Goal: Task Accomplishment & Management: Use online tool/utility

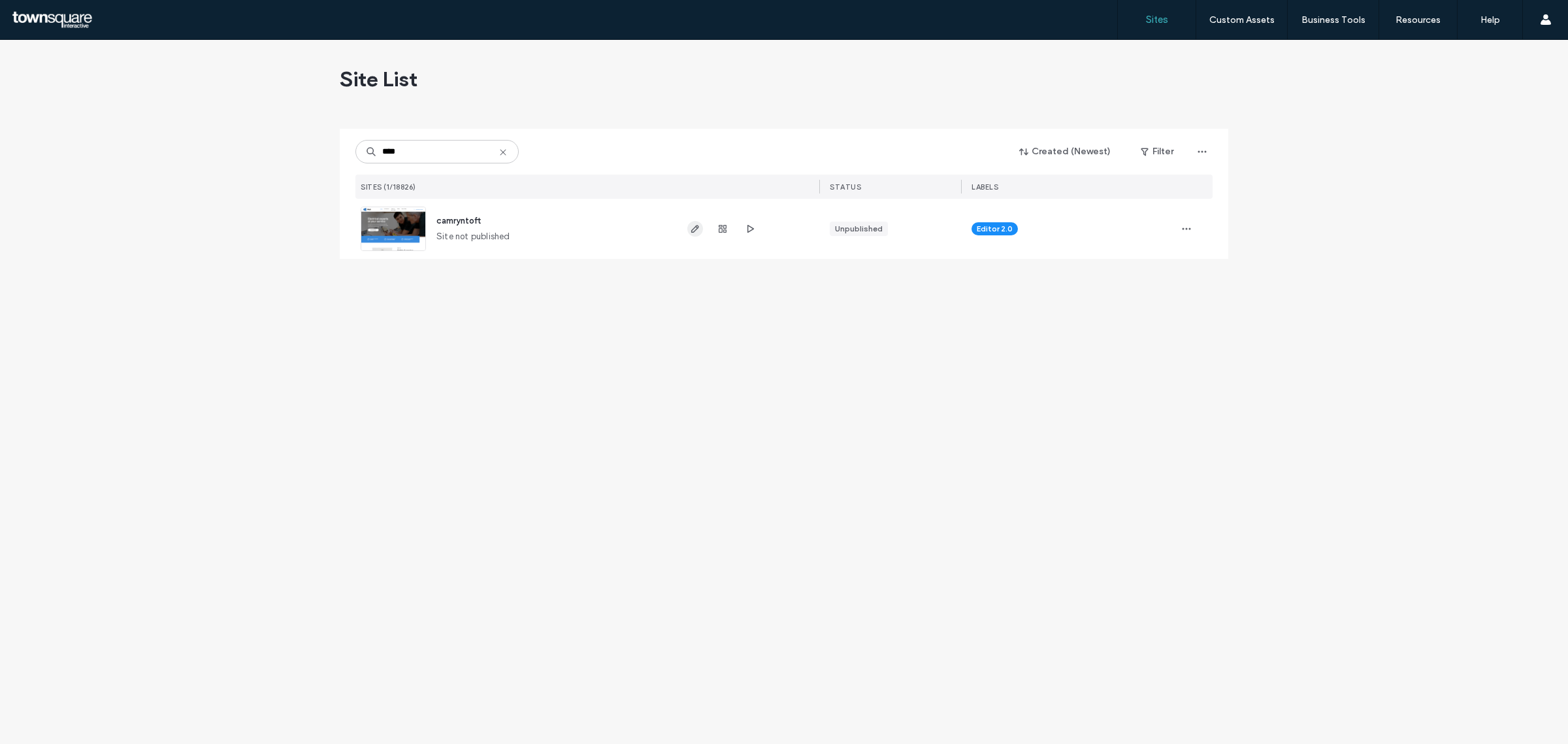
type input "****"
click at [693, 230] on use "button" at bounding box center [695, 228] width 8 height 8
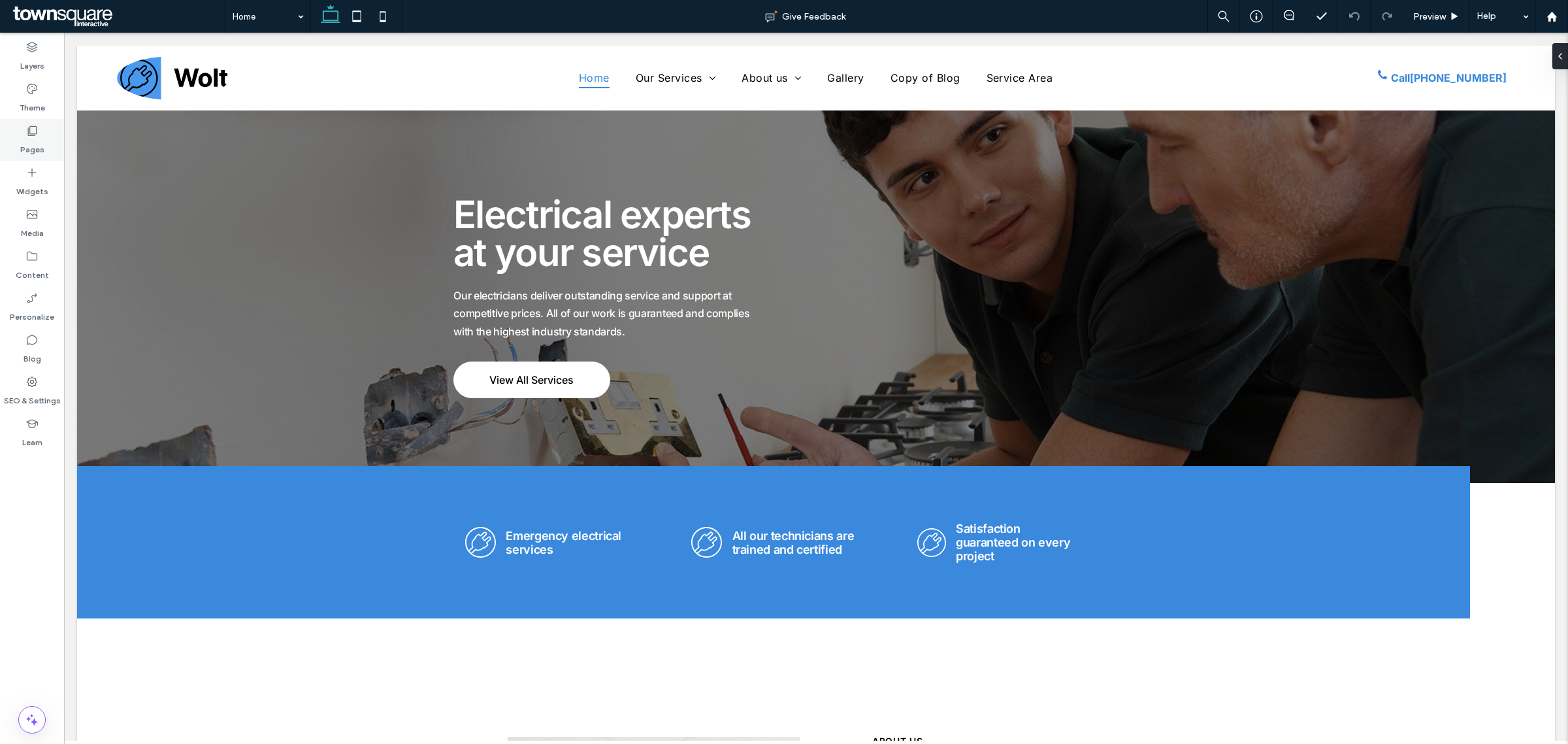
click at [28, 148] on label "Pages" at bounding box center [32, 146] width 24 height 18
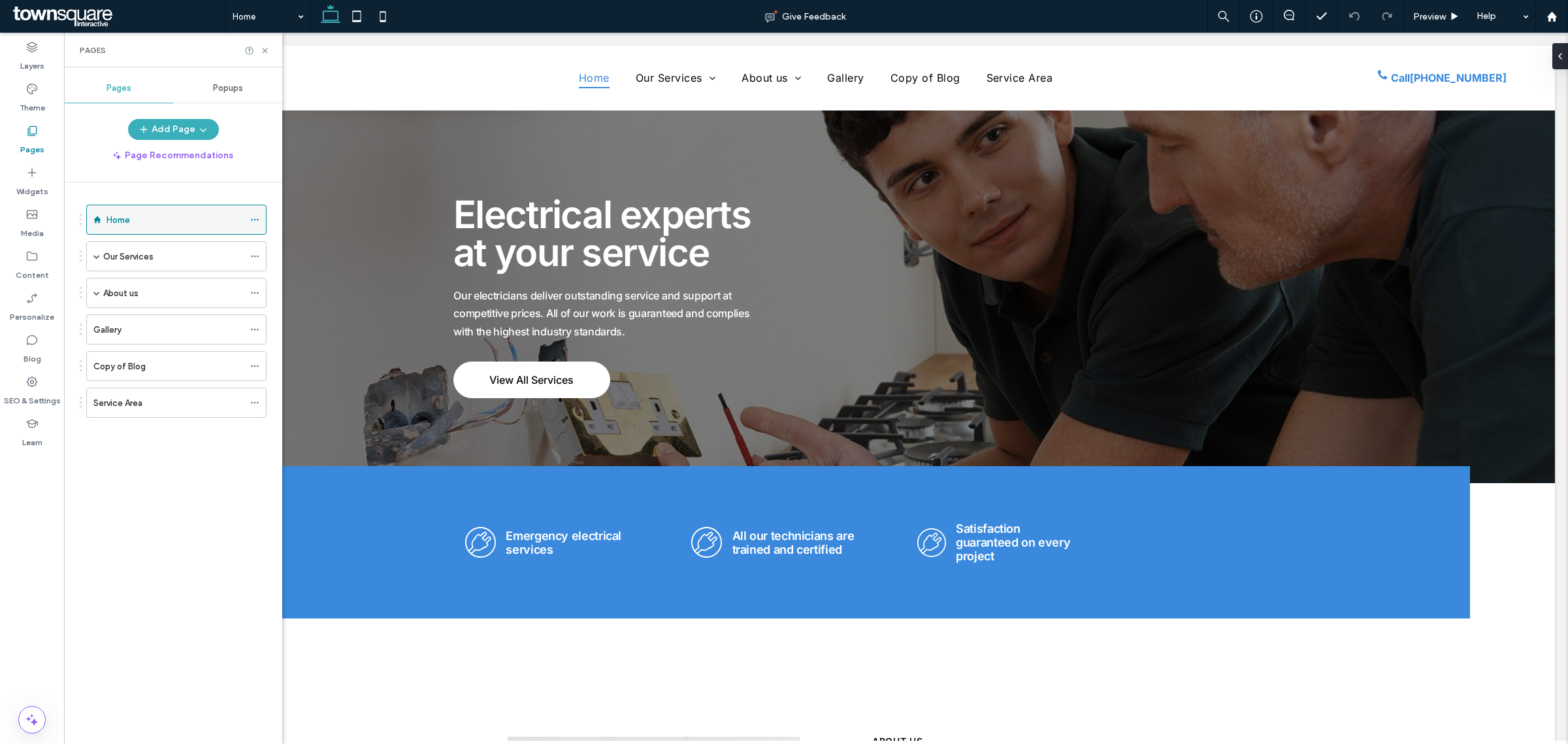
click at [253, 223] on icon at bounding box center [255, 219] width 9 height 9
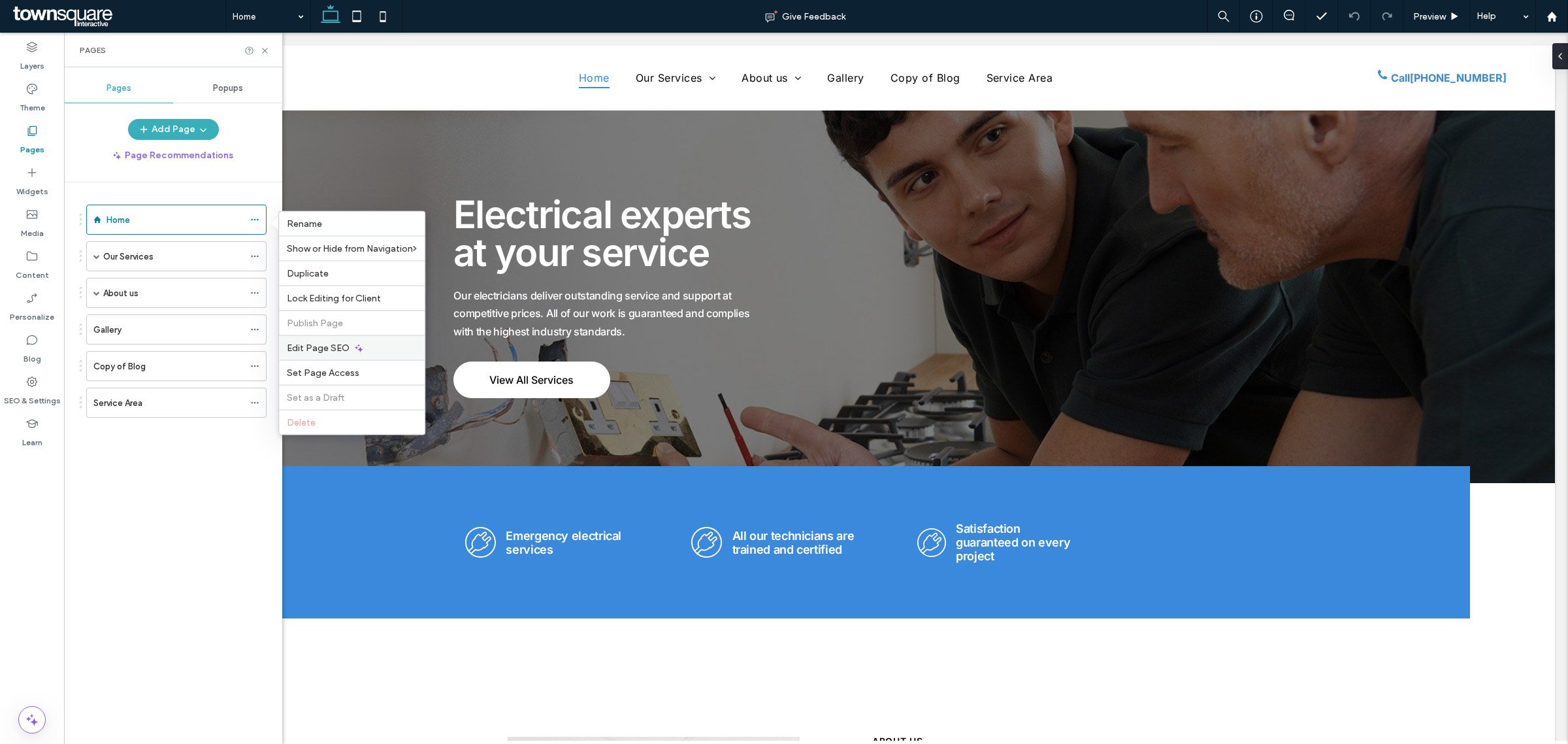
click at [379, 346] on div "Edit Page SEO" at bounding box center [351, 348] width 146 height 25
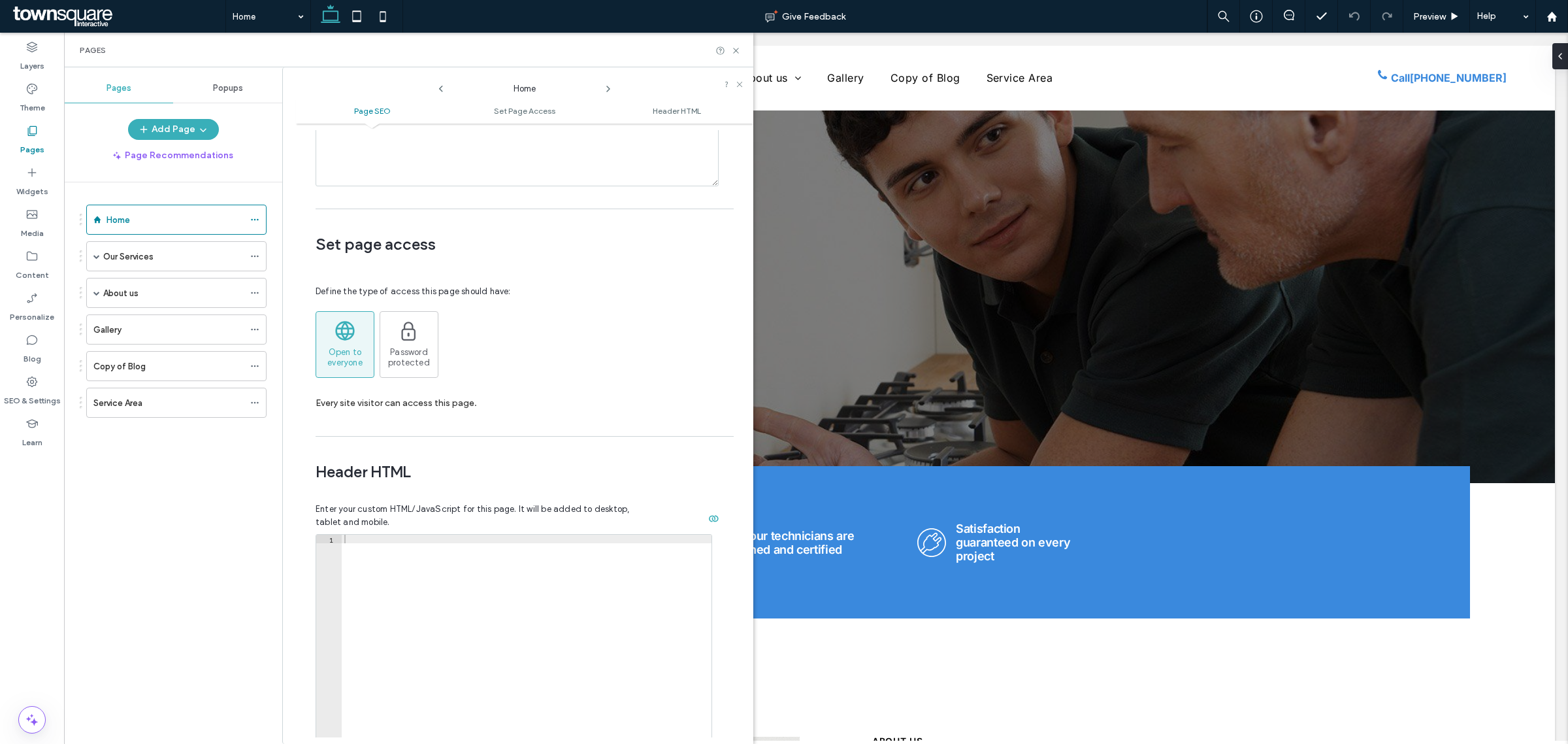
scroll to position [942, 0]
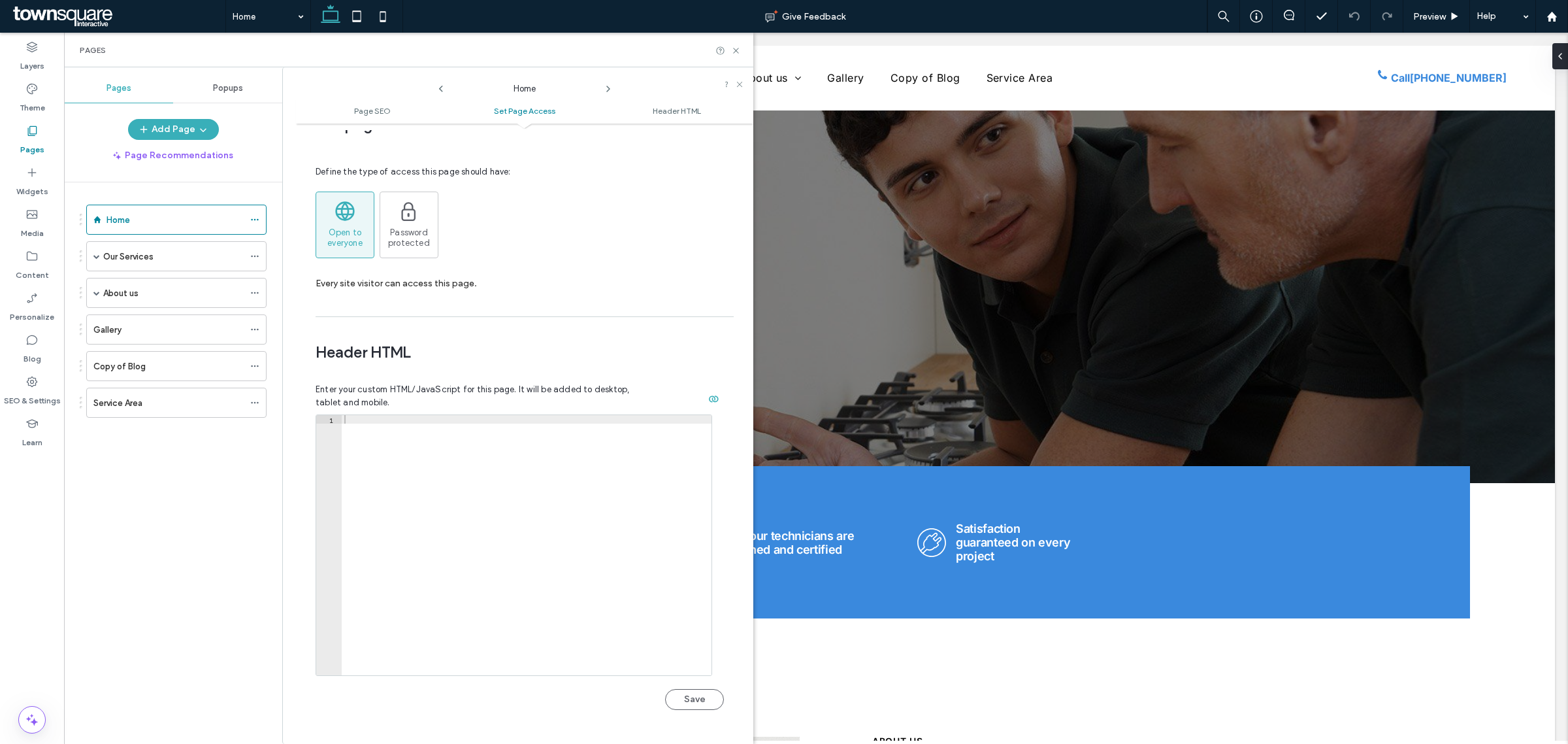
click at [515, 275] on div "Define the type of access this page should have: Open to everyone Password prot…" at bounding box center [519, 224] width 409 height 170
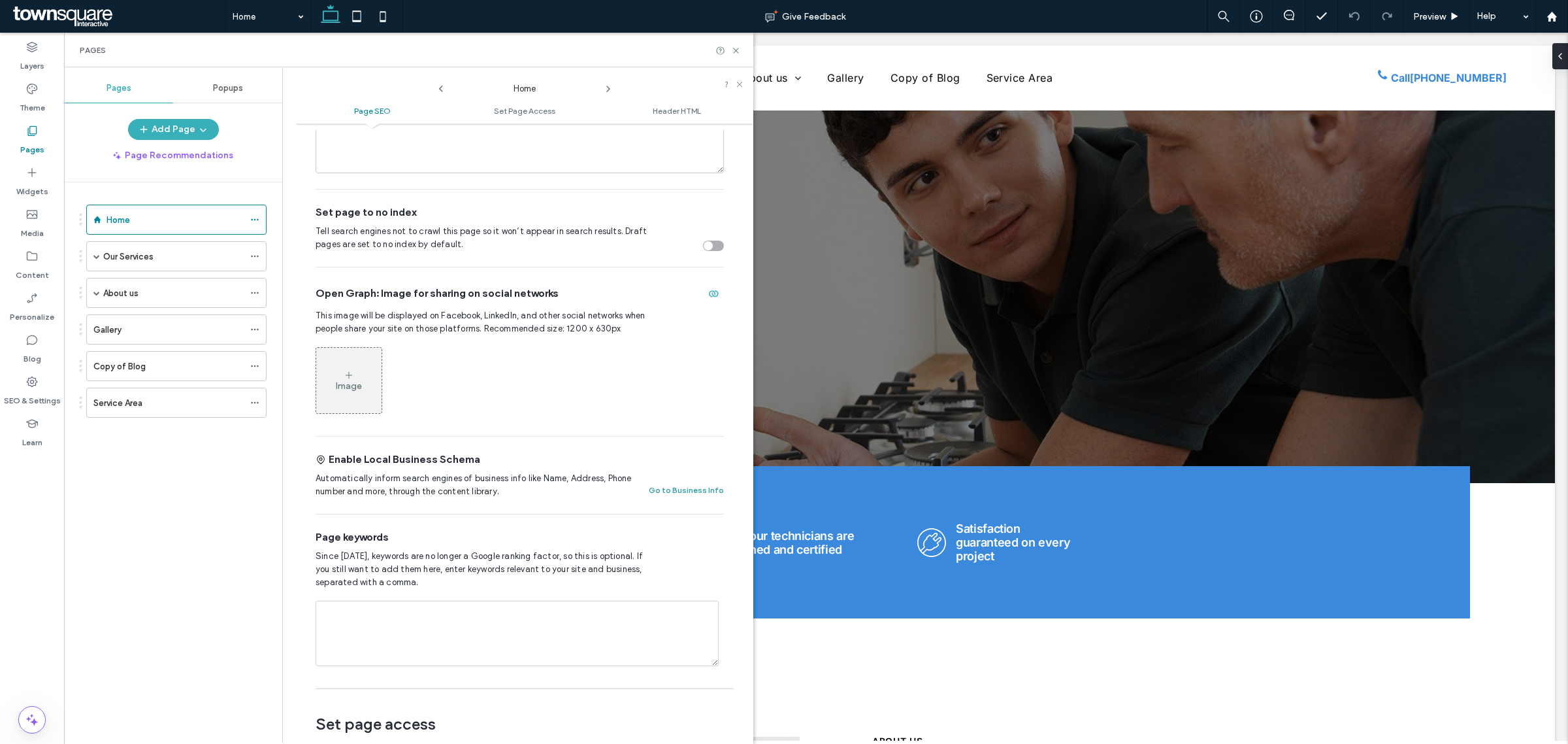
click at [673, 482] on button "Go to Business Info" at bounding box center [687, 490] width 75 height 16
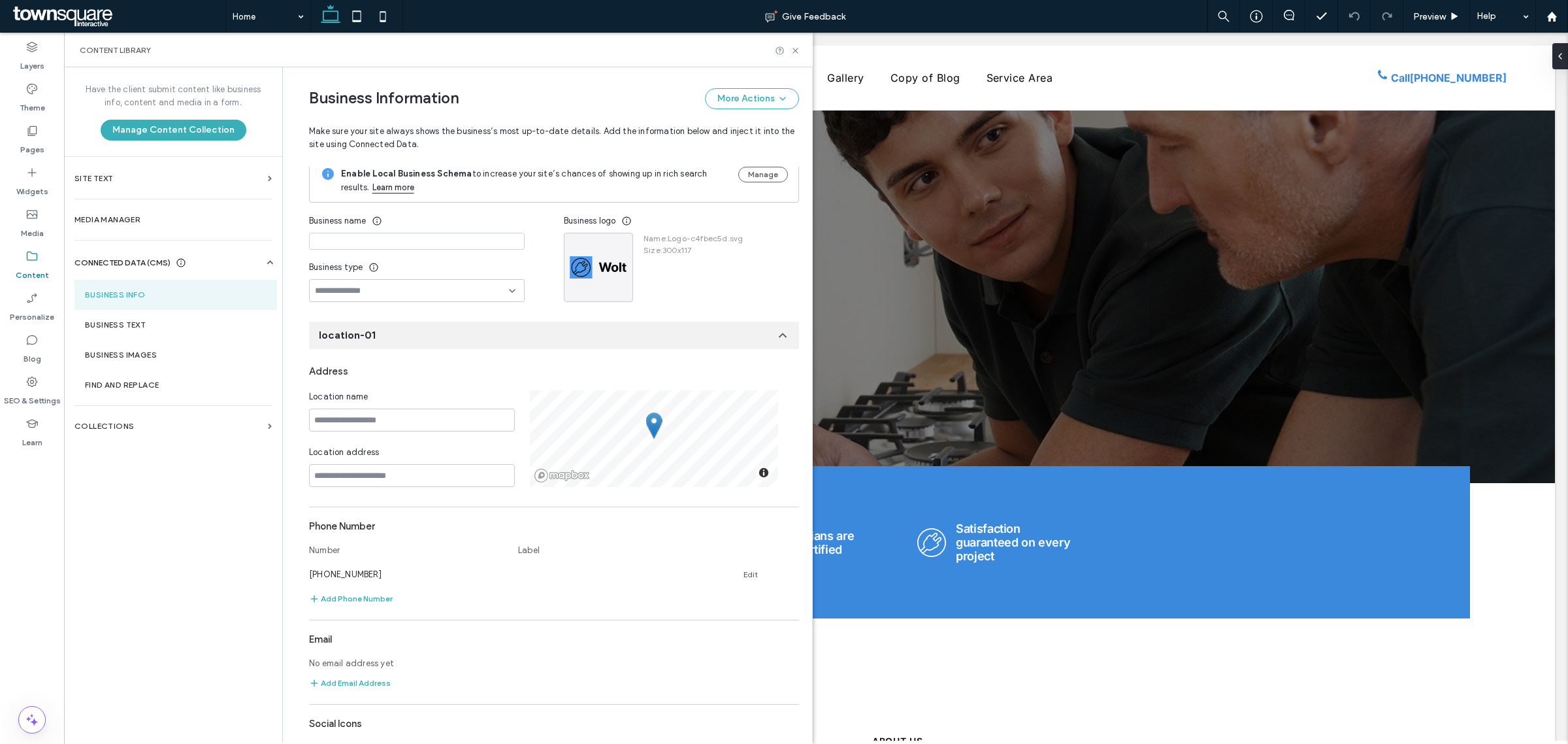
scroll to position [0, 0]
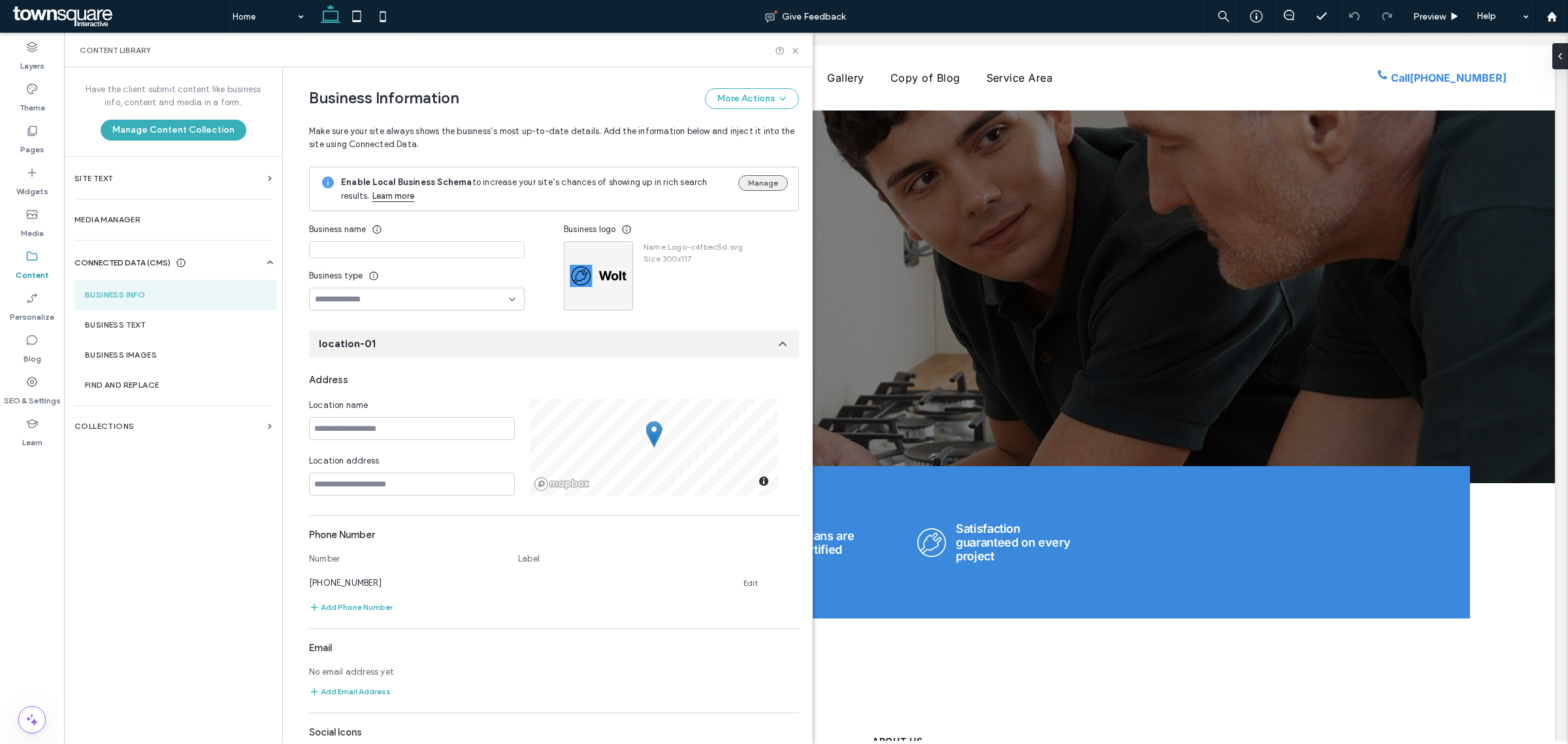
click at [748, 184] on button "Manage" at bounding box center [763, 183] width 50 height 16
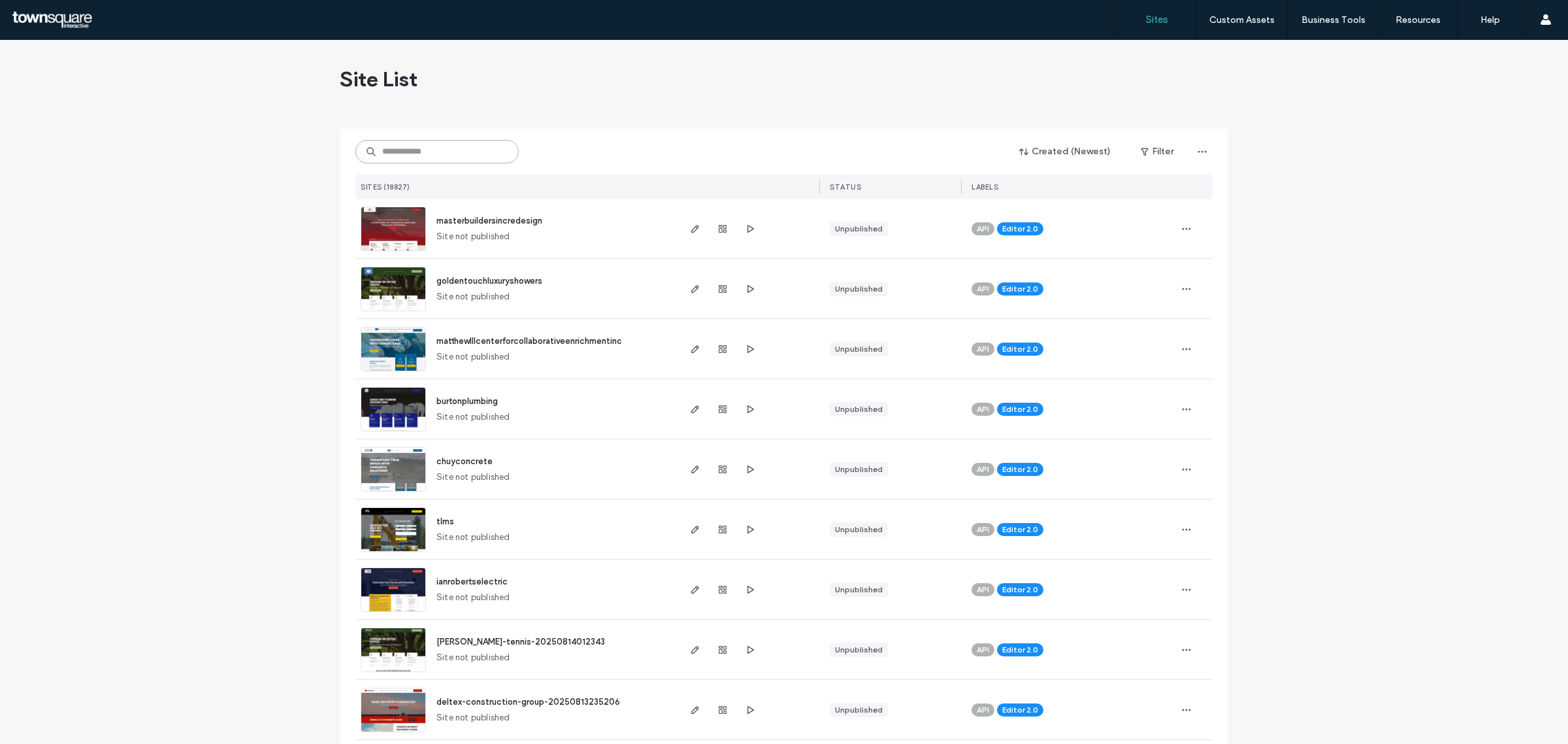
click at [493, 156] on input at bounding box center [437, 151] width 164 height 23
paste input "**********"
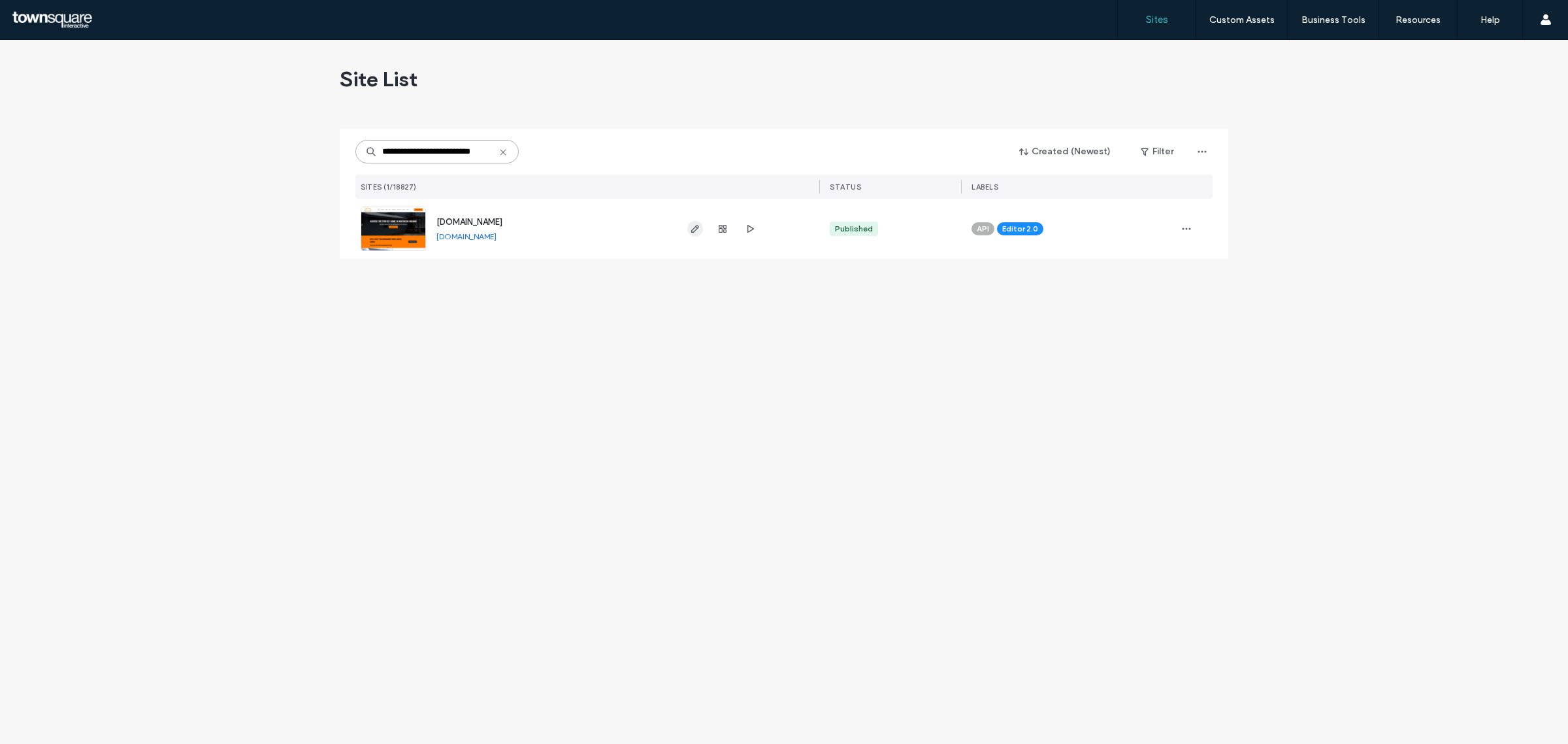
type input "**********"
click at [696, 229] on use "button" at bounding box center [695, 228] width 8 height 8
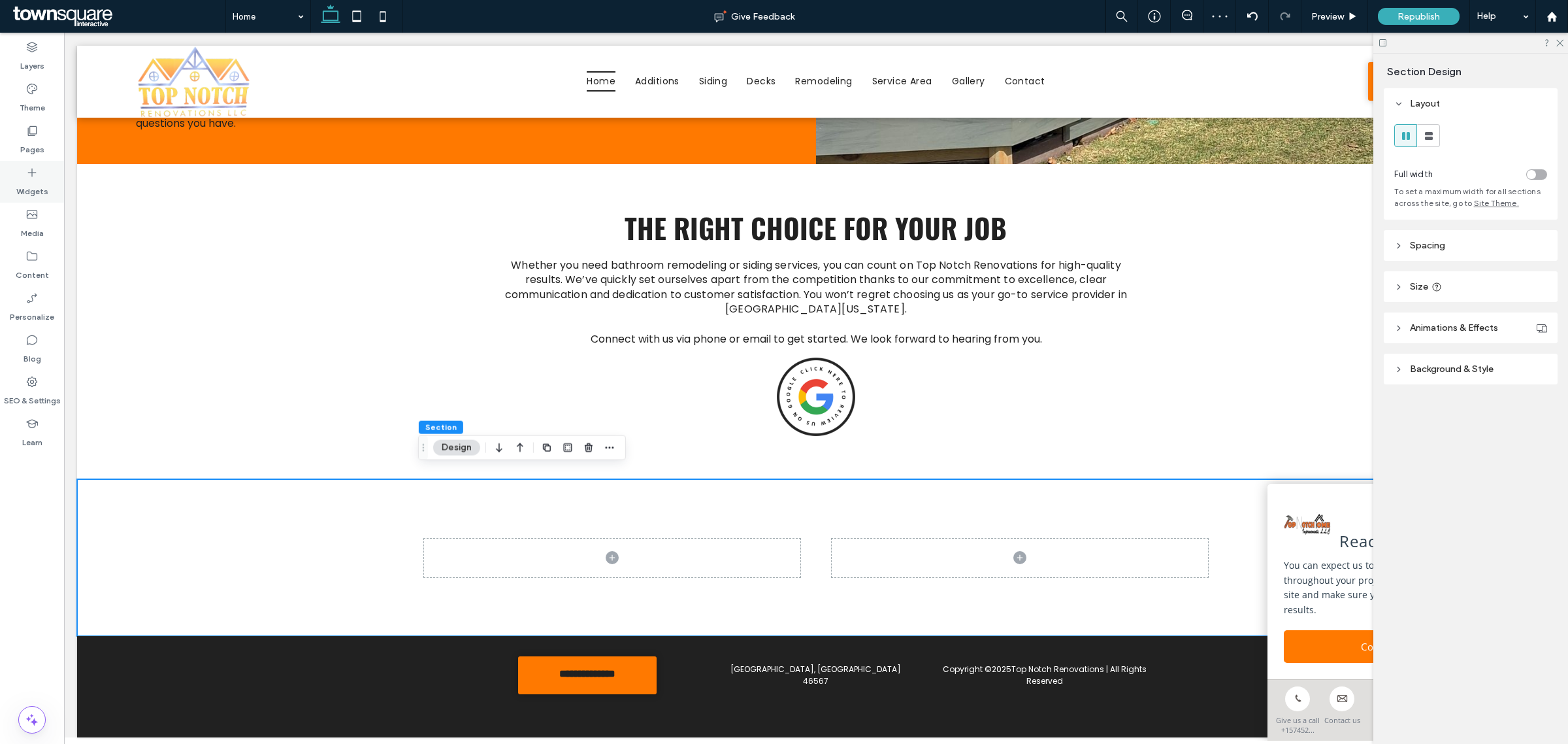
click at [35, 181] on label "Widgets" at bounding box center [32, 188] width 32 height 18
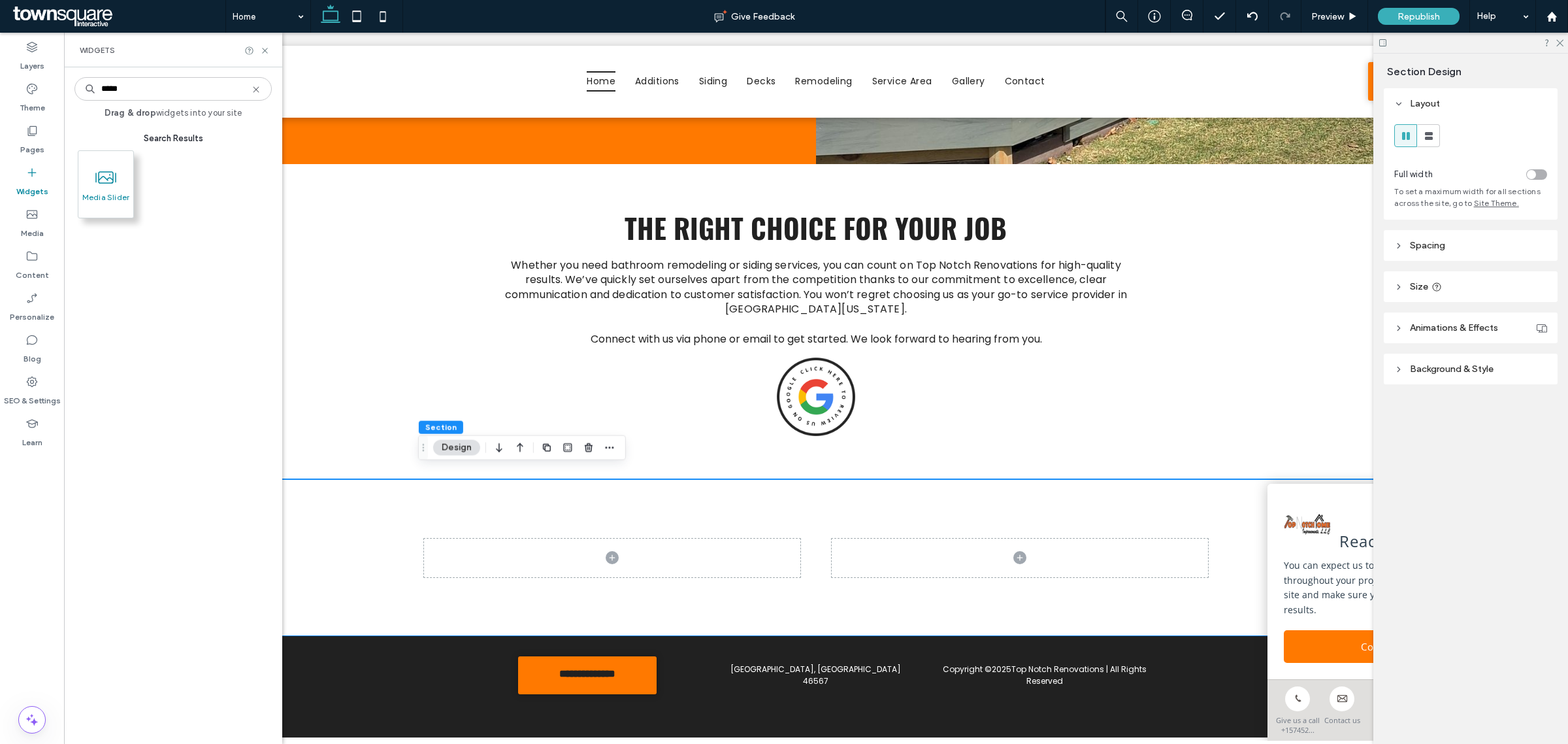
type input "*****"
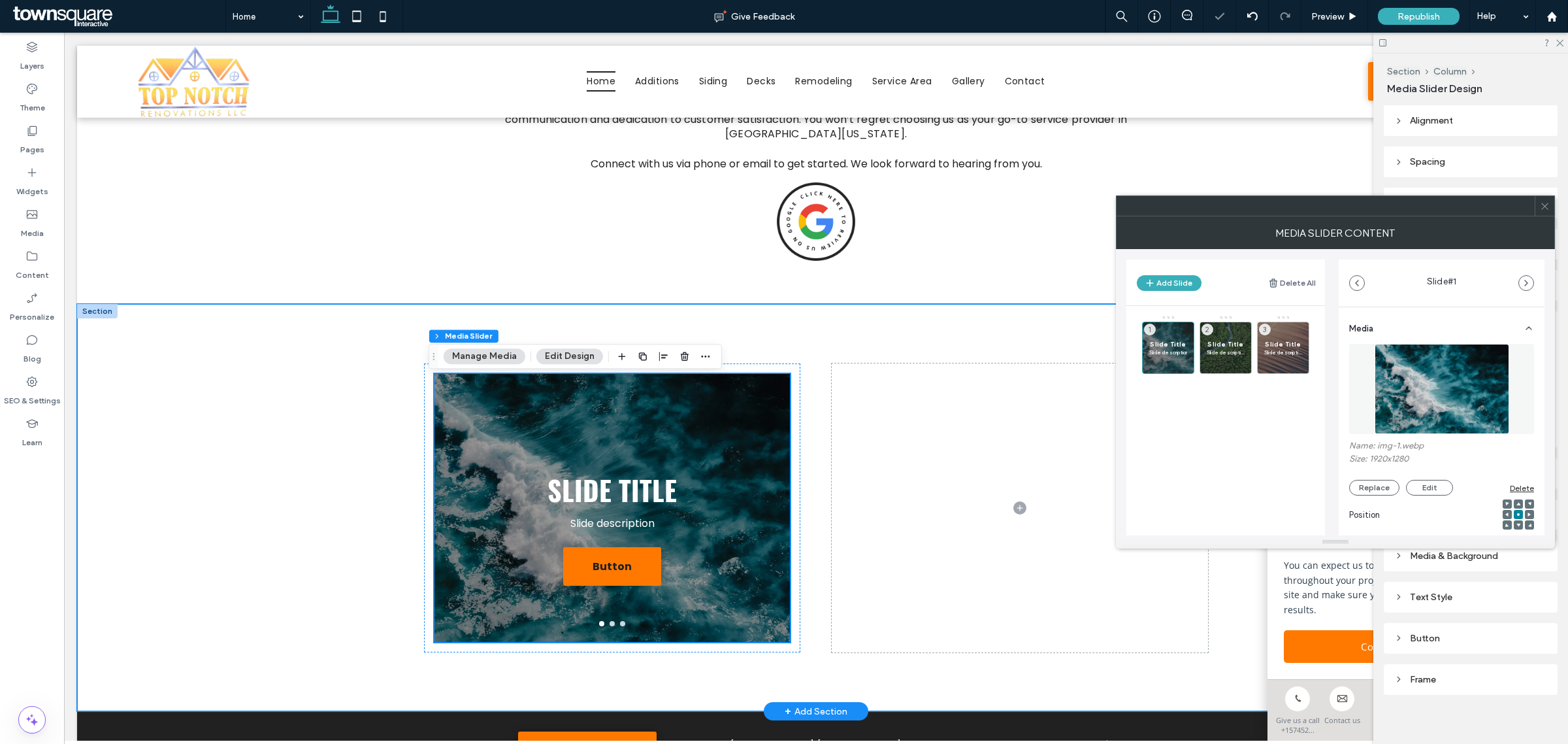
scroll to position [1481, 0]
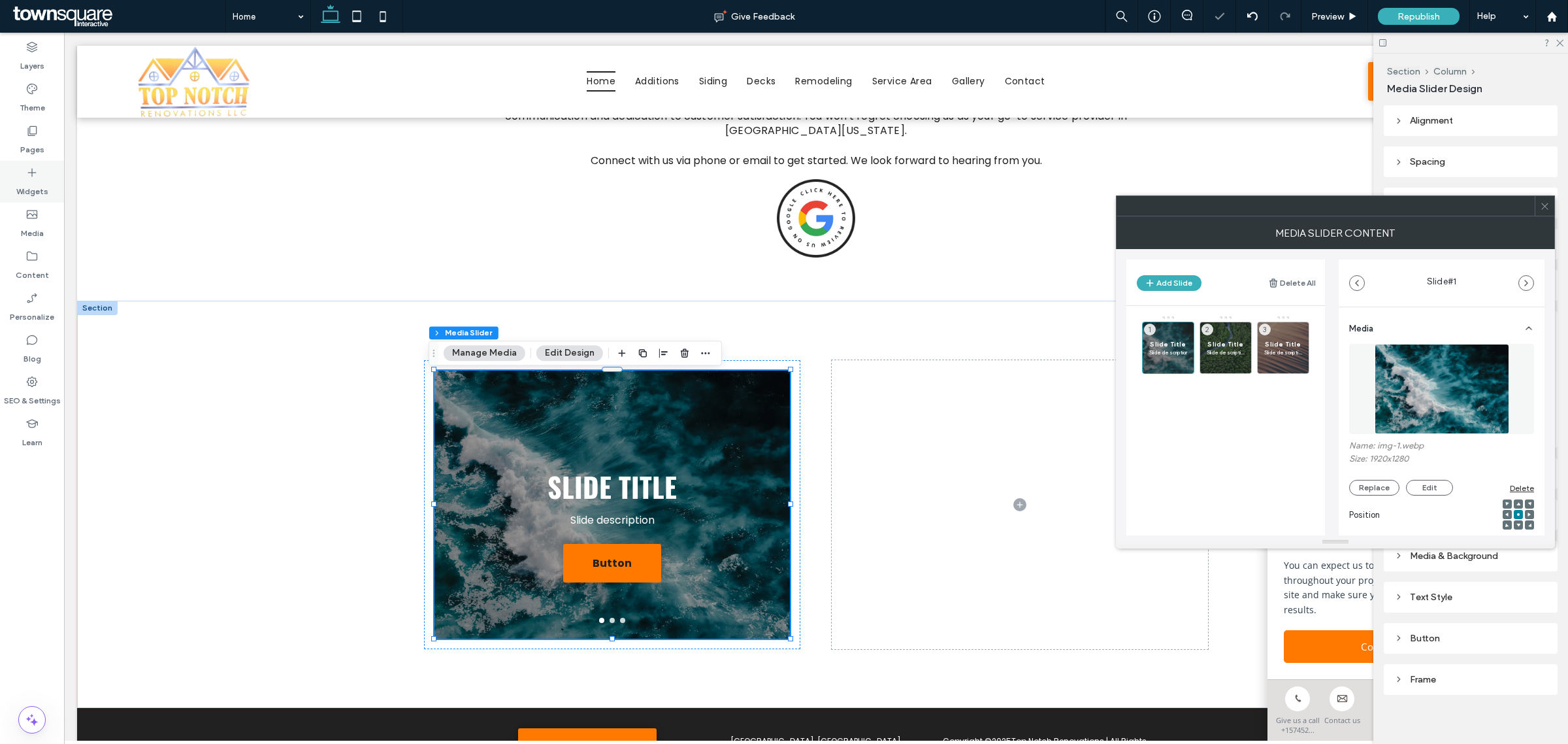
click at [30, 170] on icon at bounding box center [32, 173] width 13 height 13
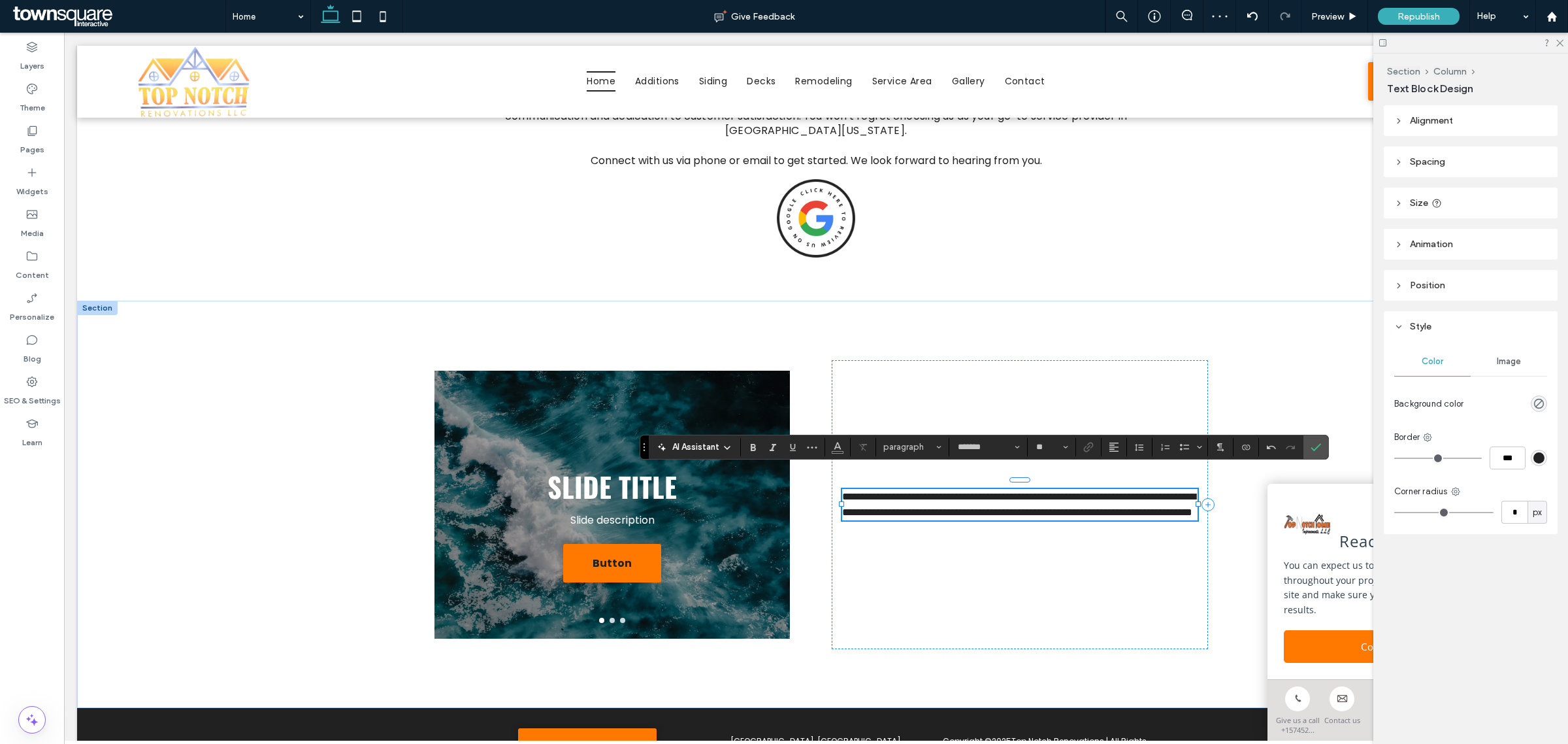
scroll to position [1495, 0]
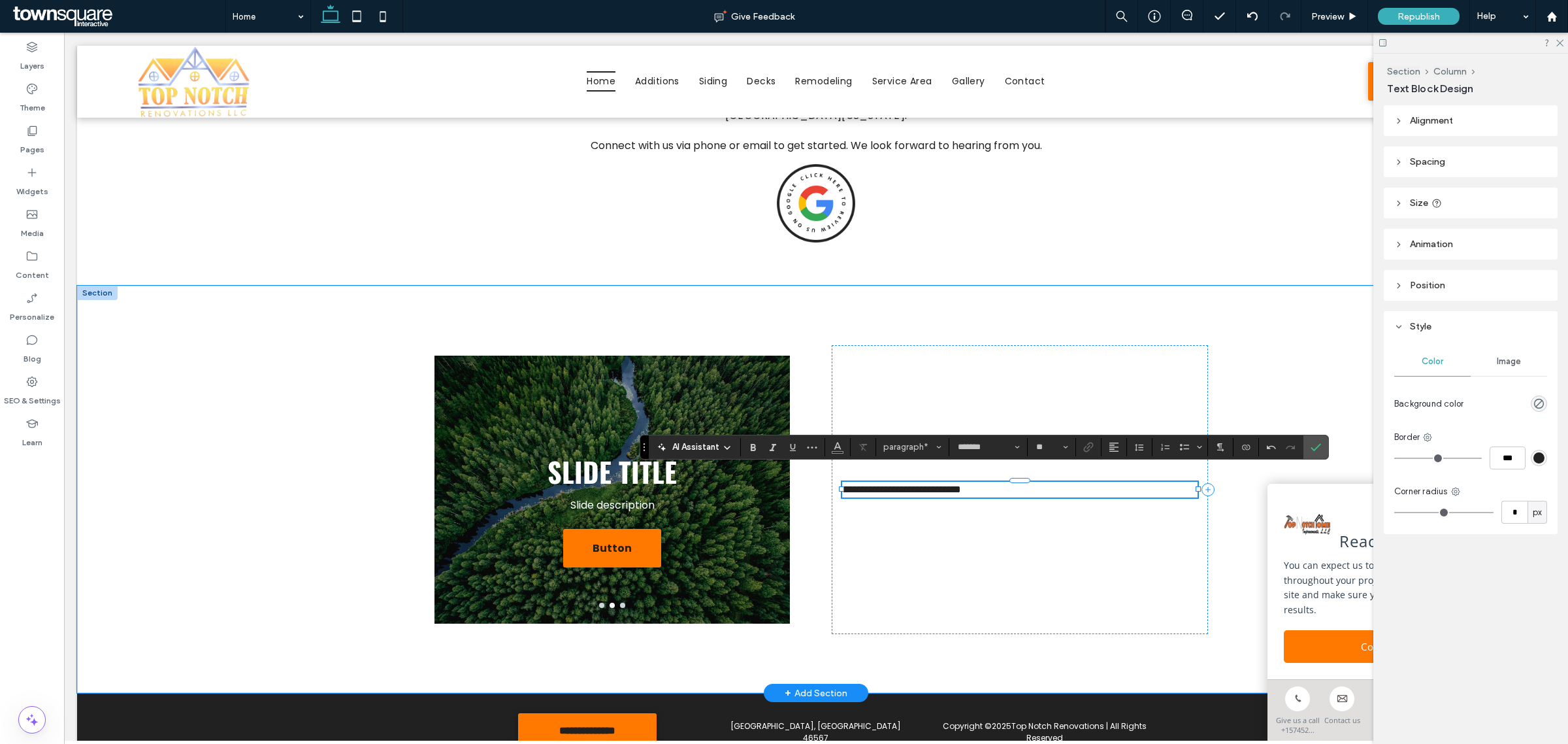
click at [1082, 497] on p "**********" at bounding box center [1020, 490] width 356 height 16
click at [997, 442] on input "*******" at bounding box center [984, 447] width 55 height 11
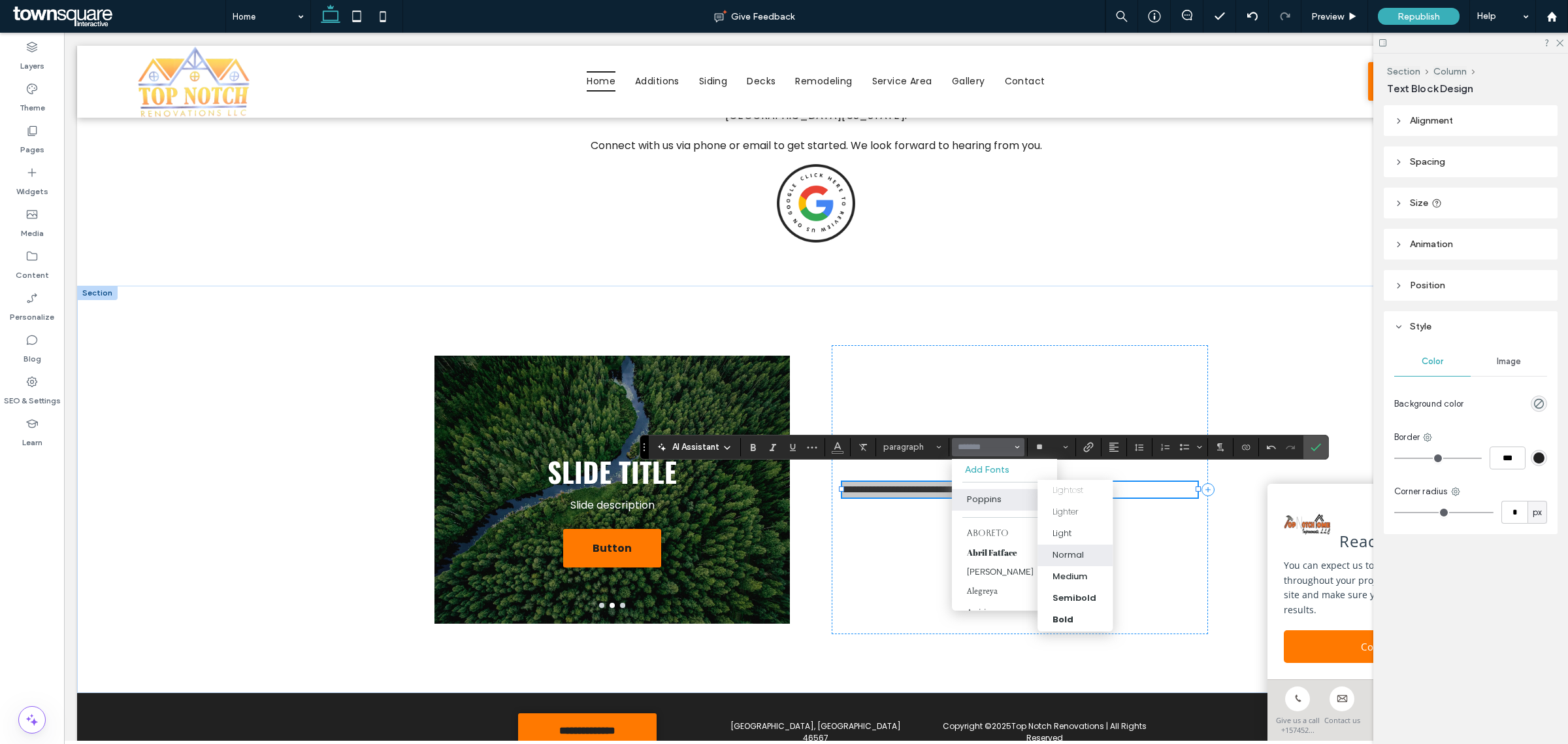
click at [1005, 501] on span "Poppins" at bounding box center [1031, 500] width 52 height 21
type input "*******"
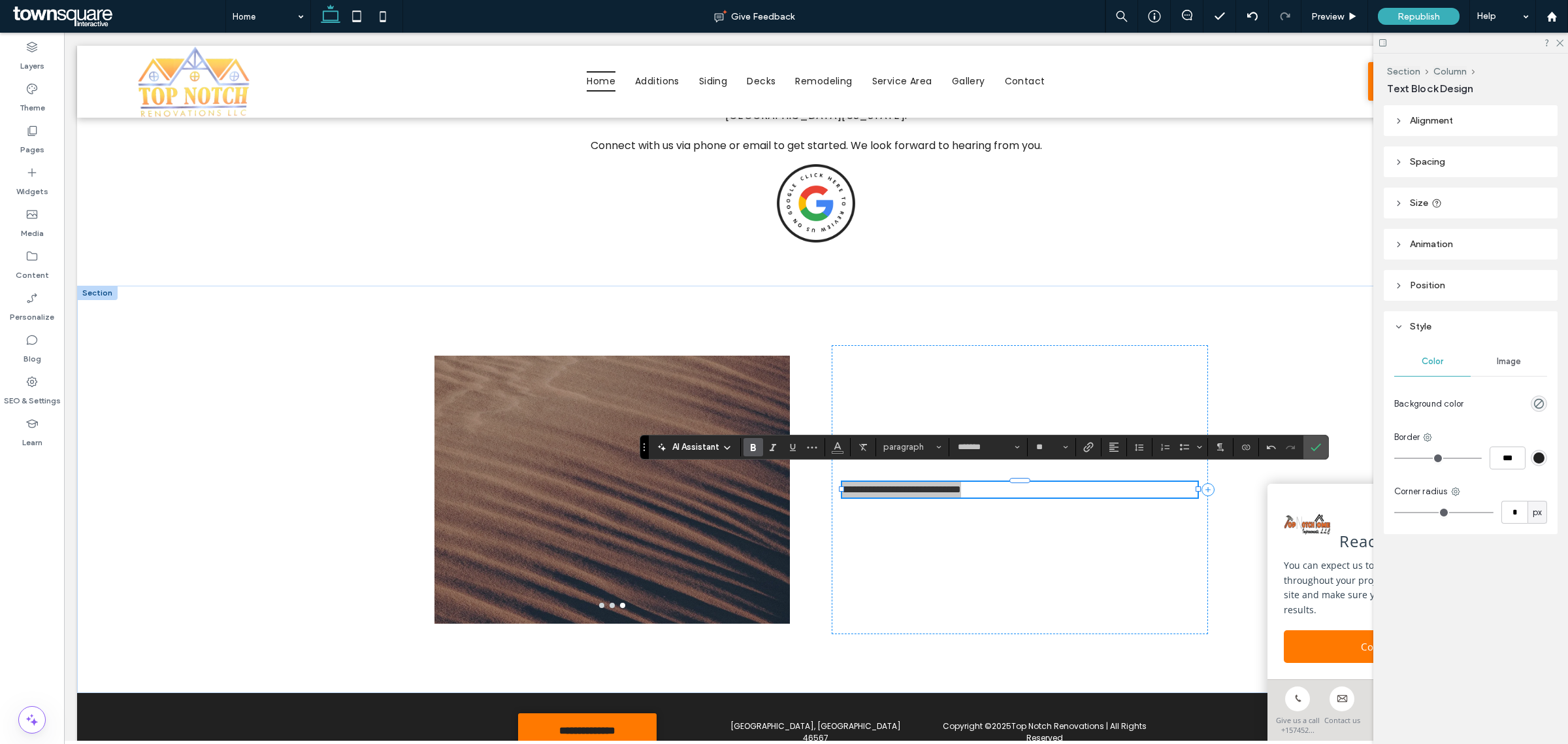
click at [744, 448] on label "Bold" at bounding box center [754, 447] width 20 height 18
click at [1066, 445] on icon "Size" at bounding box center [1066, 447] width 5 height 5
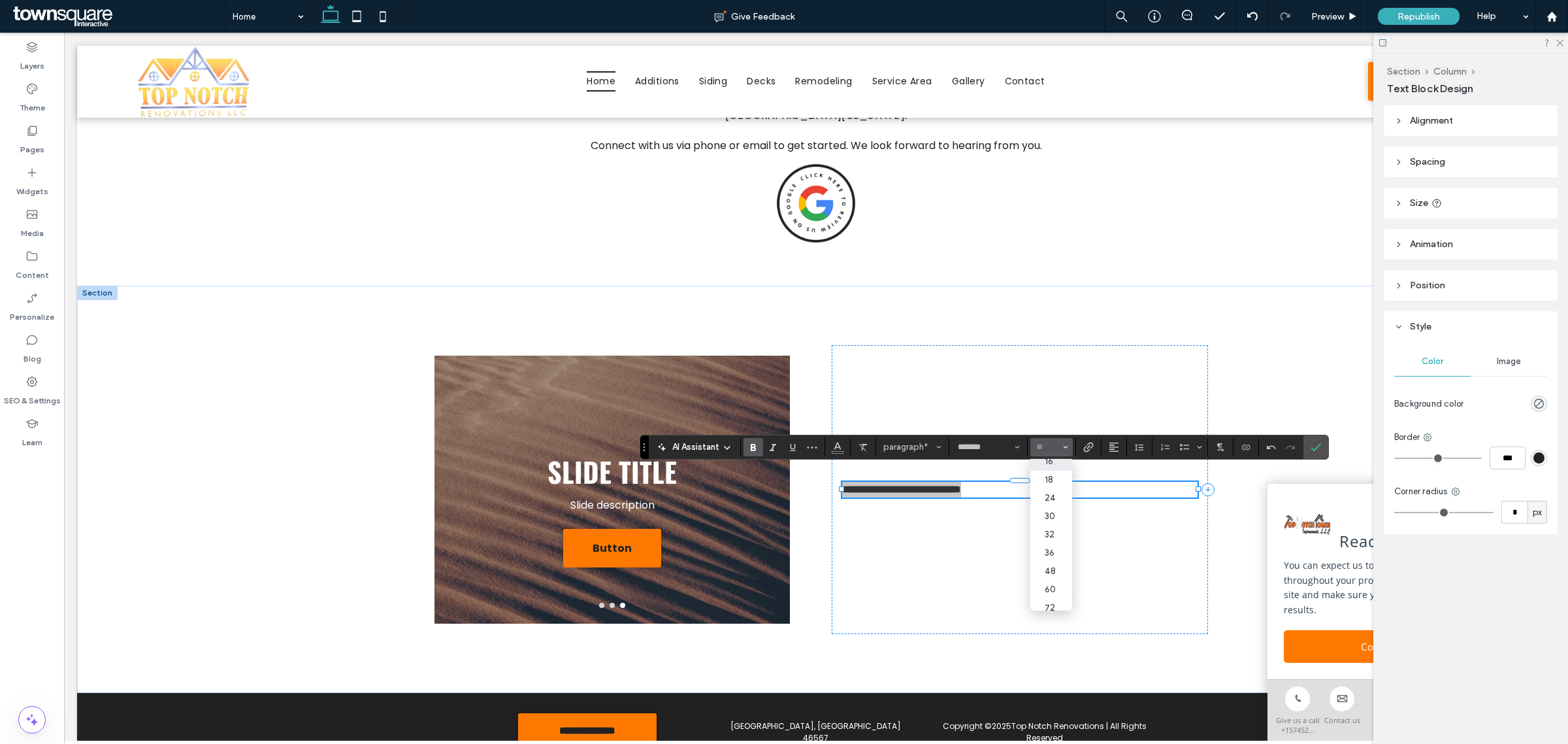
scroll to position [122, 0]
click at [1060, 515] on label "30" at bounding box center [1051, 511] width 42 height 18
type input "**"
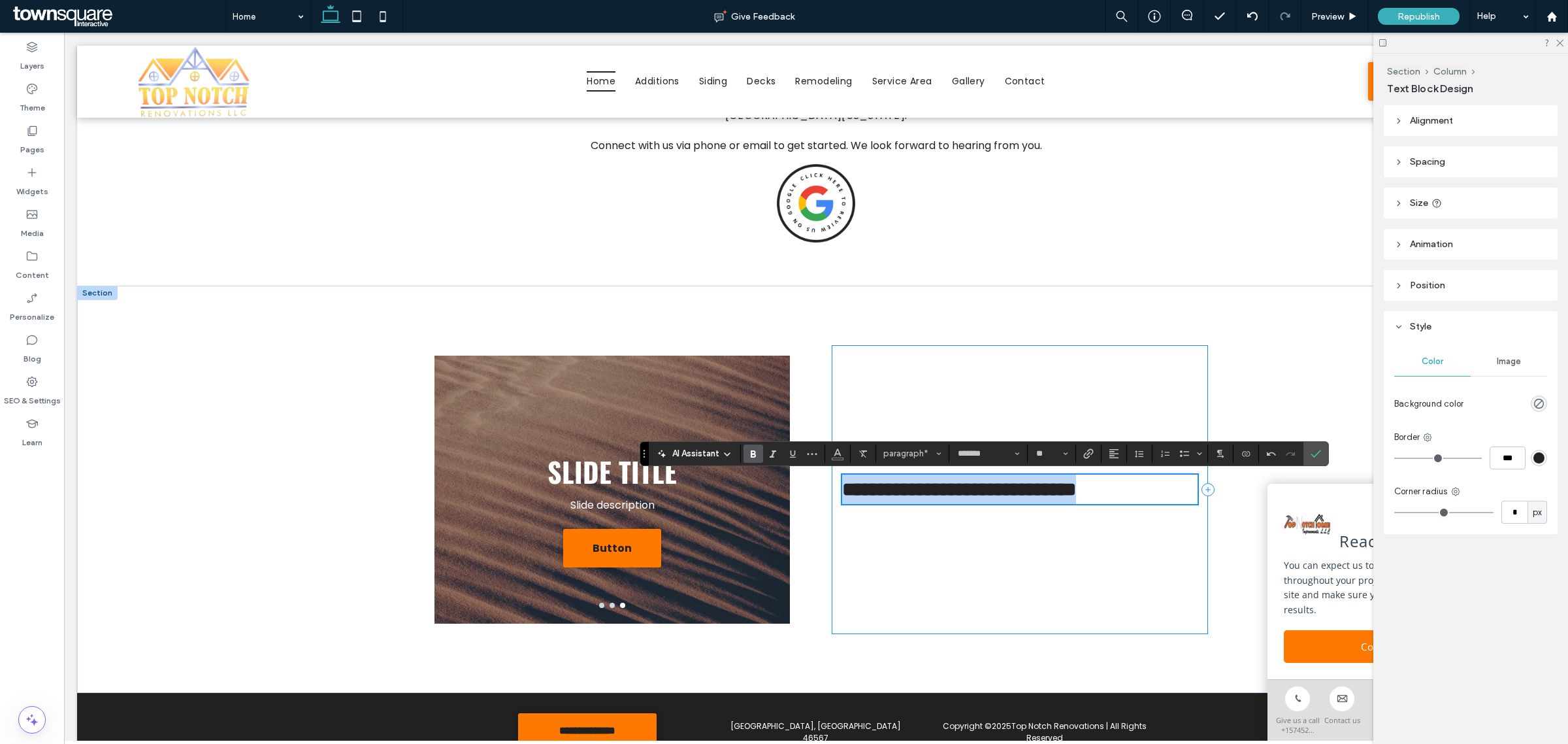
scroll to position [1489, 0]
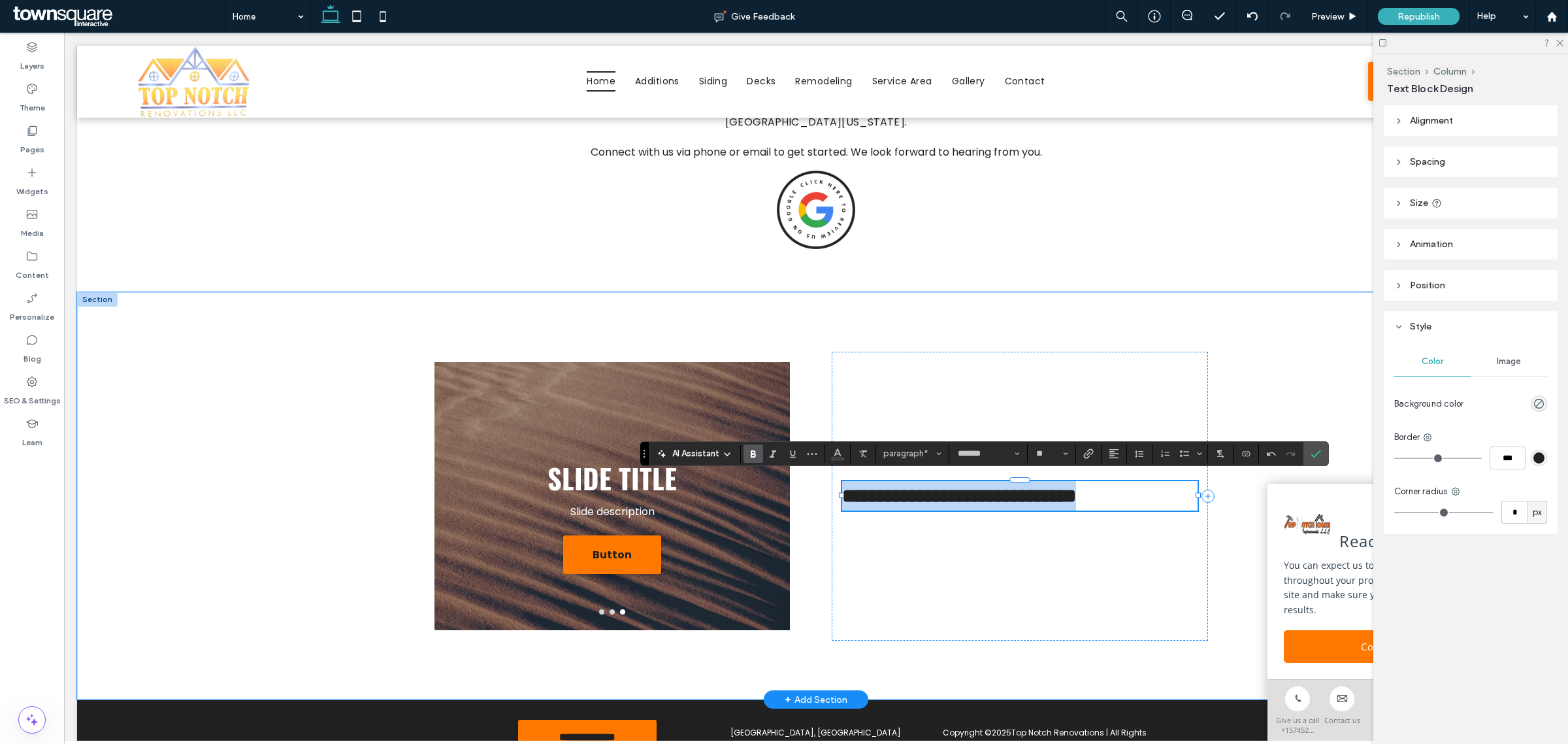
click at [1181, 498] on p "**********" at bounding box center [1020, 495] width 356 height 30
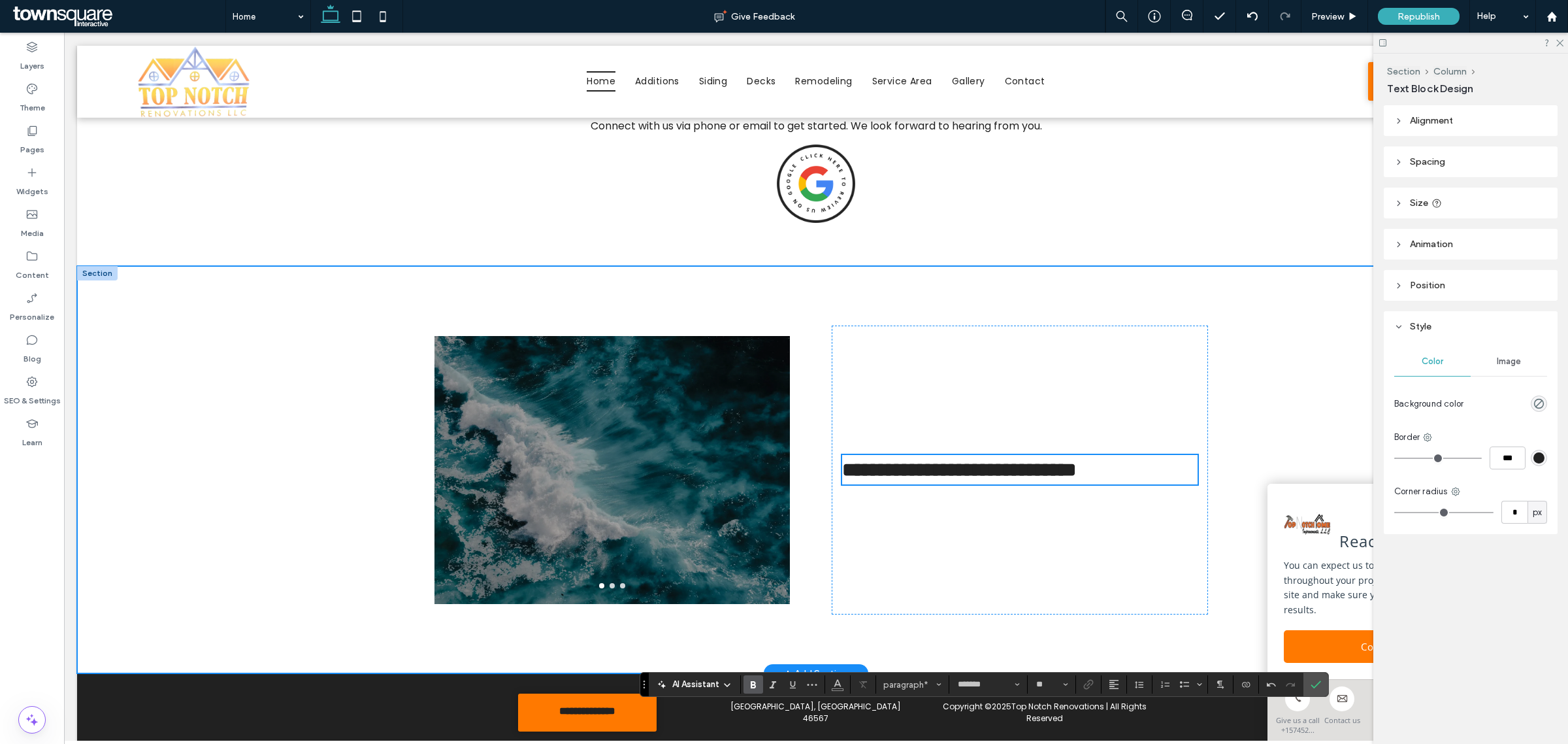
scroll to position [1517, 0]
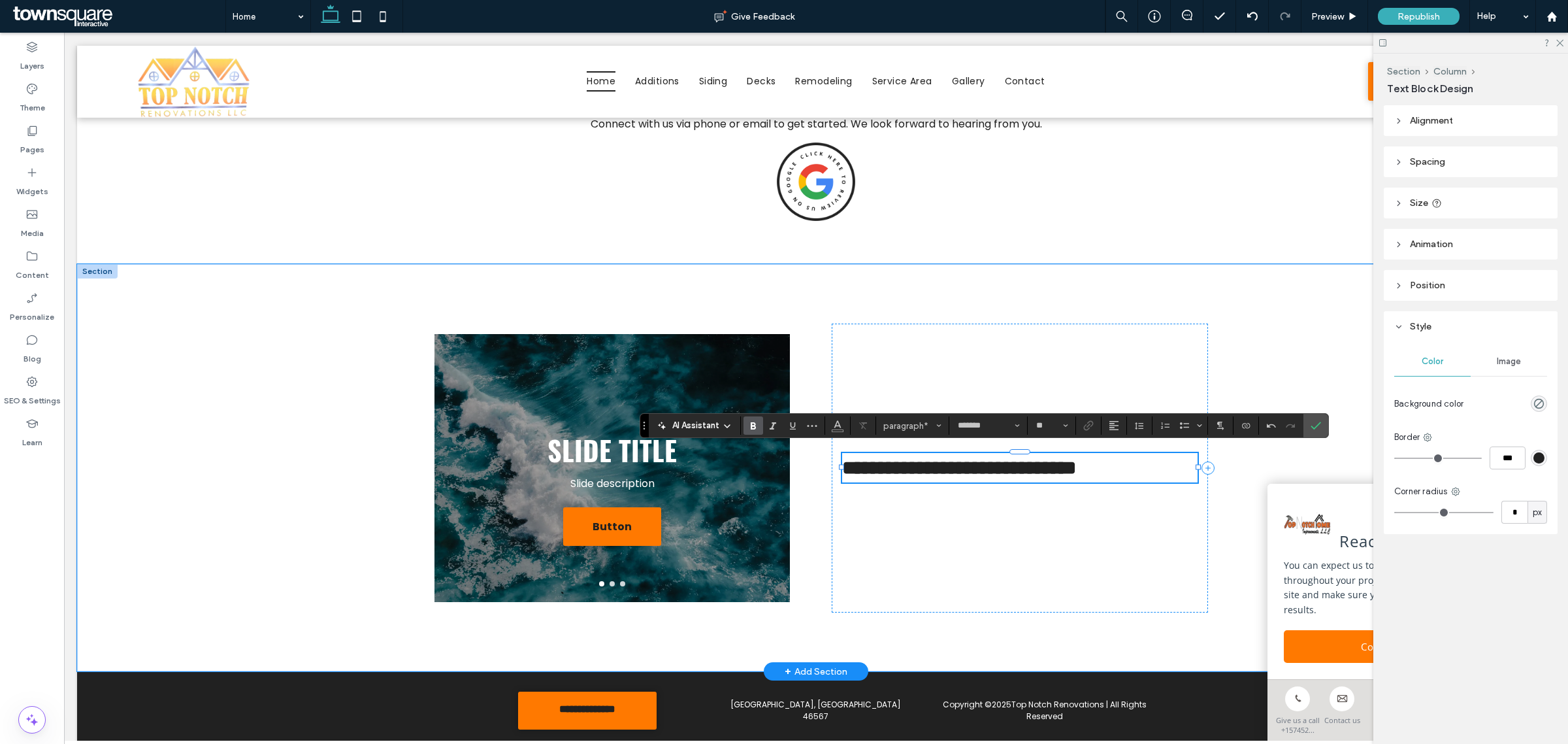
click at [1033, 466] on strong "**********" at bounding box center [959, 467] width 234 height 19
click at [814, 427] on icon "More" at bounding box center [813, 426] width 11 height 11
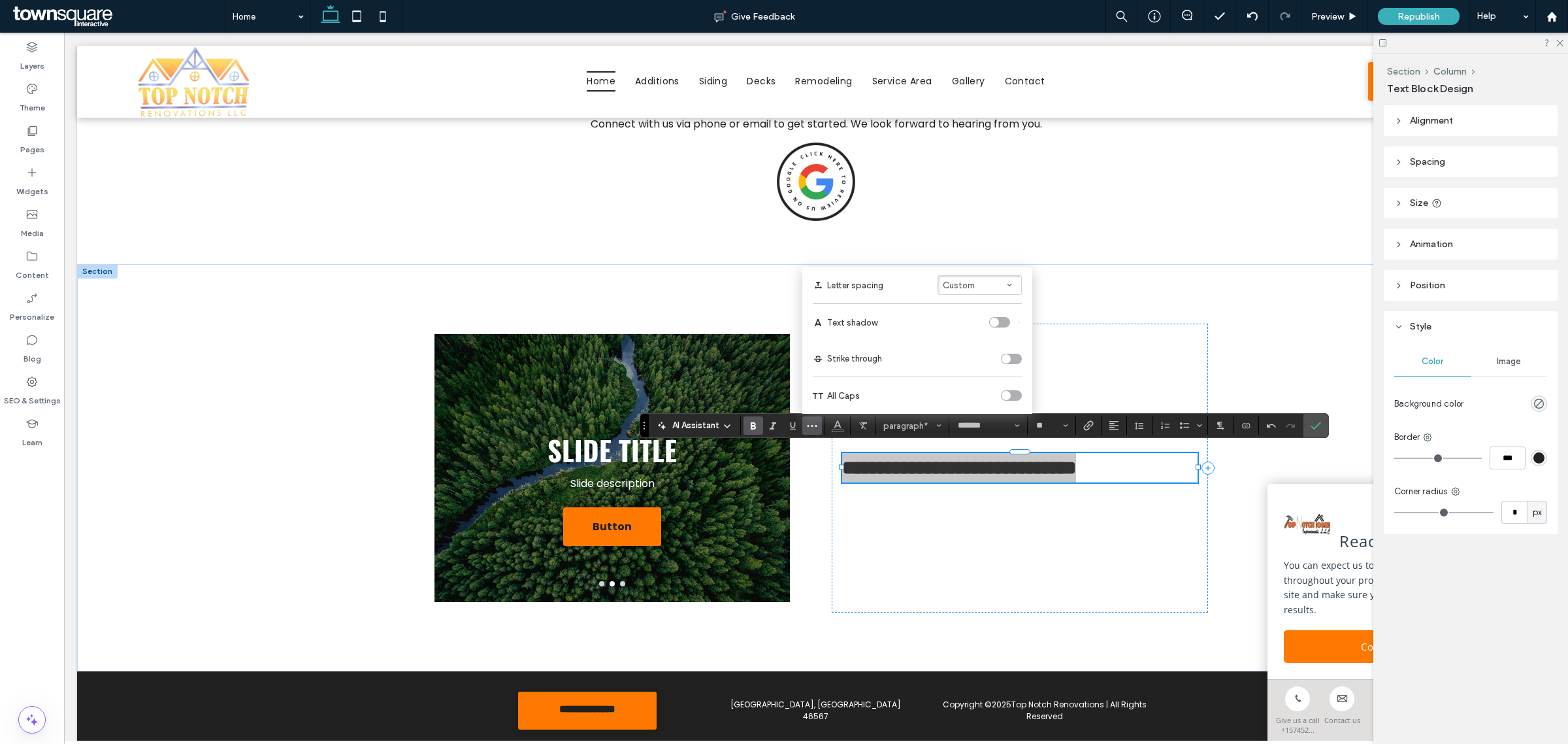
click at [1011, 395] on div "toggle" at bounding box center [1011, 395] width 21 height 11
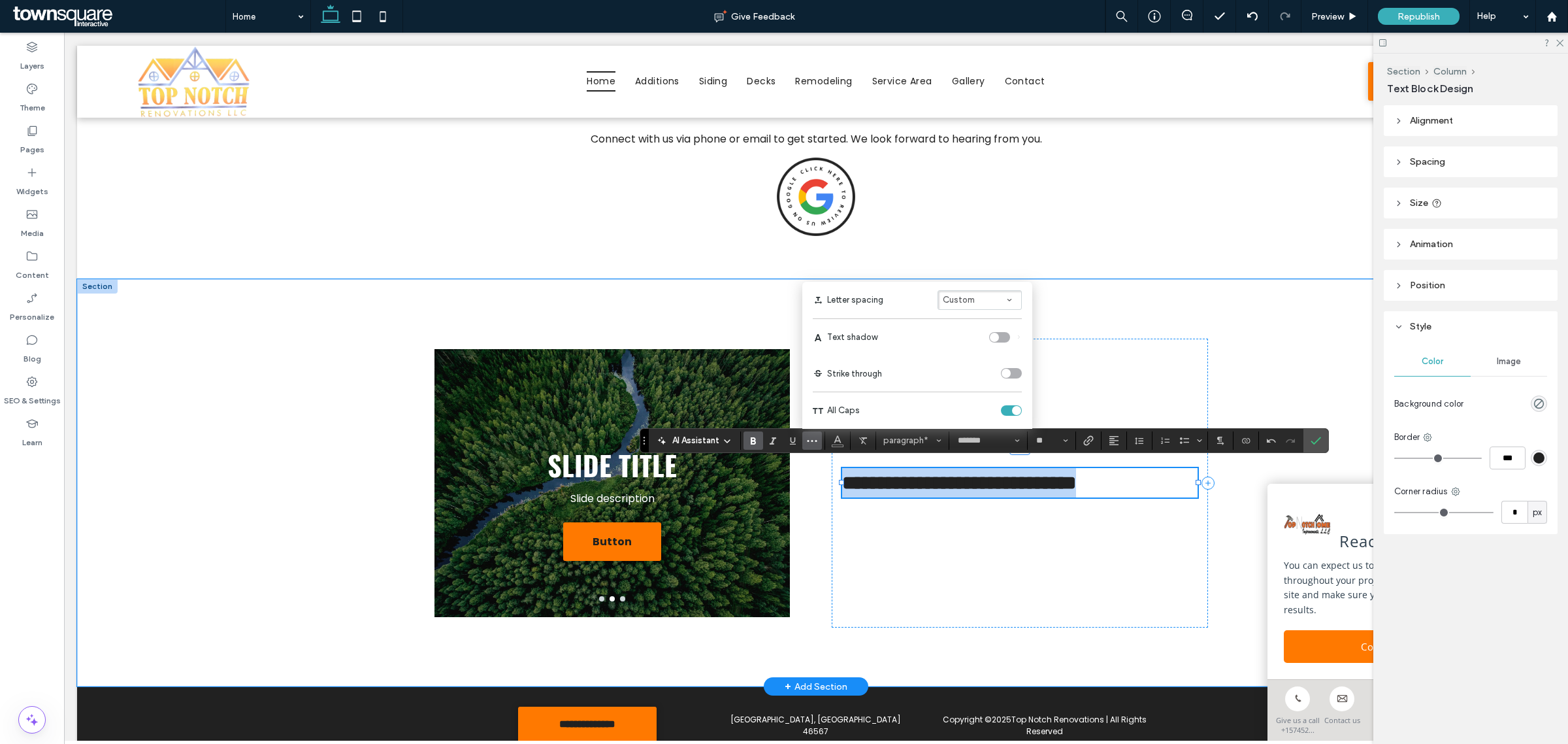
click at [1064, 482] on strong "**********" at bounding box center [959, 482] width 234 height 19
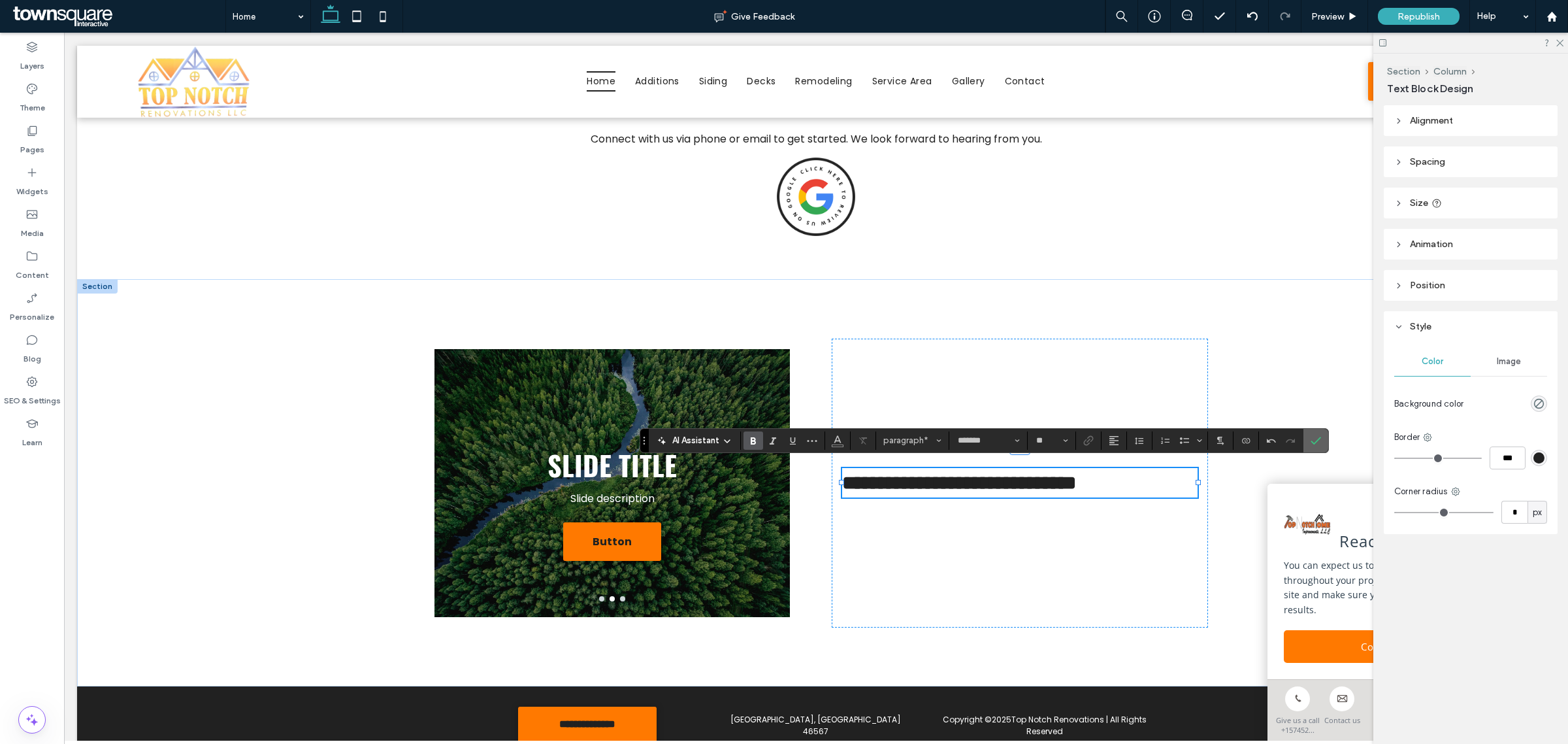
drag, startPoint x: 1315, startPoint y: 435, endPoint x: 936, endPoint y: 237, distance: 427.6
click at [1315, 435] on icon "Confirm" at bounding box center [1316, 441] width 11 height 11
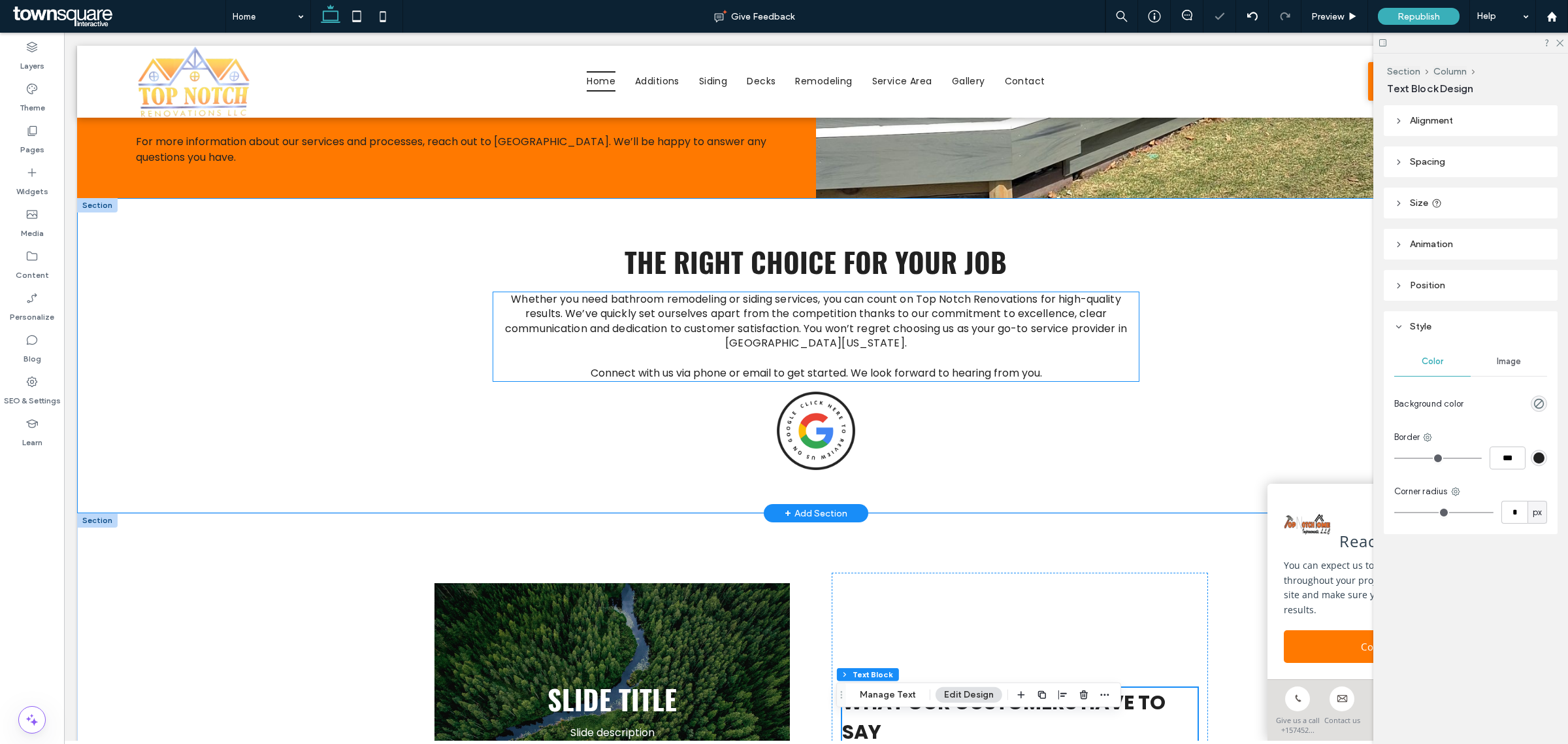
scroll to position [1567, 0]
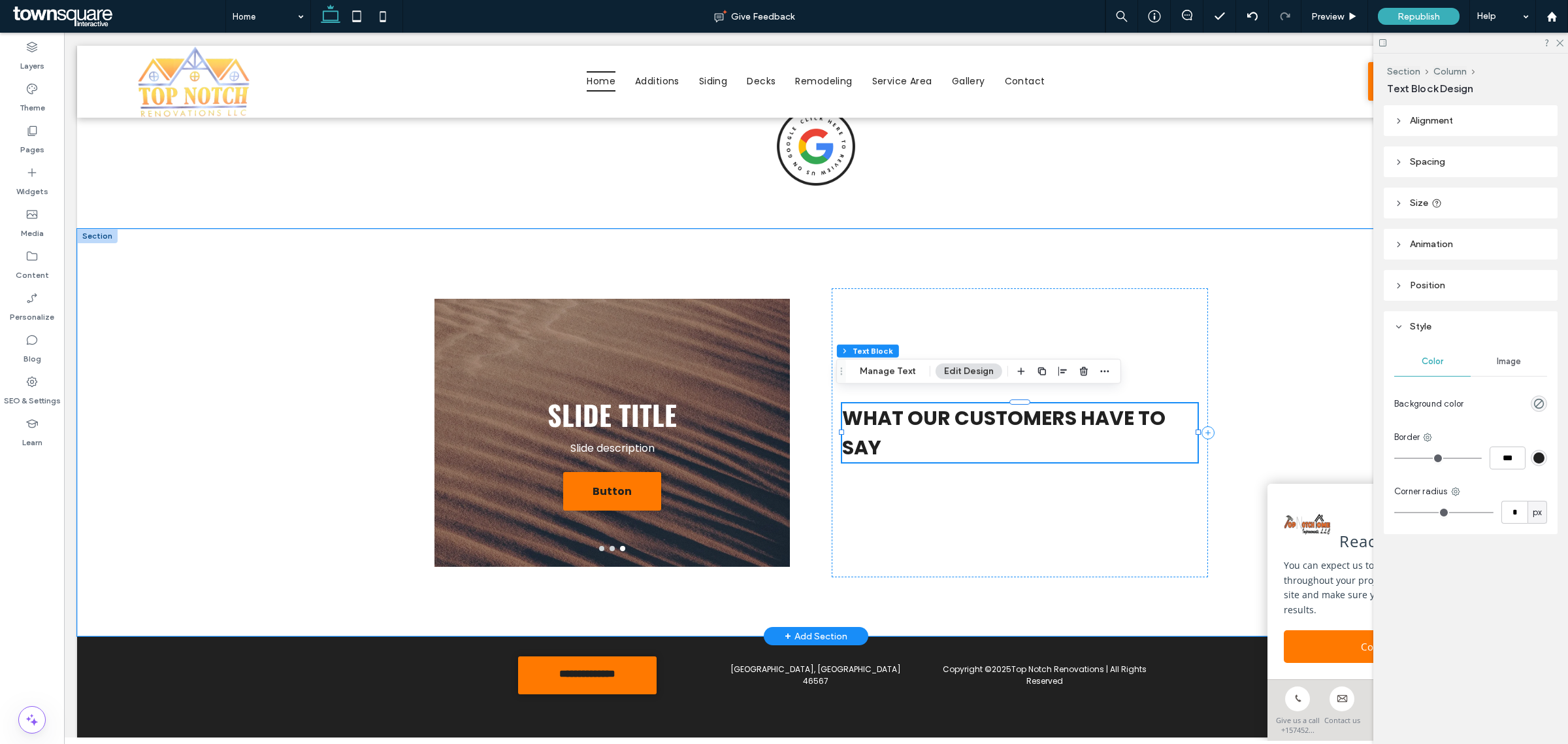
click at [902, 431] on p "What Our Customers Have to Say" at bounding box center [1020, 433] width 356 height 59
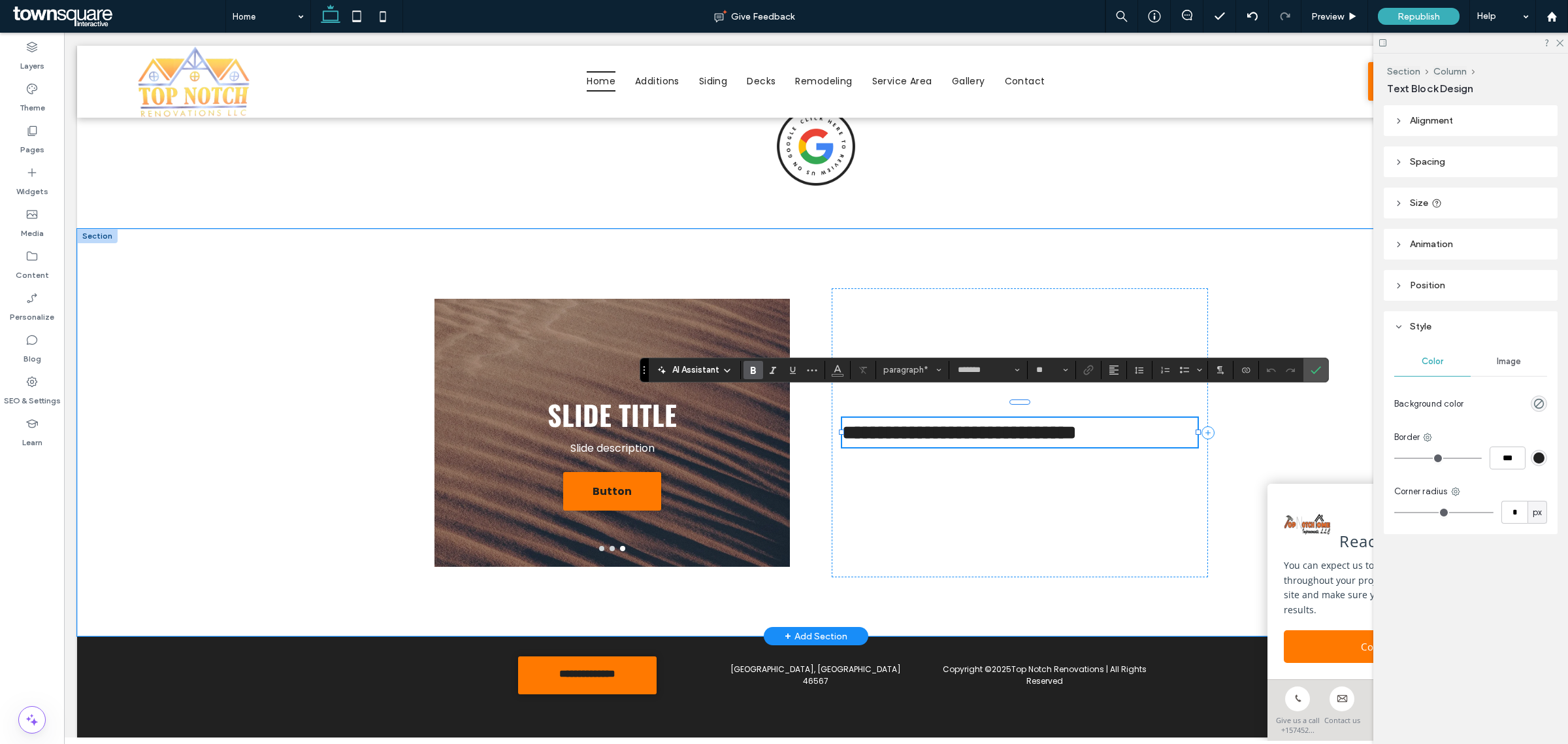
click at [902, 431] on p "**********" at bounding box center [1020, 432] width 356 height 30
click at [1066, 369] on icon "Size" at bounding box center [1066, 370] width 5 height 5
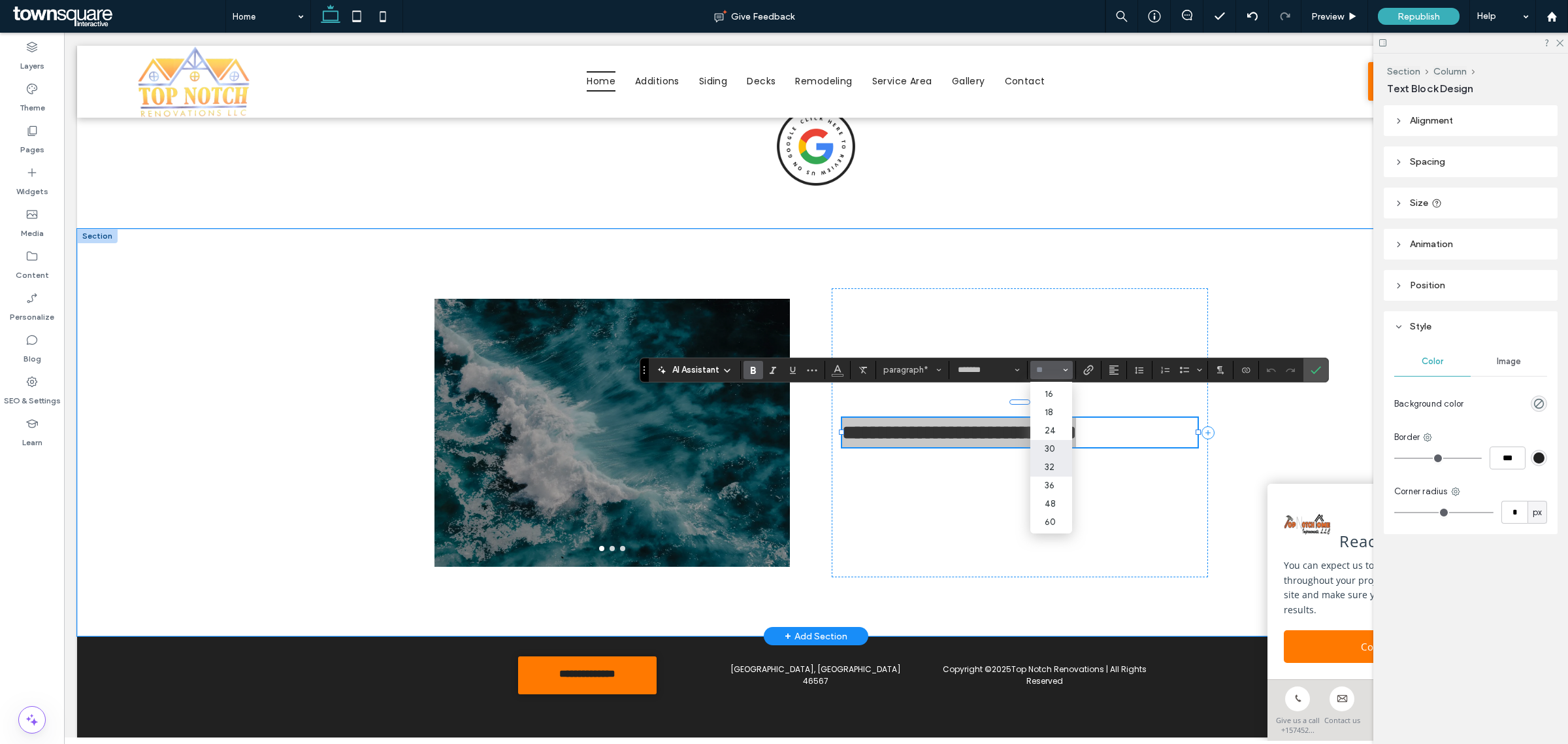
click at [1052, 470] on label "32" at bounding box center [1051, 467] width 42 height 18
type input "**"
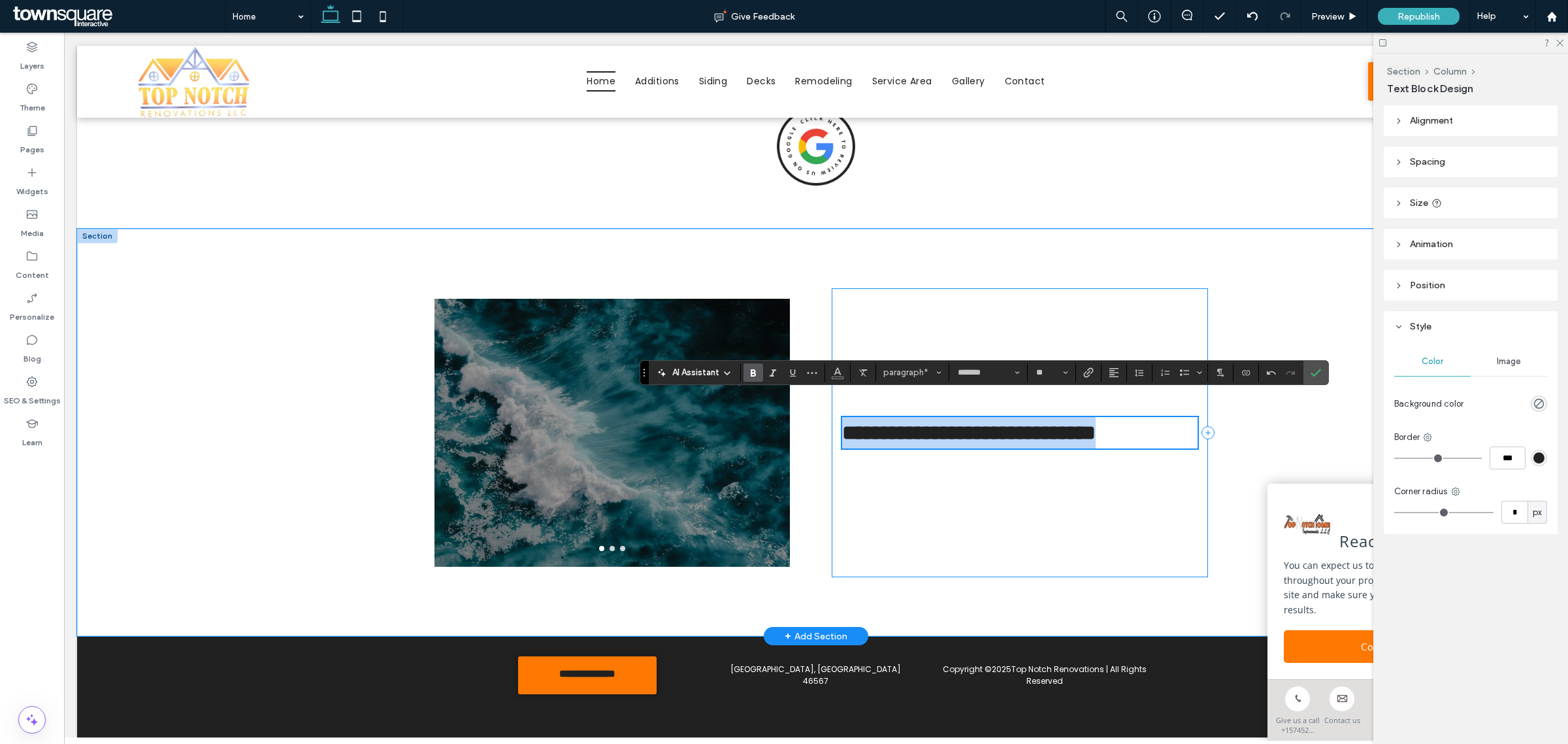
scroll to position [1564, 0]
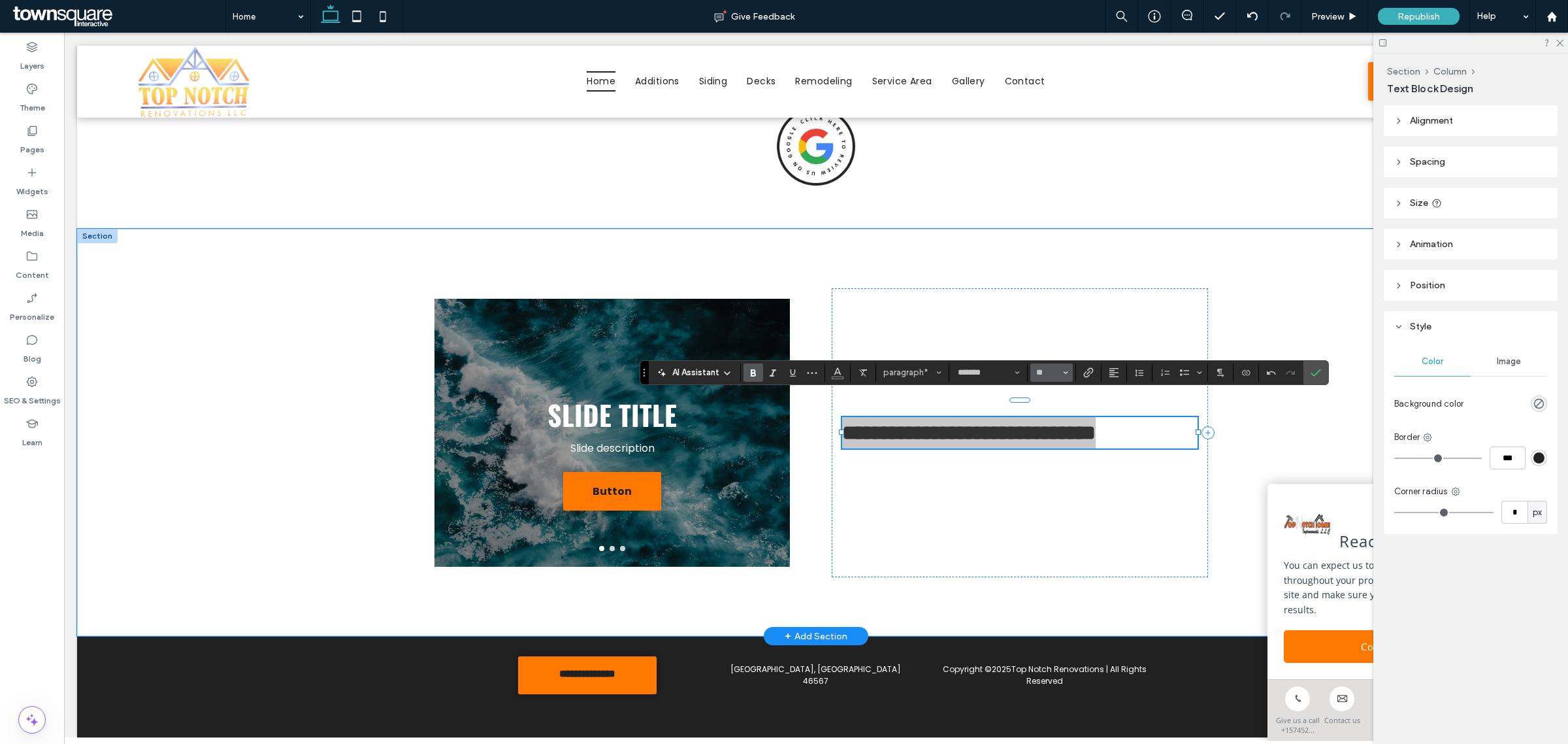
click at [1066, 371] on icon "Size" at bounding box center [1066, 373] width 5 height 5
click at [1053, 444] on label "36" at bounding box center [1051, 453] width 42 height 18
type input "**"
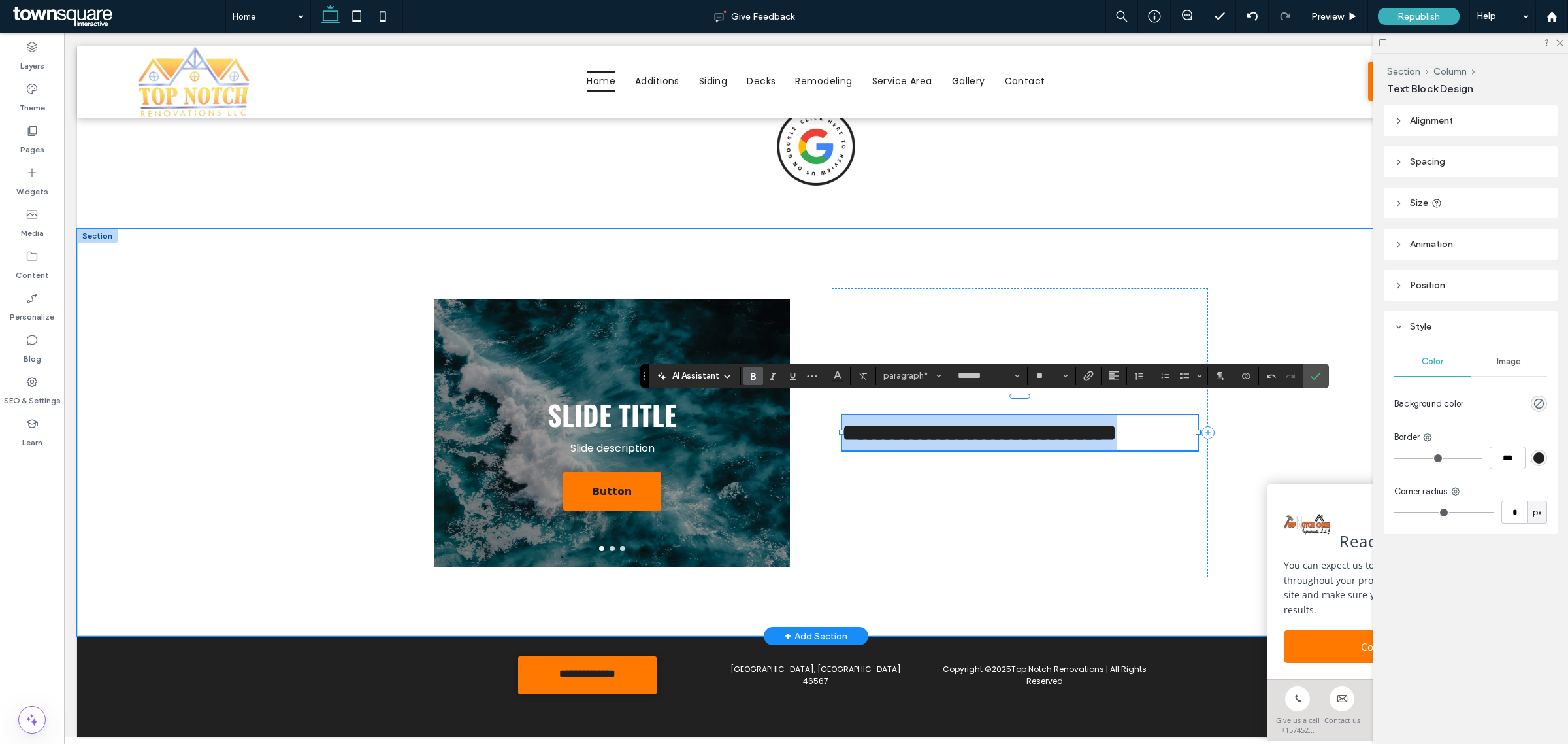
click at [969, 451] on p "**********" at bounding box center [1020, 432] width 356 height 35
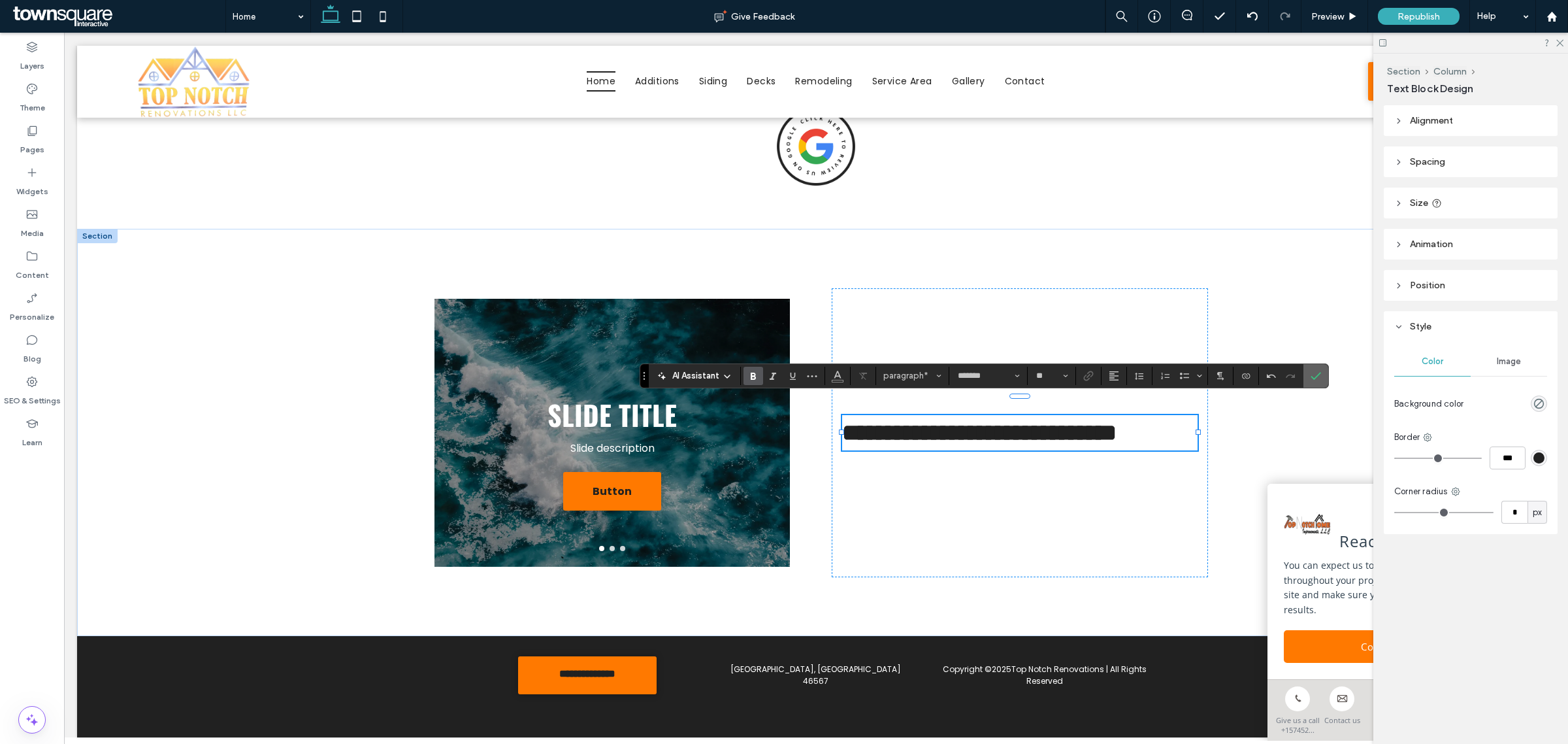
drag, startPoint x: 1321, startPoint y: 369, endPoint x: 1099, endPoint y: 232, distance: 260.9
click at [1321, 369] on span "Confirm" at bounding box center [1316, 376] width 11 height 22
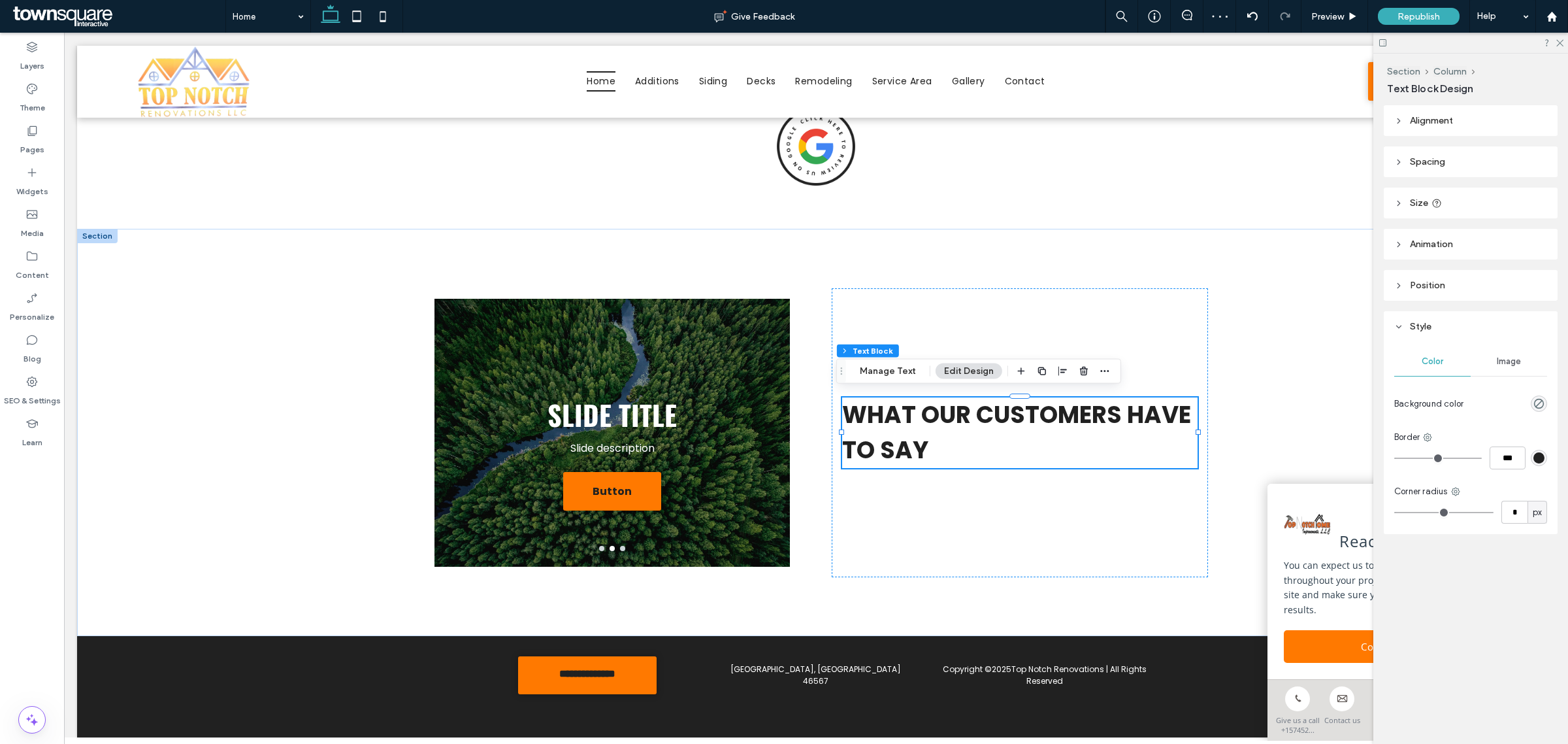
click at [1443, 241] on span "Animation" at bounding box center [1431, 244] width 43 height 11
click at [1432, 300] on div "None" at bounding box center [1471, 292] width 153 height 23
click at [1448, 332] on div "Entrance" at bounding box center [1471, 339] width 152 height 23
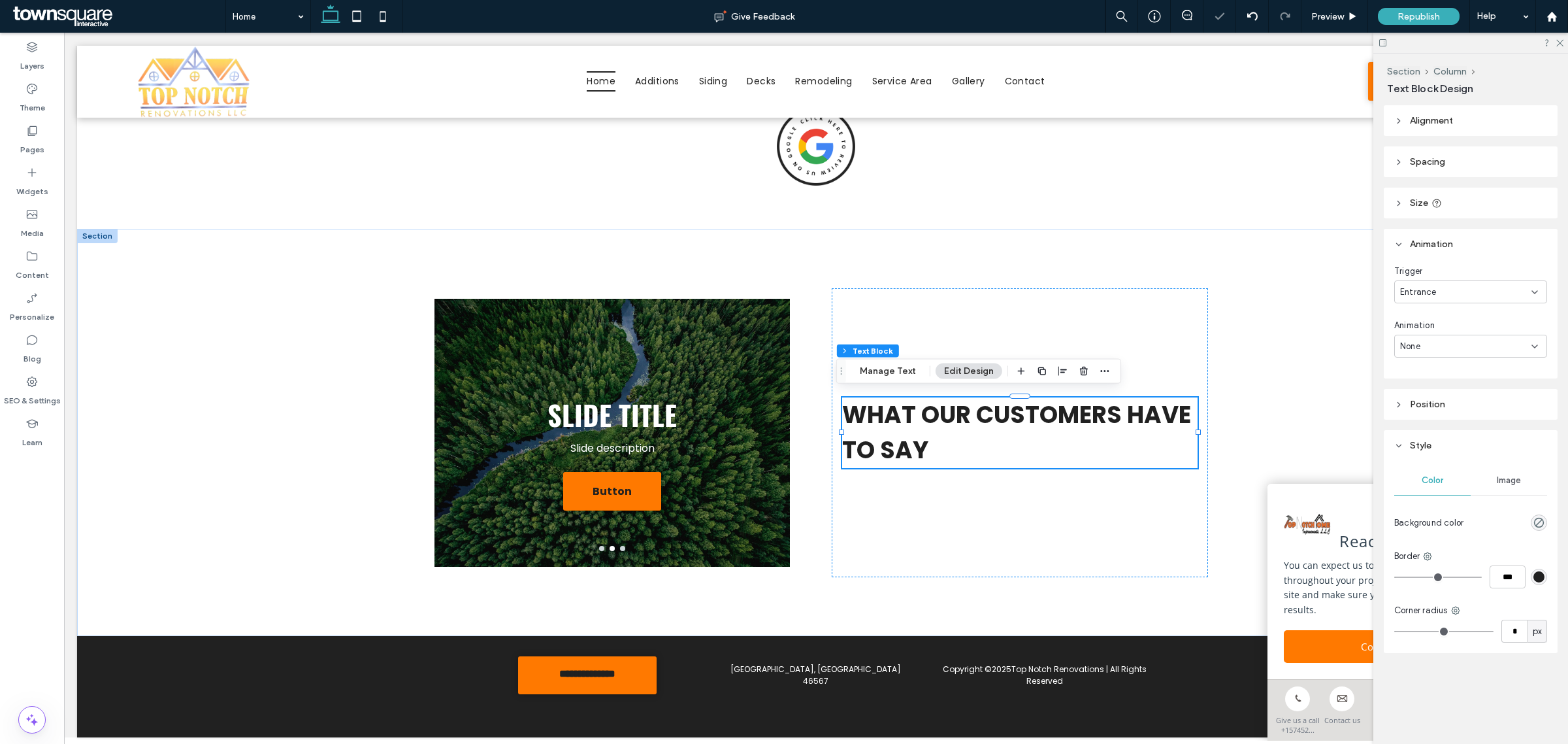
click at [1500, 343] on div "None" at bounding box center [1465, 346] width 131 height 13
click at [1465, 413] on div "Slide In" at bounding box center [1471, 416] width 152 height 23
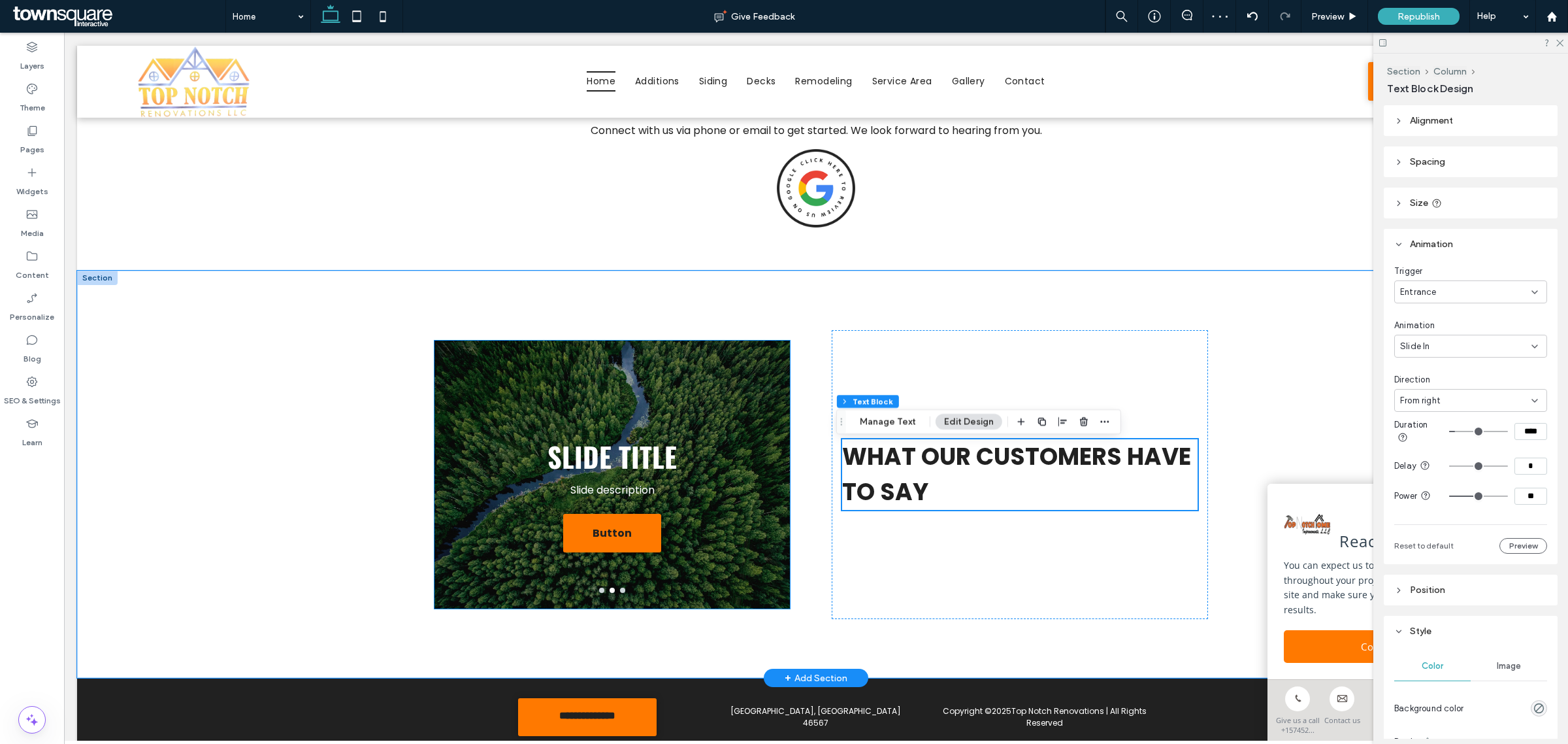
scroll to position [1567, 0]
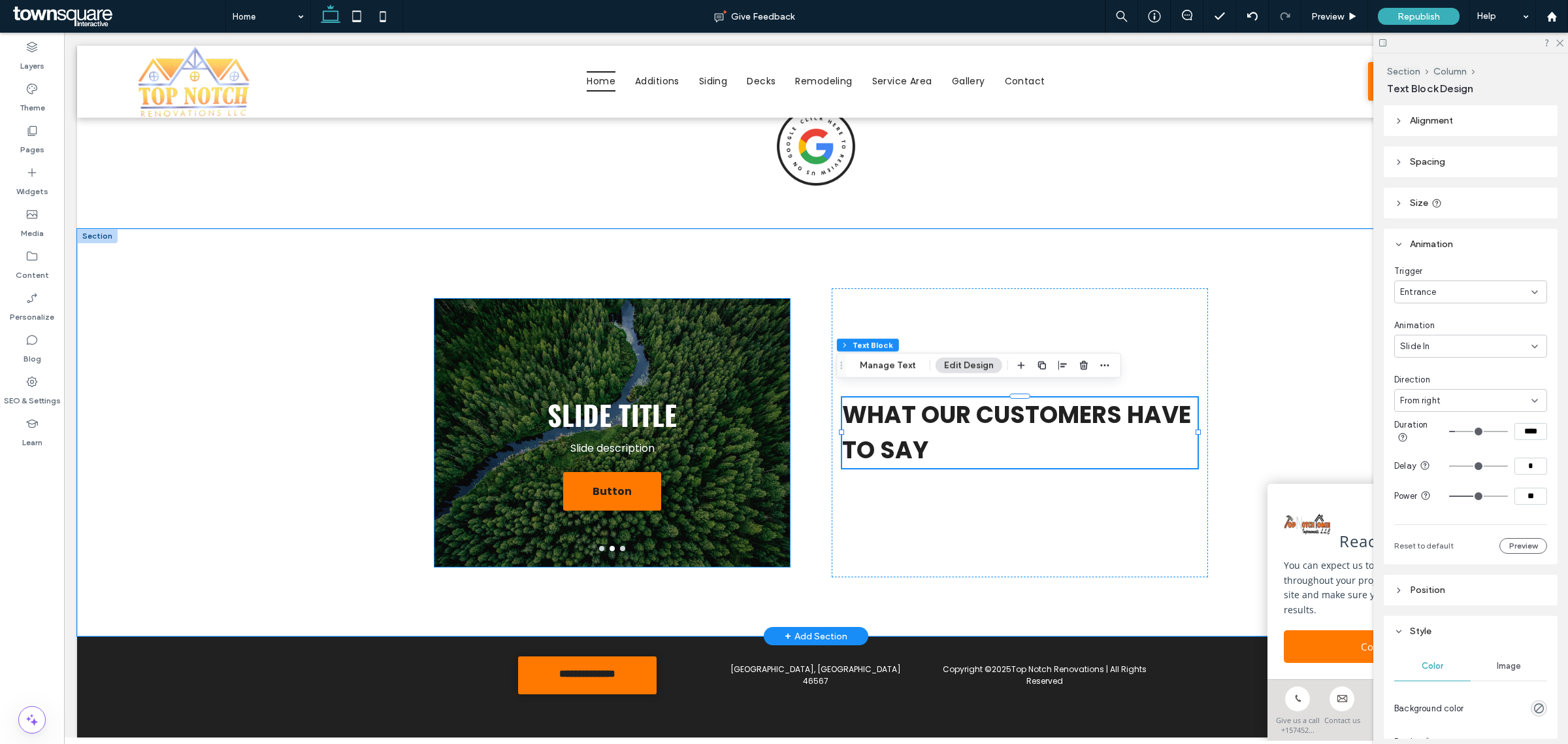
click at [703, 374] on div "Slide Title Slide description Button Button" at bounding box center [612, 441] width 356 height 206
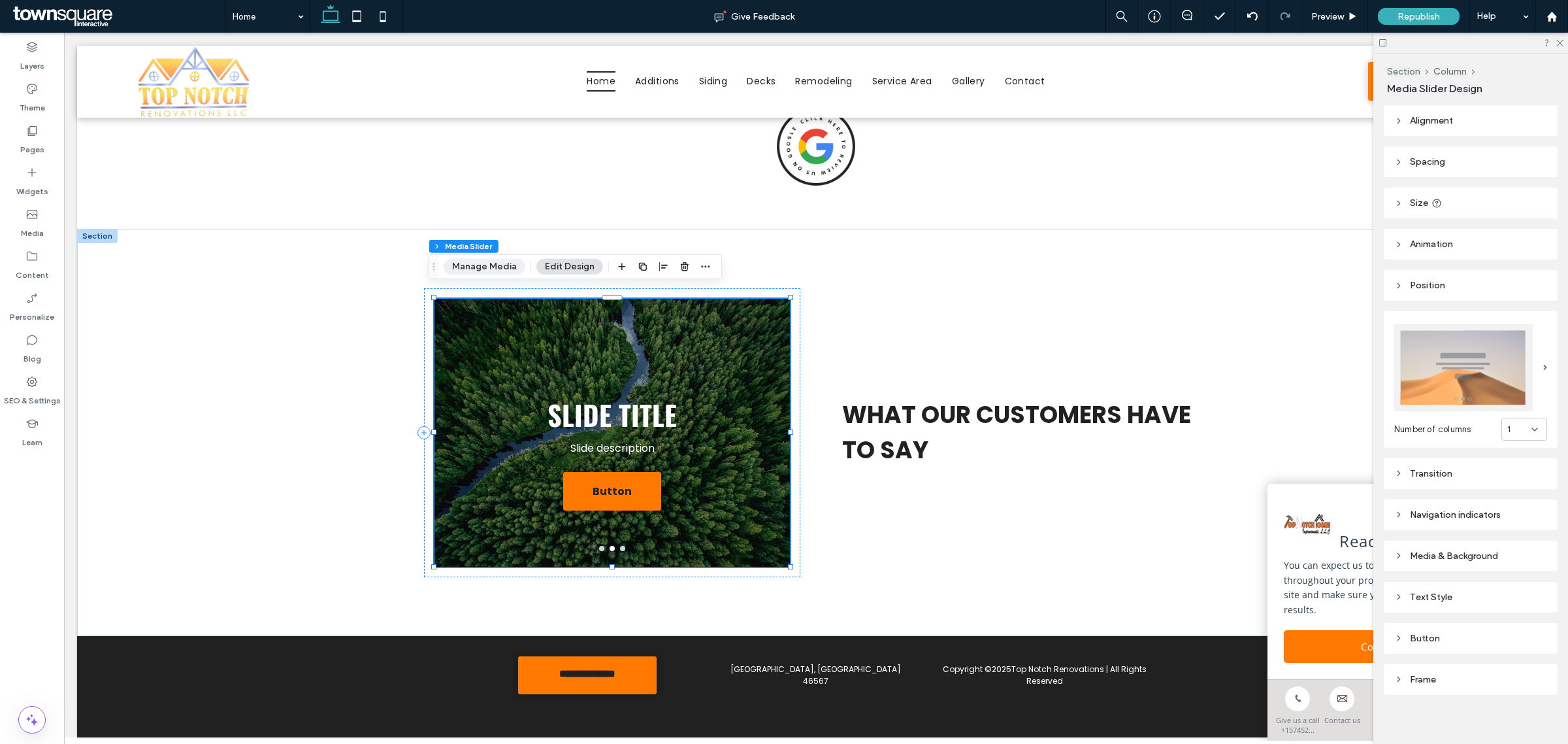
click at [492, 264] on button "Manage Media" at bounding box center [484, 266] width 81 height 16
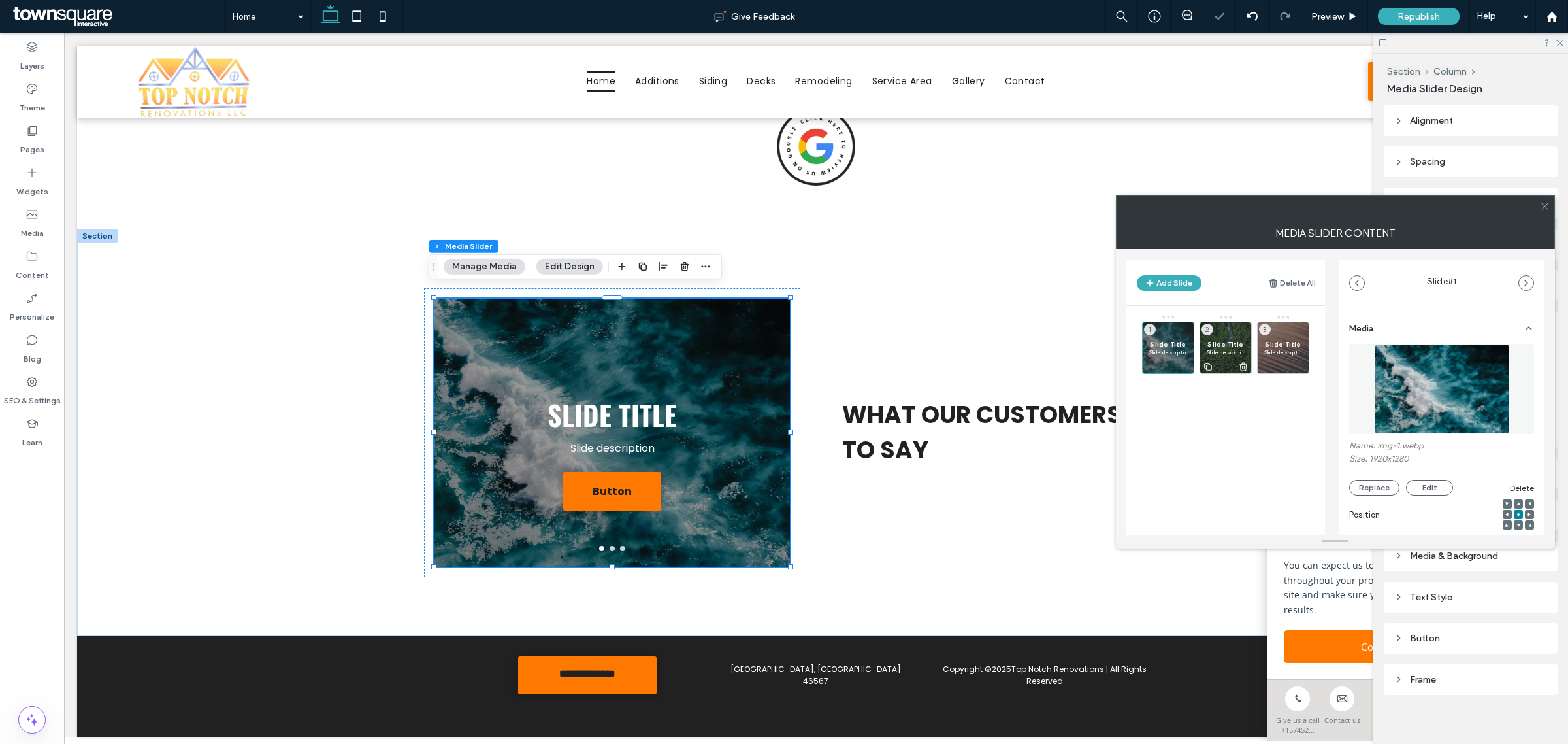
click at [1244, 364] on use at bounding box center [1243, 368] width 8 height 9
drag, startPoint x: 1305, startPoint y: 369, endPoint x: 1235, endPoint y: 365, distance: 70.1
click at [0, 0] on div at bounding box center [0, 0] width 0 height 0
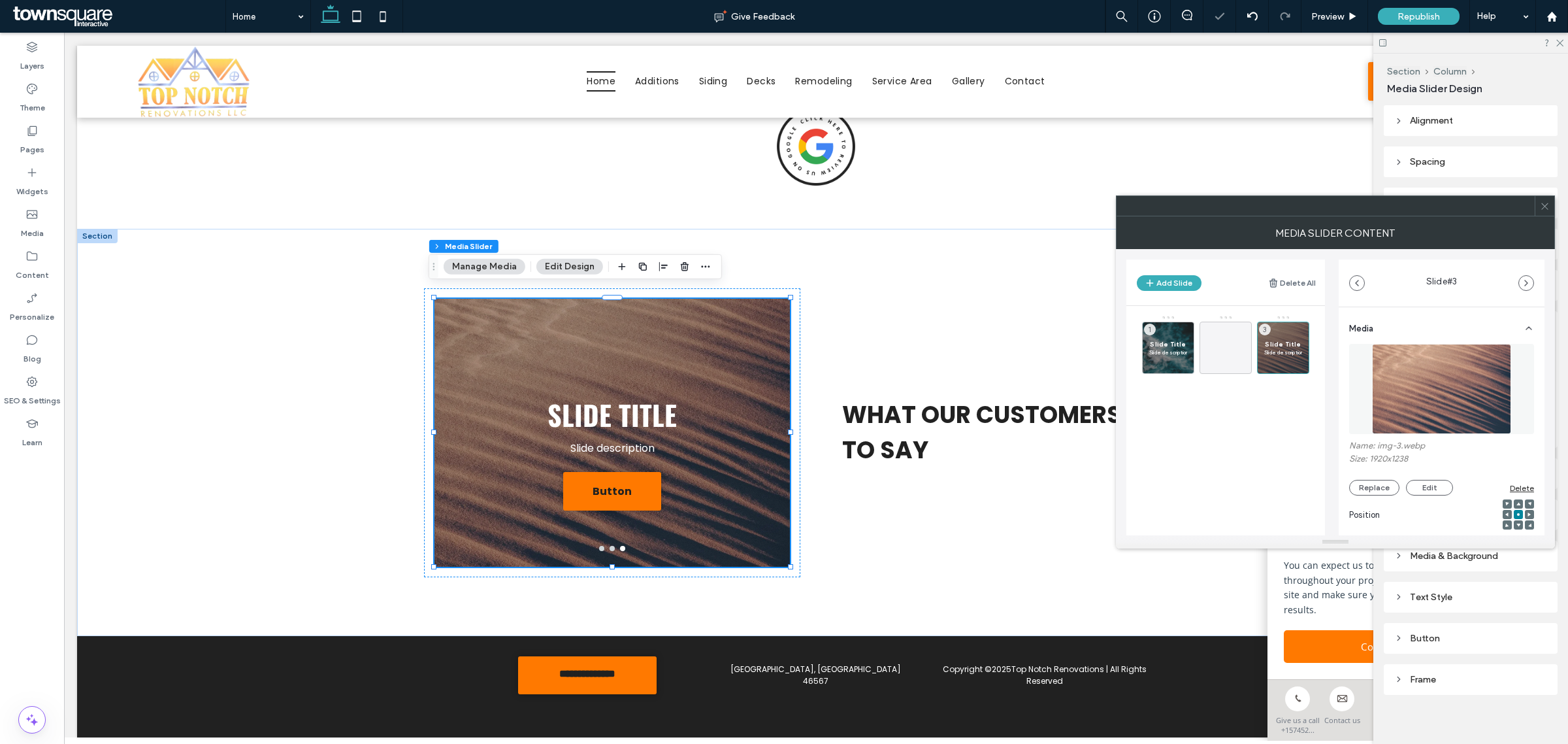
click at [1510, 487] on div "Delete" at bounding box center [1522, 487] width 24 height 10
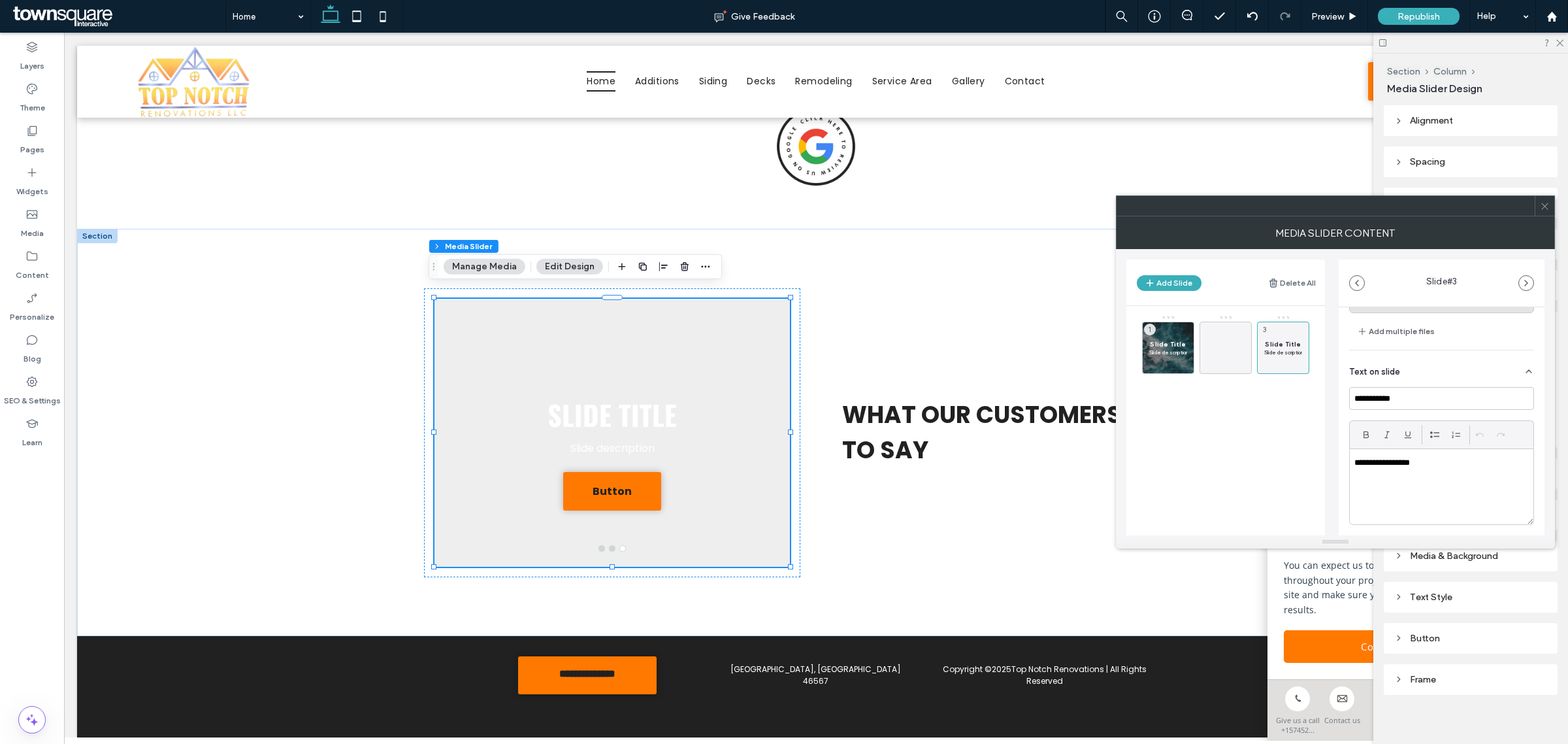
scroll to position [120, 0]
click at [1403, 396] on input "**********" at bounding box center [1441, 400] width 185 height 23
paste input
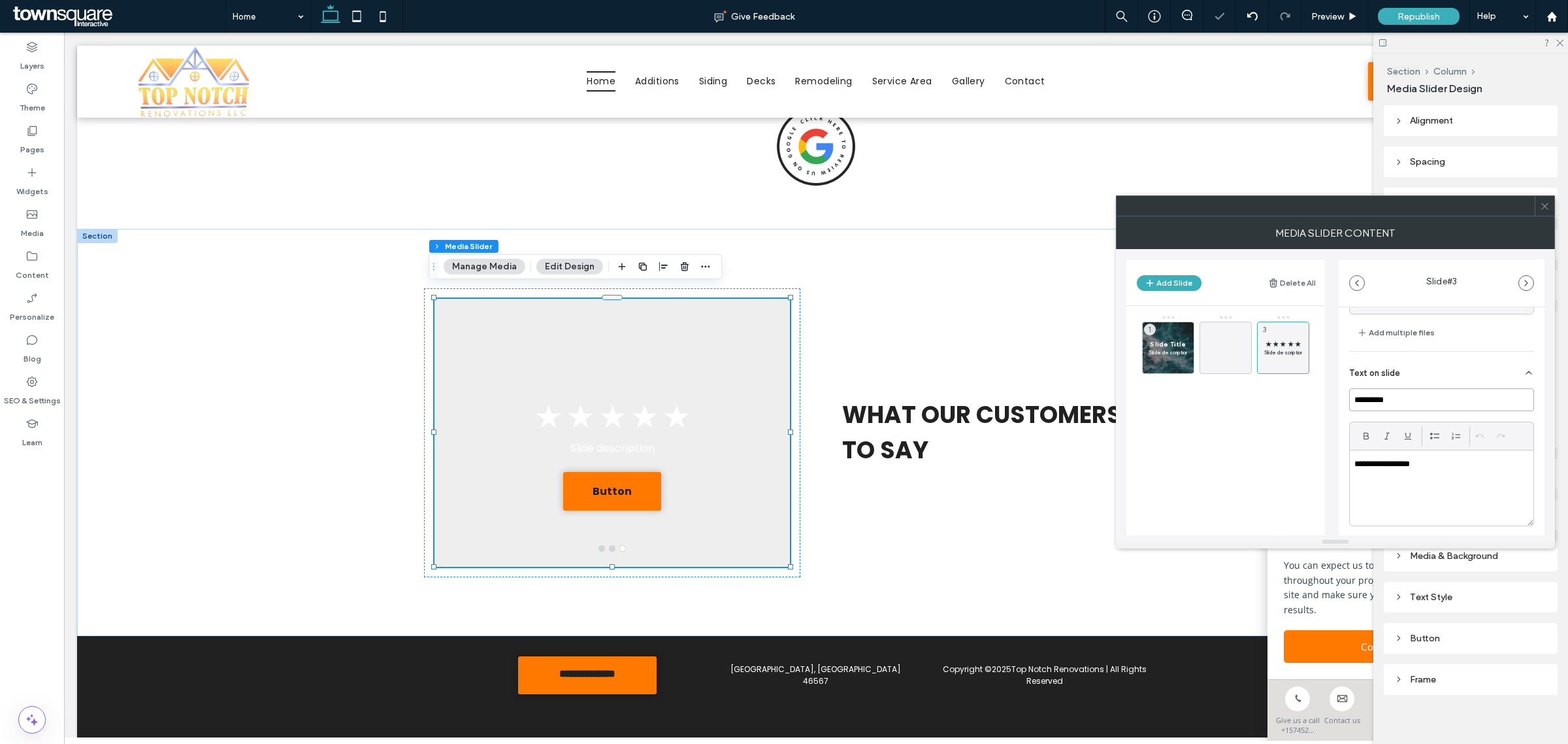
type input "*********"
click at [1331, 446] on div "**********" at bounding box center [1336, 392] width 418 height 286
click at [1395, 462] on p "**********" at bounding box center [1438, 463] width 168 height 12
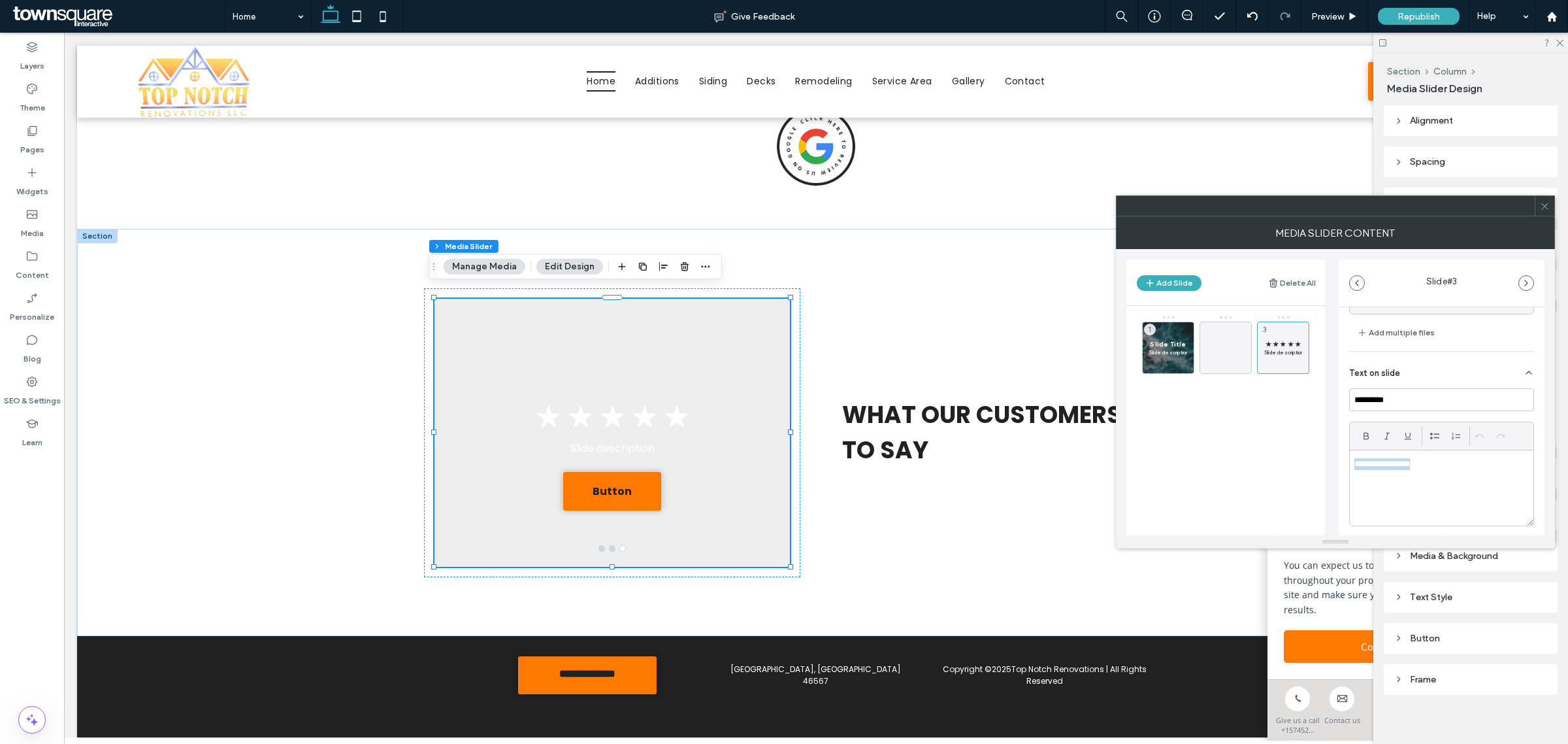
click at [1395, 462] on p "**********" at bounding box center [1438, 463] width 168 height 12
paste div
click at [1187, 367] on icon at bounding box center [1186, 366] width 11 height 12
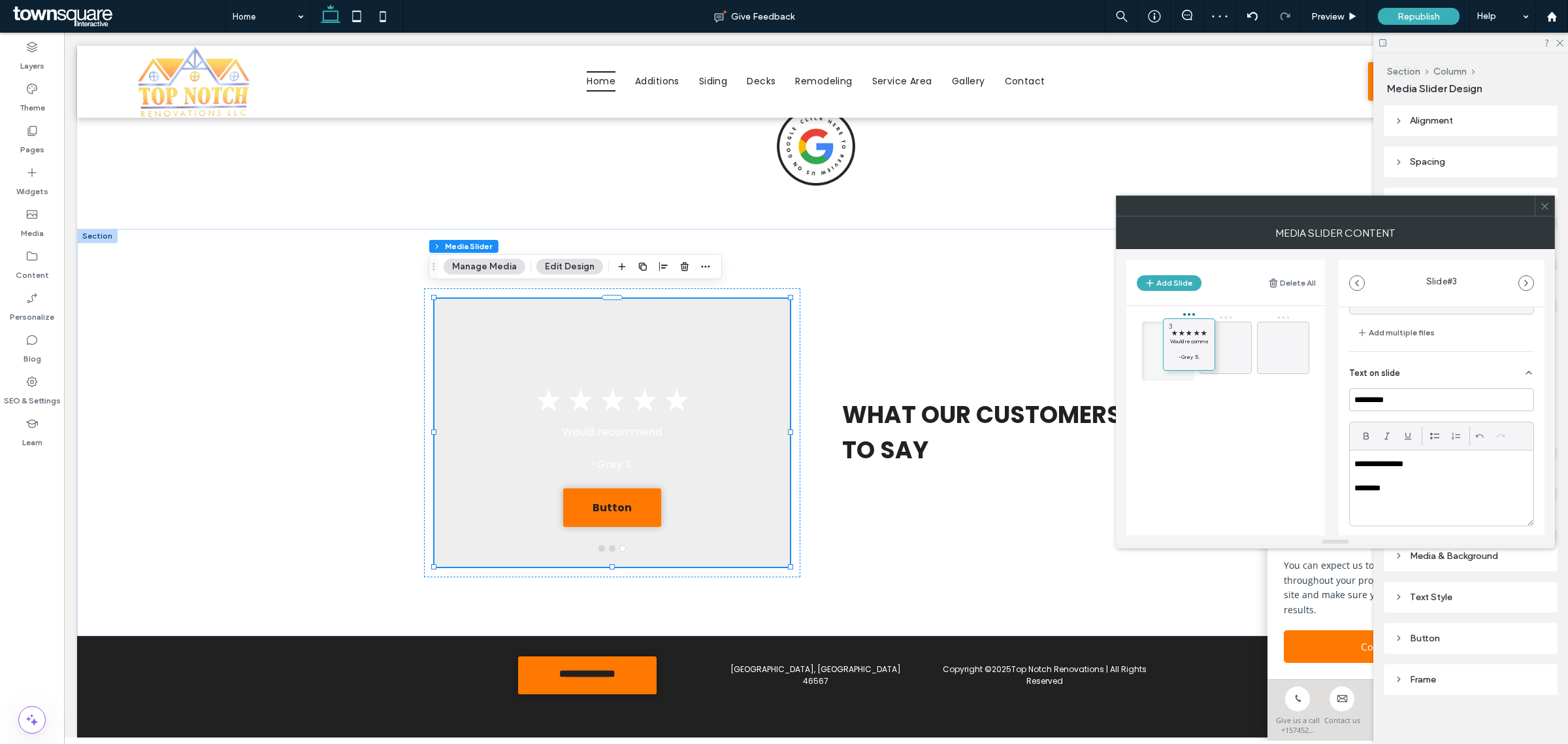
drag, startPoint x: 1281, startPoint y: 336, endPoint x: 1176, endPoint y: 332, distance: 105.1
click at [1150, 368] on icon at bounding box center [1151, 366] width 11 height 12
drag, startPoint x: 1177, startPoint y: 411, endPoint x: 1235, endPoint y: 346, distance: 87.1
click at [1209, 370] on icon at bounding box center [1209, 366] width 11 height 12
drag, startPoint x: 1233, startPoint y: 400, endPoint x: 1298, endPoint y: 335, distance: 91.9
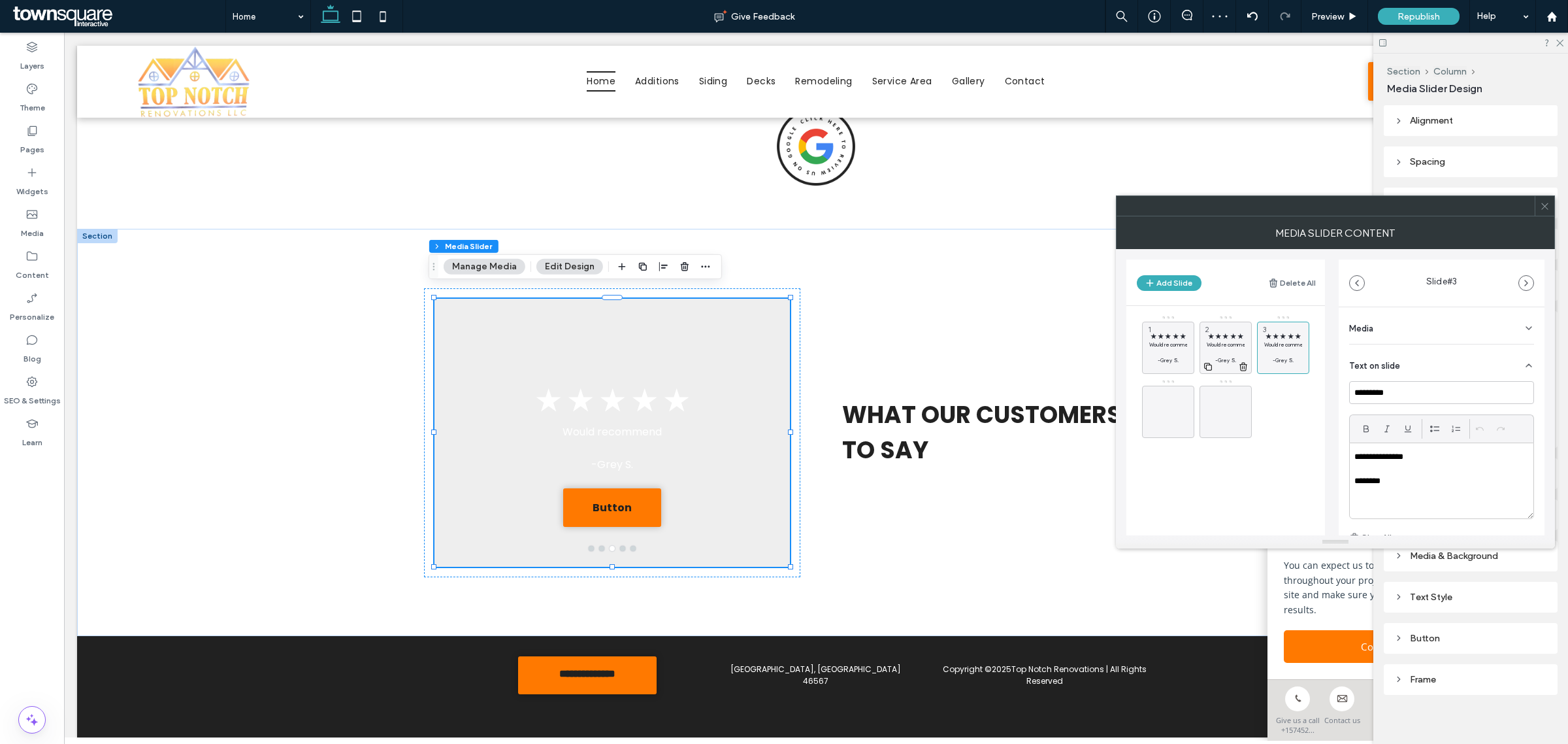
click at [1223, 334] on span "★ ★ ★ ★ ★" at bounding box center [1226, 336] width 38 height 9
click at [1410, 439] on p "**********" at bounding box center [1438, 436] width 168 height 12
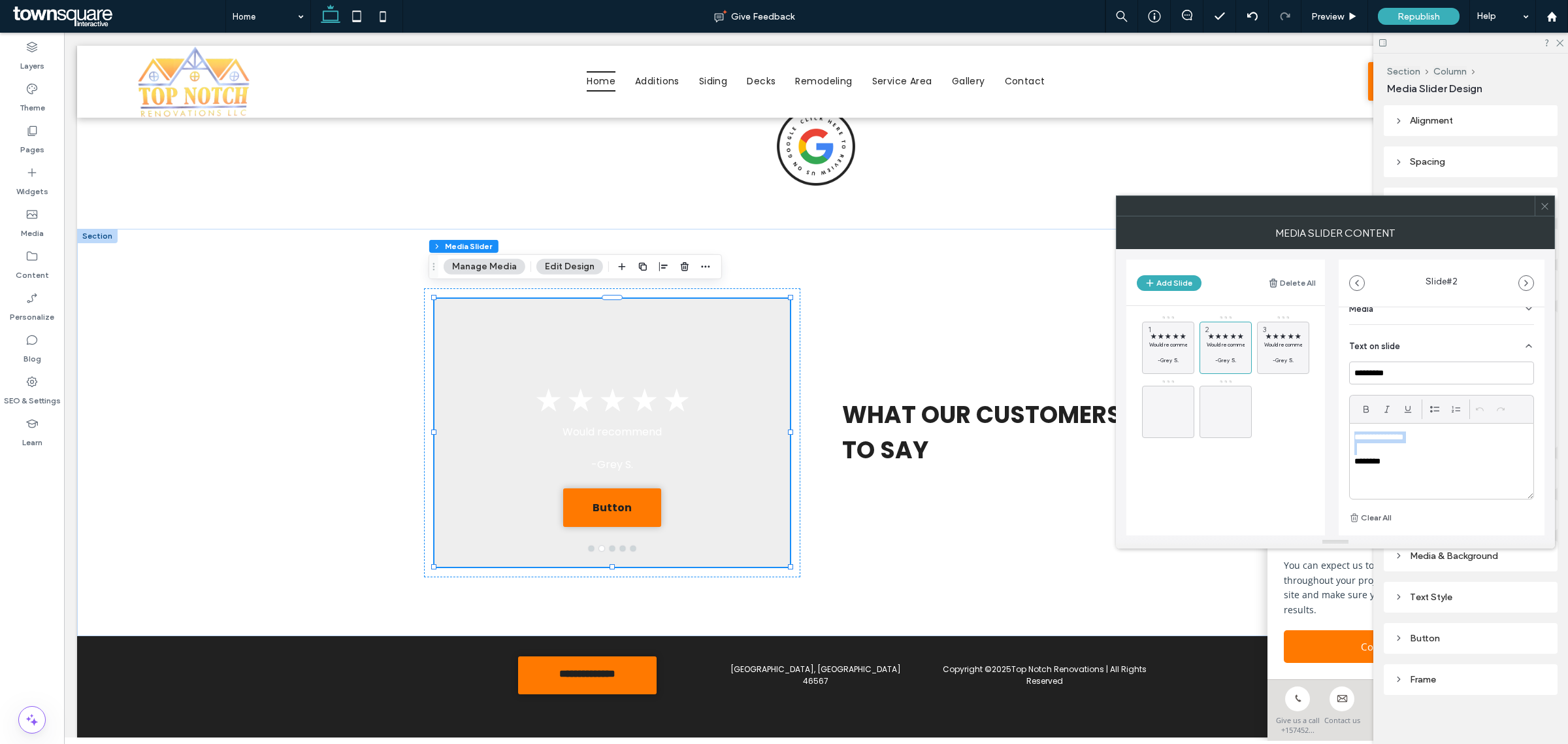
paste div
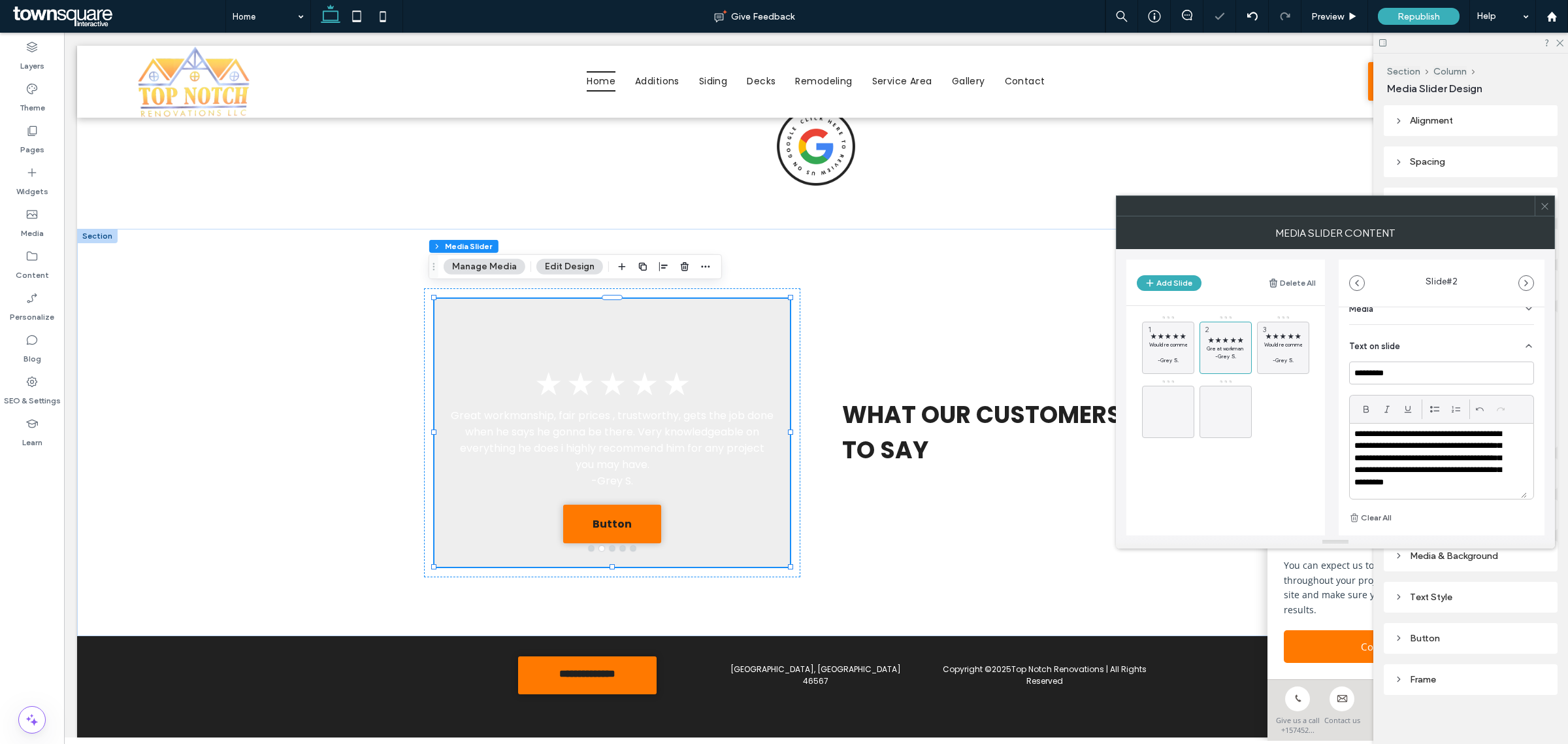
scroll to position [25, 0]
click at [1392, 485] on p "********" at bounding box center [1432, 485] width 156 height 12
drag, startPoint x: 1392, startPoint y: 485, endPoint x: 1359, endPoint y: 485, distance: 33.0
click at [1359, 485] on p "********" at bounding box center [1432, 485] width 156 height 12
click at [1284, 334] on span "★ ★ ★ ★ ★" at bounding box center [1283, 336] width 38 height 9
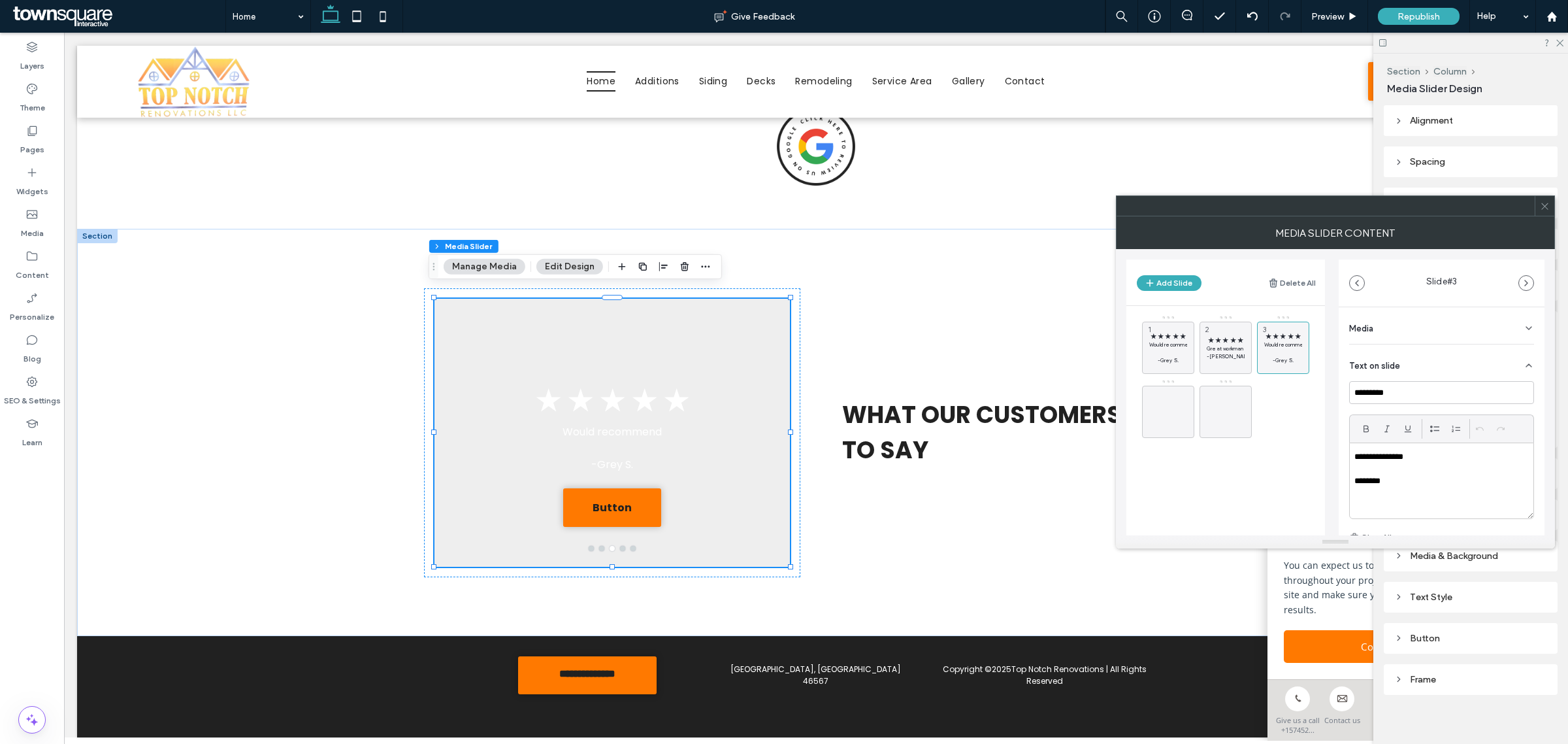
click at [1382, 458] on p "**********" at bounding box center [1438, 456] width 168 height 12
paste div
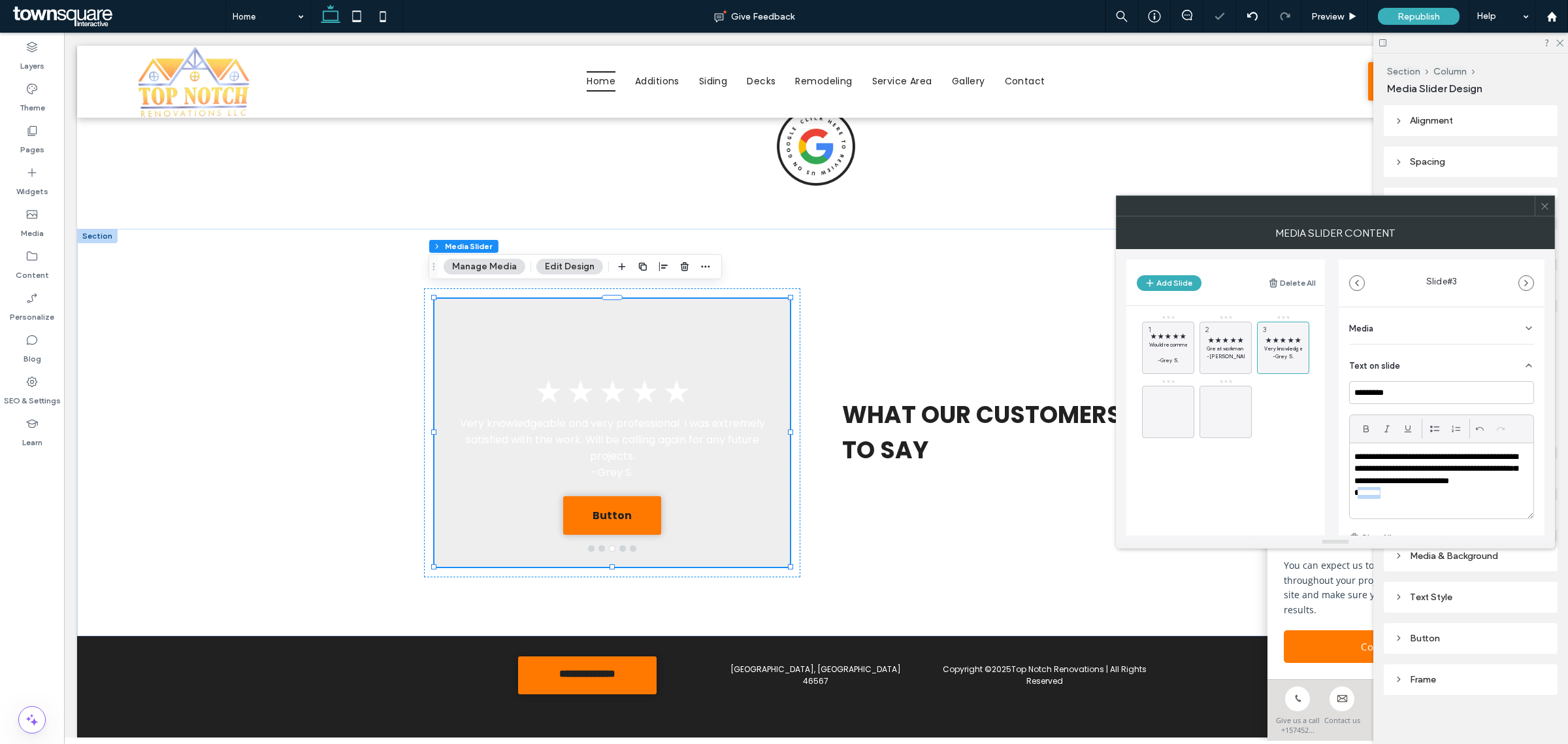
drag, startPoint x: 1404, startPoint y: 494, endPoint x: 1357, endPoint y: 494, distance: 47.0
click at [1357, 494] on p "********" at bounding box center [1438, 493] width 168 height 12
click at [1263, 370] on icon at bounding box center [1266, 366] width 11 height 12
drag, startPoint x: 1288, startPoint y: 410, endPoint x: 1179, endPoint y: 410, distance: 109.0
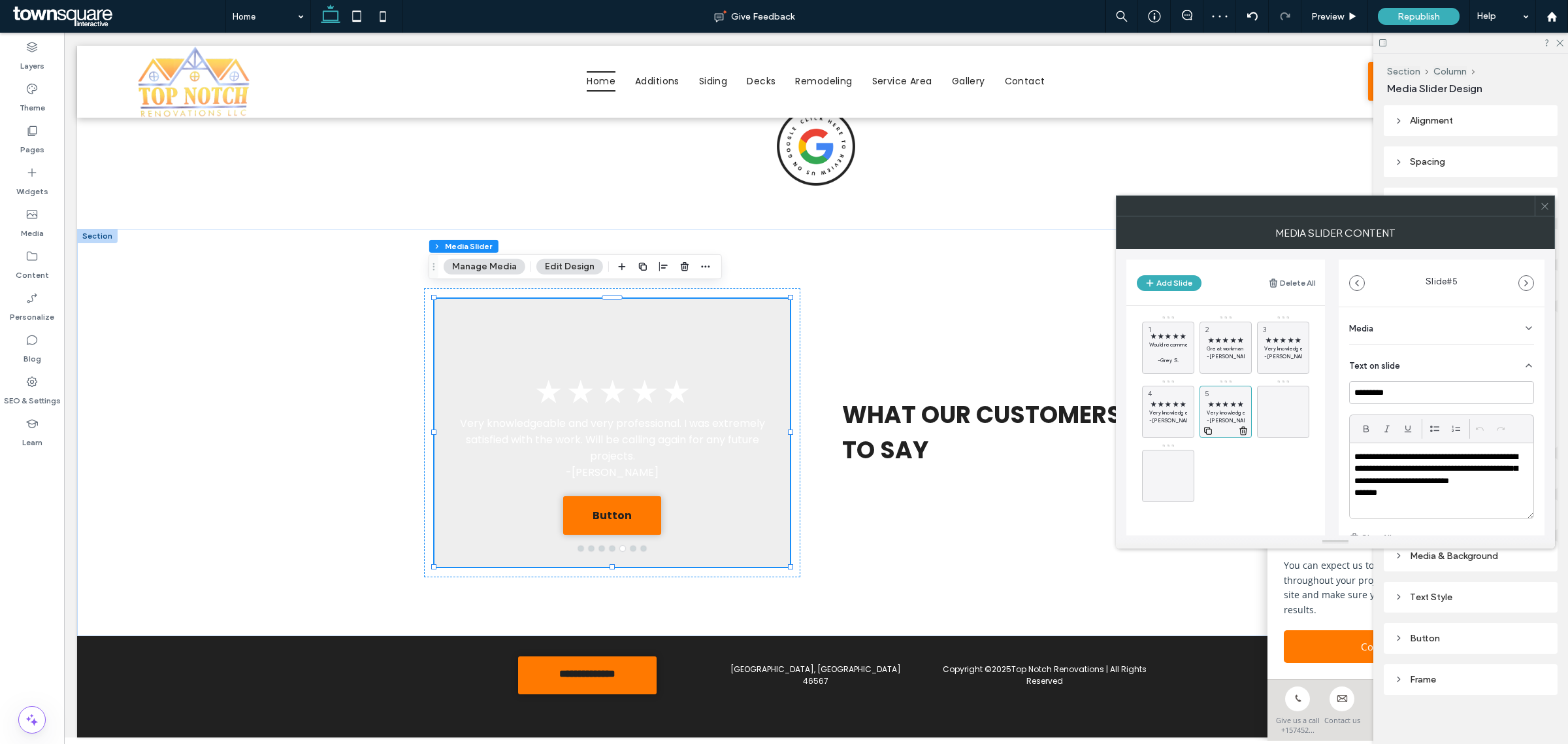
click at [1210, 433] on icon at bounding box center [1209, 430] width 11 height 12
drag, startPoint x: 1243, startPoint y: 459, endPoint x: 1303, endPoint y: 401, distance: 83.5
click at [1162, 402] on span "★ ★ ★ ★ ★" at bounding box center [1168, 404] width 38 height 9
drag, startPoint x: 1506, startPoint y: 482, endPoint x: 1313, endPoint y: 445, distance: 196.5
click at [1313, 445] on div "Add Slide Delete All ★ ★ ★ ★ ★ Would recommend -Grey S. 1 ★ ★ ★ ★ ★ Great workm…" at bounding box center [1336, 392] width 418 height 286
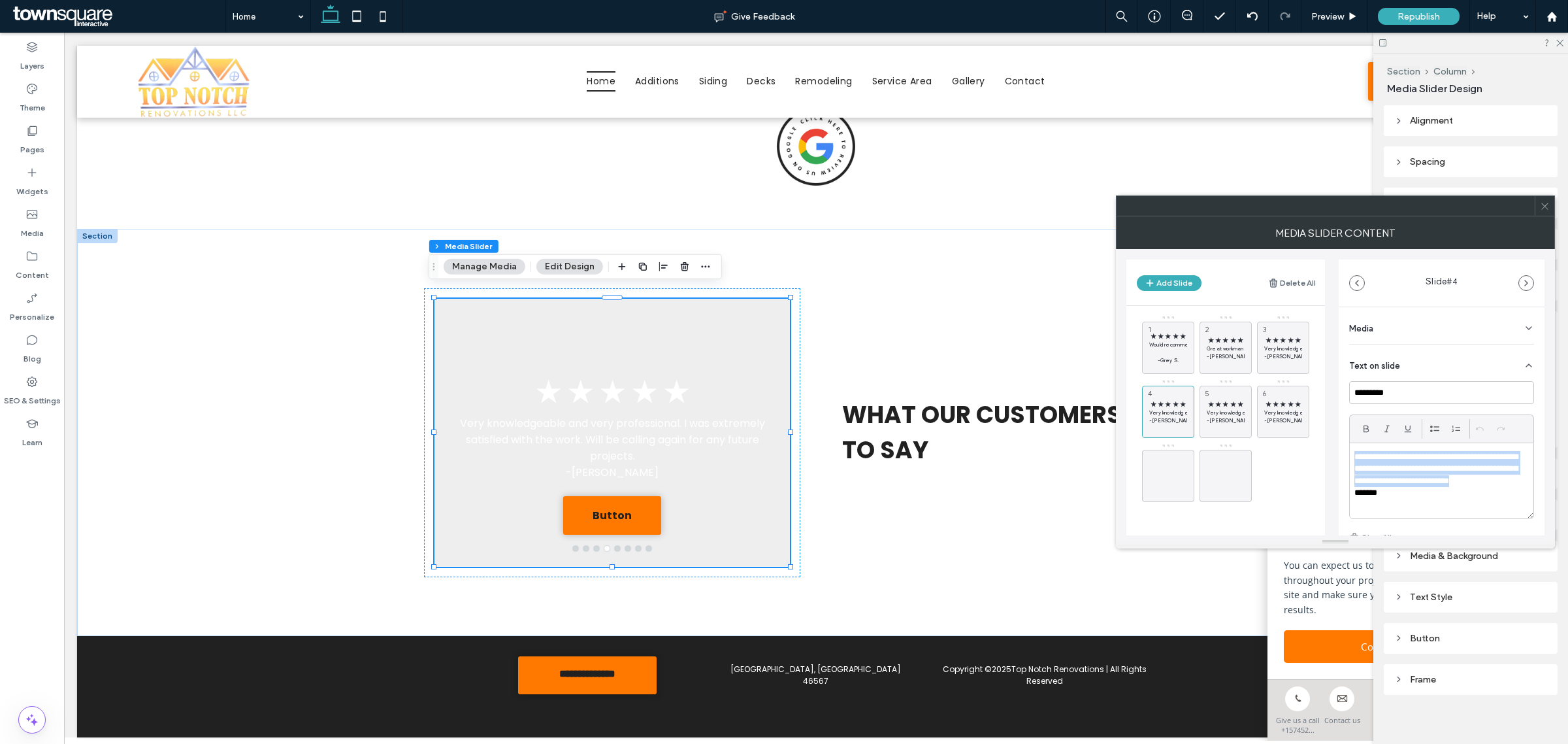
paste div
drag, startPoint x: 1395, startPoint y: 497, endPoint x: 1360, endPoint y: 494, distance: 35.1
click at [1360, 494] on p "*******" at bounding box center [1438, 493] width 168 height 12
click at [1227, 395] on div "★ ★ ★ ★ ★ Very knowledgeable and very professional. I was extremely satisfied w…" at bounding box center [1226, 411] width 52 height 52
drag, startPoint x: 1505, startPoint y: 482, endPoint x: 1348, endPoint y: 452, distance: 159.8
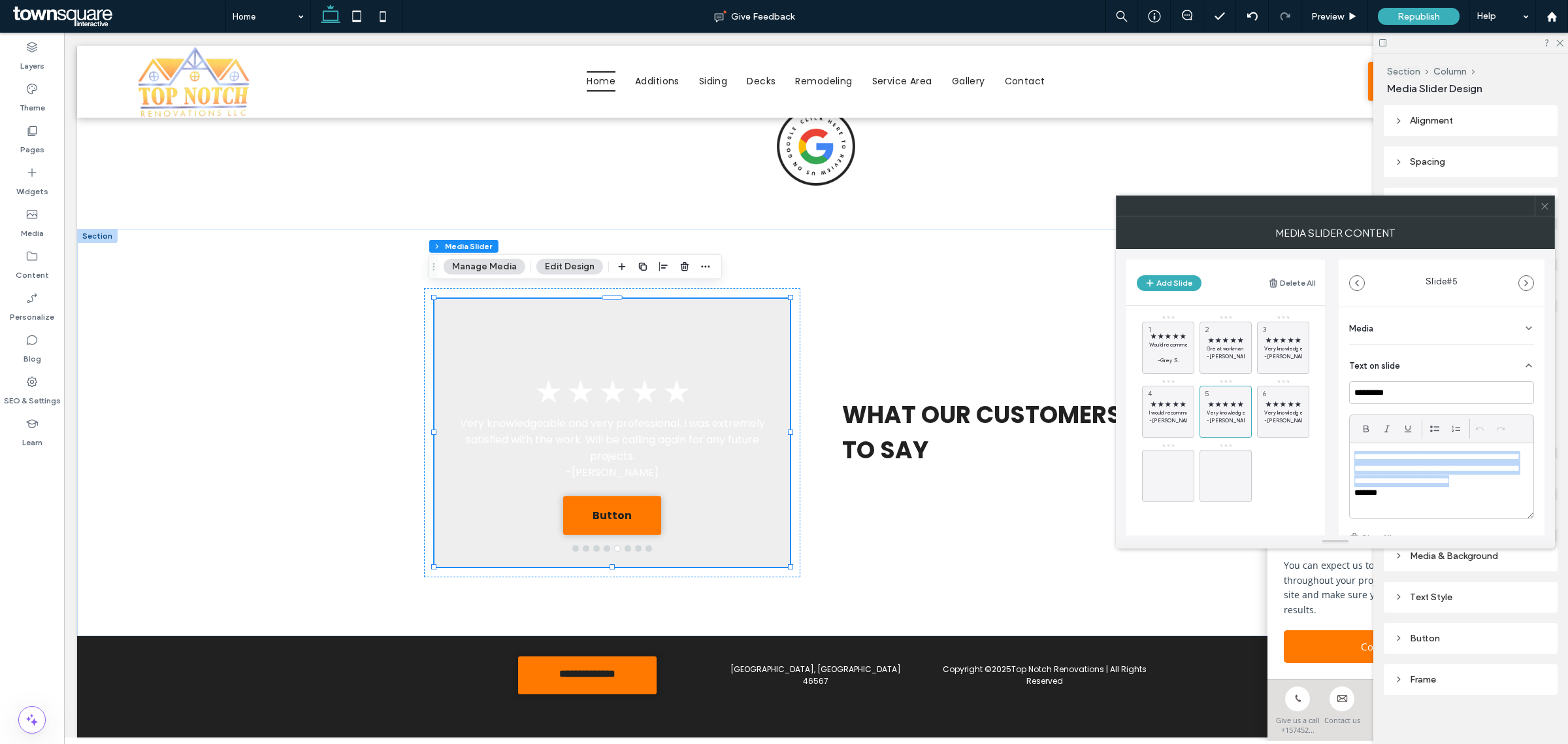
click at [1349, 452] on div "**********" at bounding box center [1441, 481] width 185 height 77
paste div
drag, startPoint x: 1390, startPoint y: 486, endPoint x: 1361, endPoint y: 482, distance: 29.3
click at [1361, 482] on p "*******" at bounding box center [1438, 480] width 168 height 12
click at [1283, 393] on div "★ ★ ★ ★ ★ Very knowledgeable and very professional. I was extremely satisfied w…" at bounding box center [1283, 411] width 52 height 52
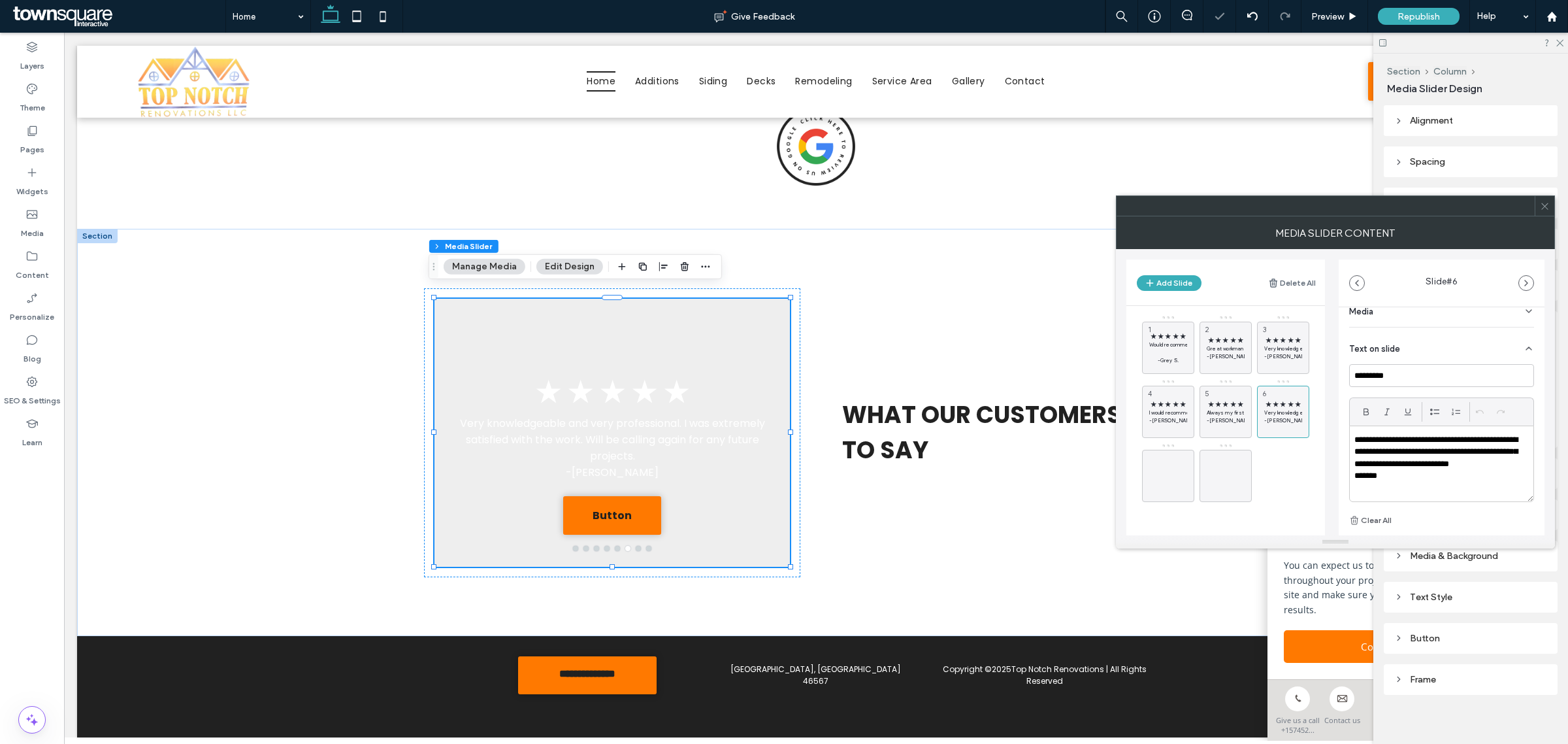
scroll to position [18, 0]
drag, startPoint x: 1501, startPoint y: 465, endPoint x: 1340, endPoint y: 435, distance: 163.8
click at [1340, 435] on div "**********" at bounding box center [1442, 472] width 206 height 365
paste div
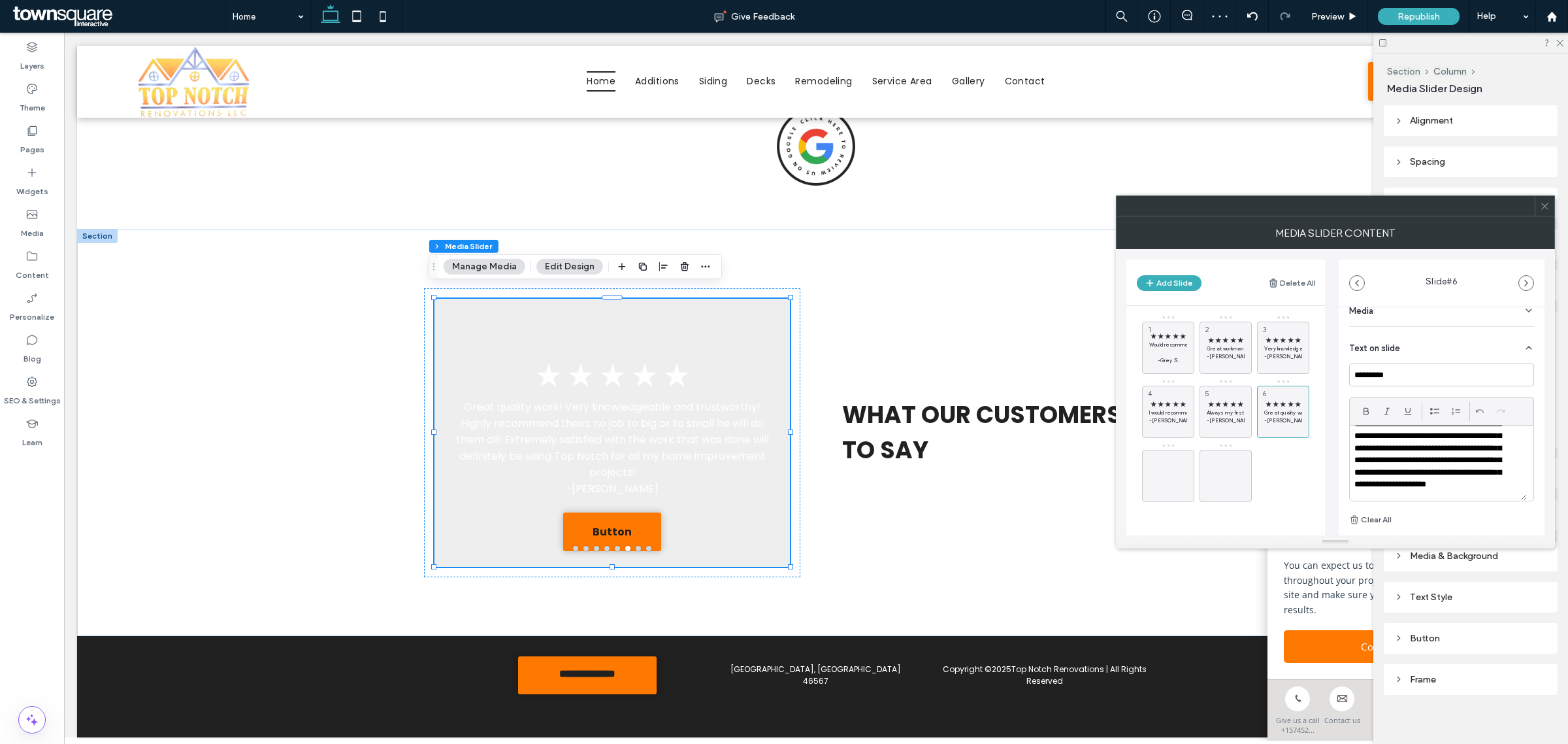
scroll to position [37, 0]
drag, startPoint x: 1389, startPoint y: 488, endPoint x: 1358, endPoint y: 484, distance: 31.3
click at [1358, 484] on p "*******" at bounding box center [1432, 486] width 156 height 12
click at [1279, 469] on div "★ ★ ★ ★ ★ Would recommend -Grey S. 1 ★ ★ ★ ★ ★ Great workmanship, fair prices ,…" at bounding box center [1234, 408] width 183 height 187
click at [1190, 338] on div "★ ★ ★ ★ ★ Would recommend -Grey S. 1" at bounding box center [1168, 348] width 52 height 52
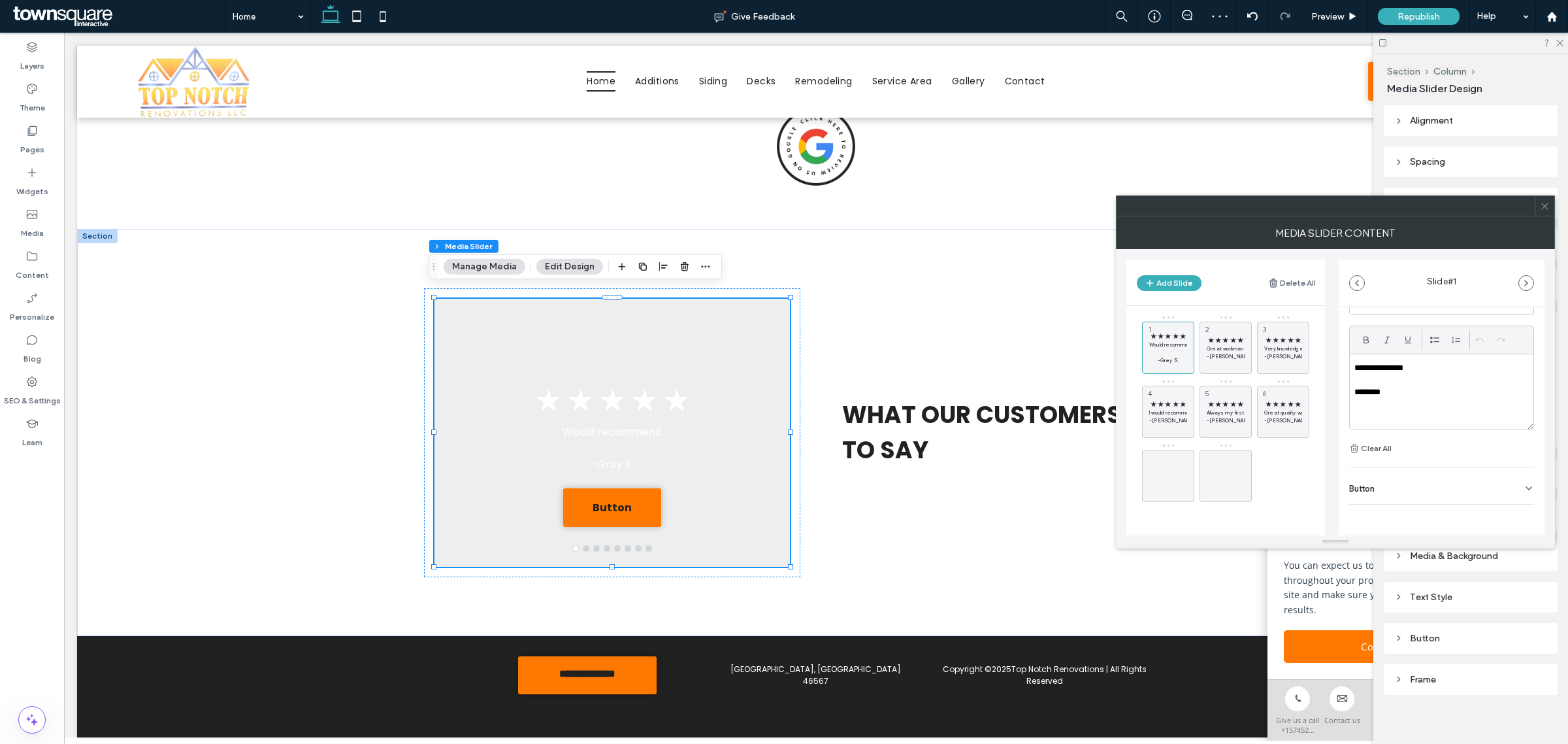
click at [1509, 478] on div "Button" at bounding box center [1441, 486] width 185 height 37
click at [1521, 520] on icon at bounding box center [1522, 514] width 12 height 12
click at [1230, 336] on span "★ ★ ★ ★ ★" at bounding box center [1226, 341] width 38 height 9
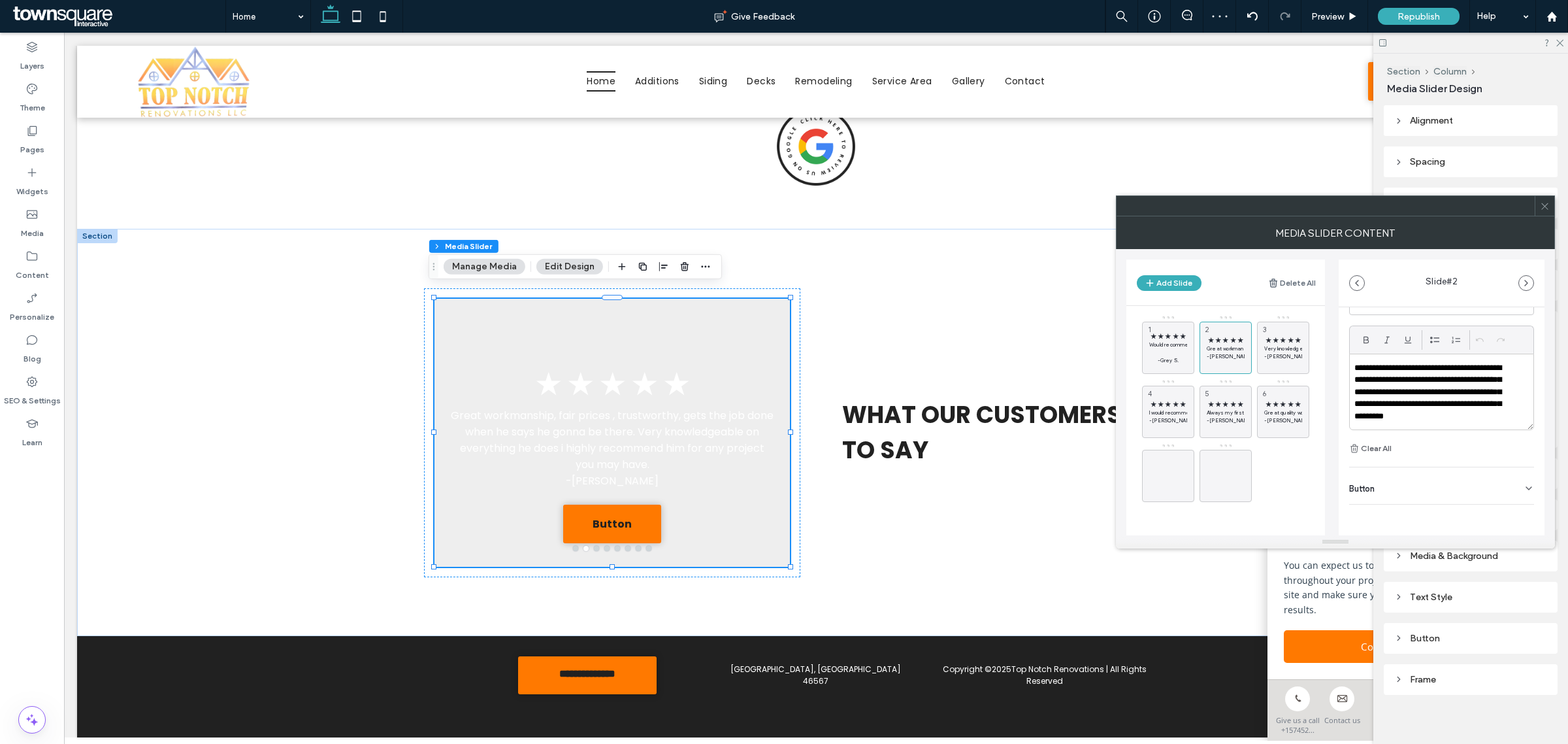
click at [1507, 482] on div "Button" at bounding box center [1441, 486] width 185 height 37
click at [1522, 518] on button at bounding box center [1522, 515] width 23 height 23
click at [1298, 339] on span "★ ★ ★ ★ ★" at bounding box center [1283, 341] width 38 height 9
click at [1510, 475] on div "Button" at bounding box center [1441, 486] width 185 height 37
click at [1520, 520] on icon at bounding box center [1522, 514] width 12 height 12
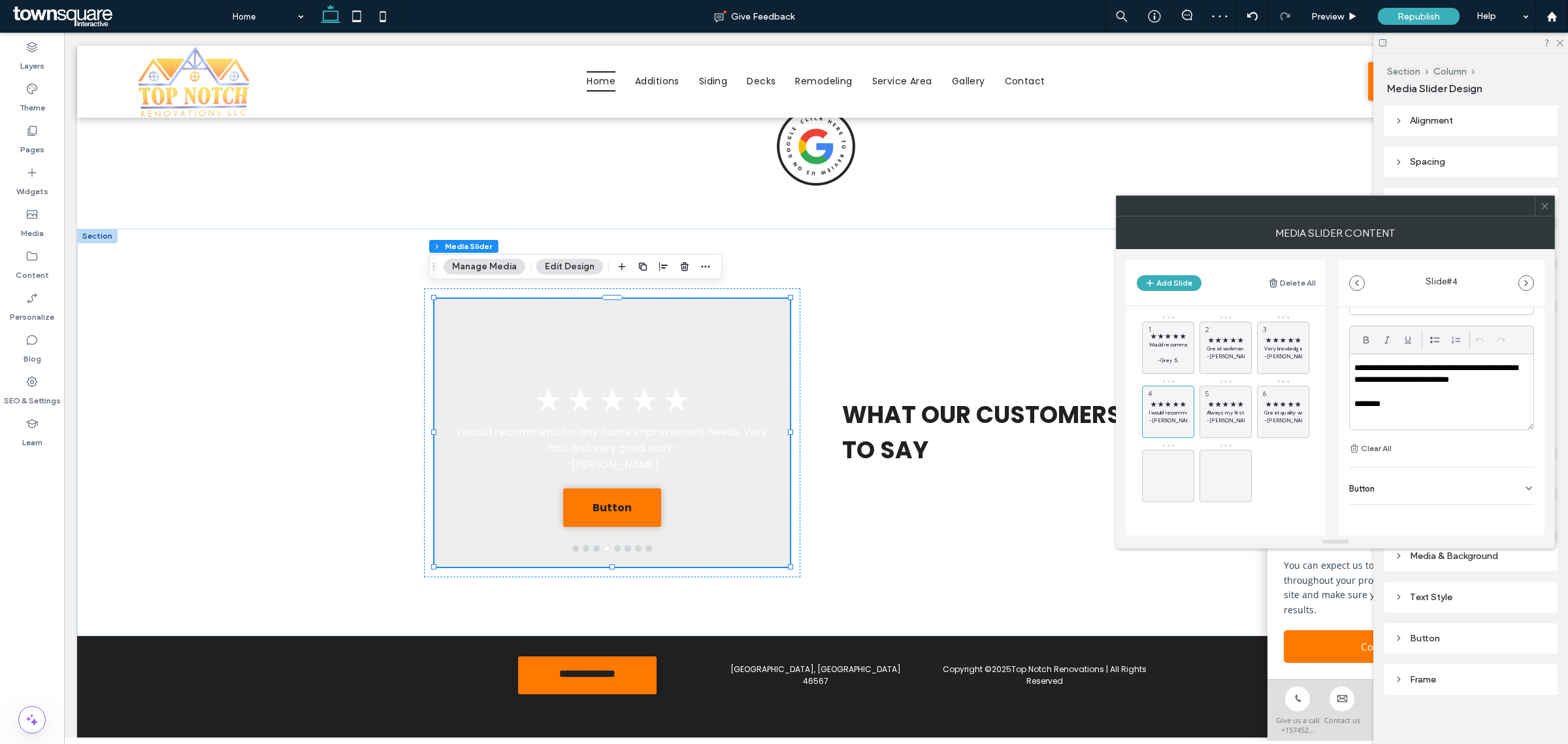
click at [1524, 488] on icon at bounding box center [1530, 488] width 11 height 11
click at [1516, 514] on icon at bounding box center [1522, 514] width 12 height 12
click at [1235, 403] on span "★ ★ ★ ★ ★" at bounding box center [1226, 404] width 38 height 9
click at [1524, 491] on icon at bounding box center [1530, 488] width 11 height 11
click at [1522, 509] on button at bounding box center [1522, 515] width 23 height 23
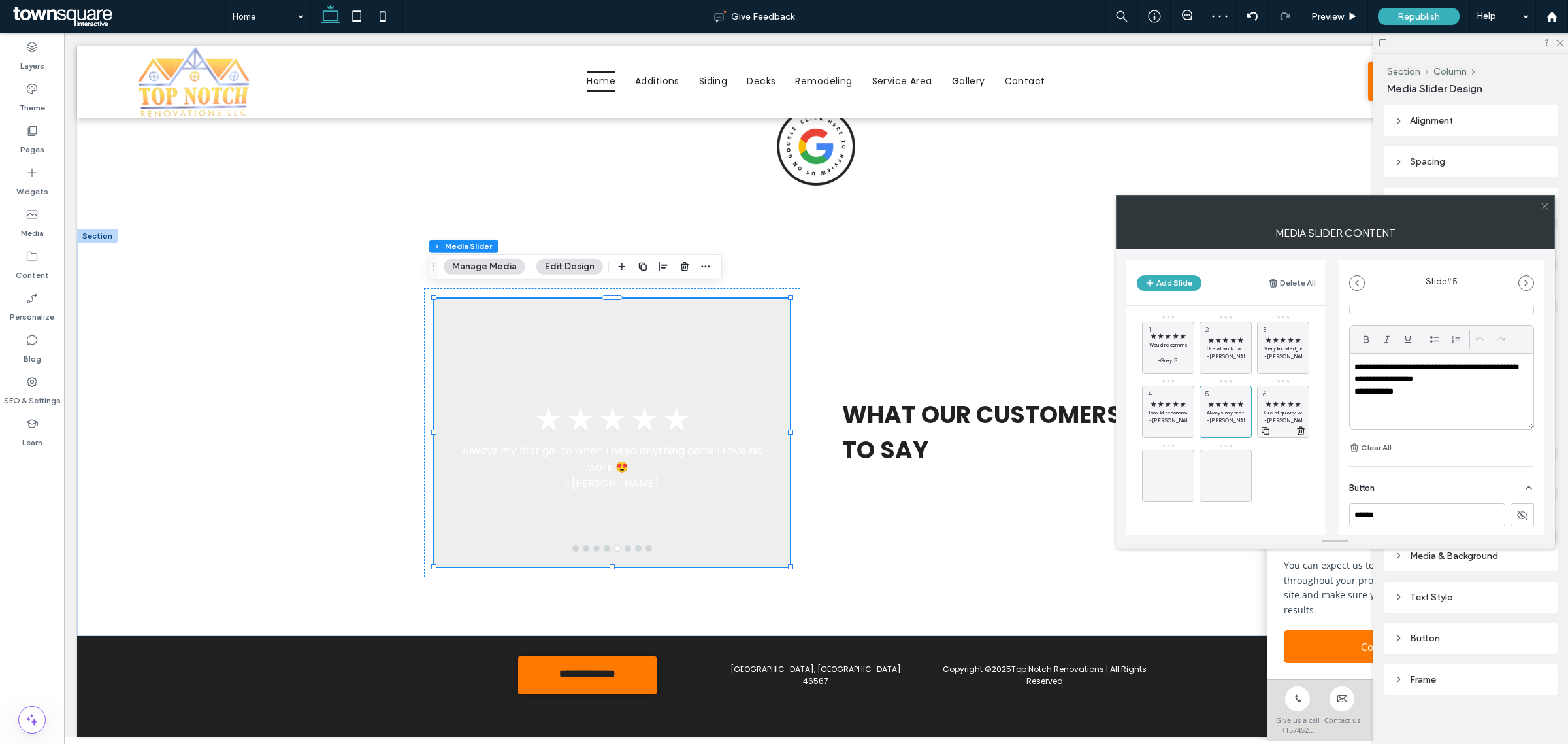
click at [1281, 403] on span "★ ★ ★ ★ ★" at bounding box center [1283, 404] width 38 height 9
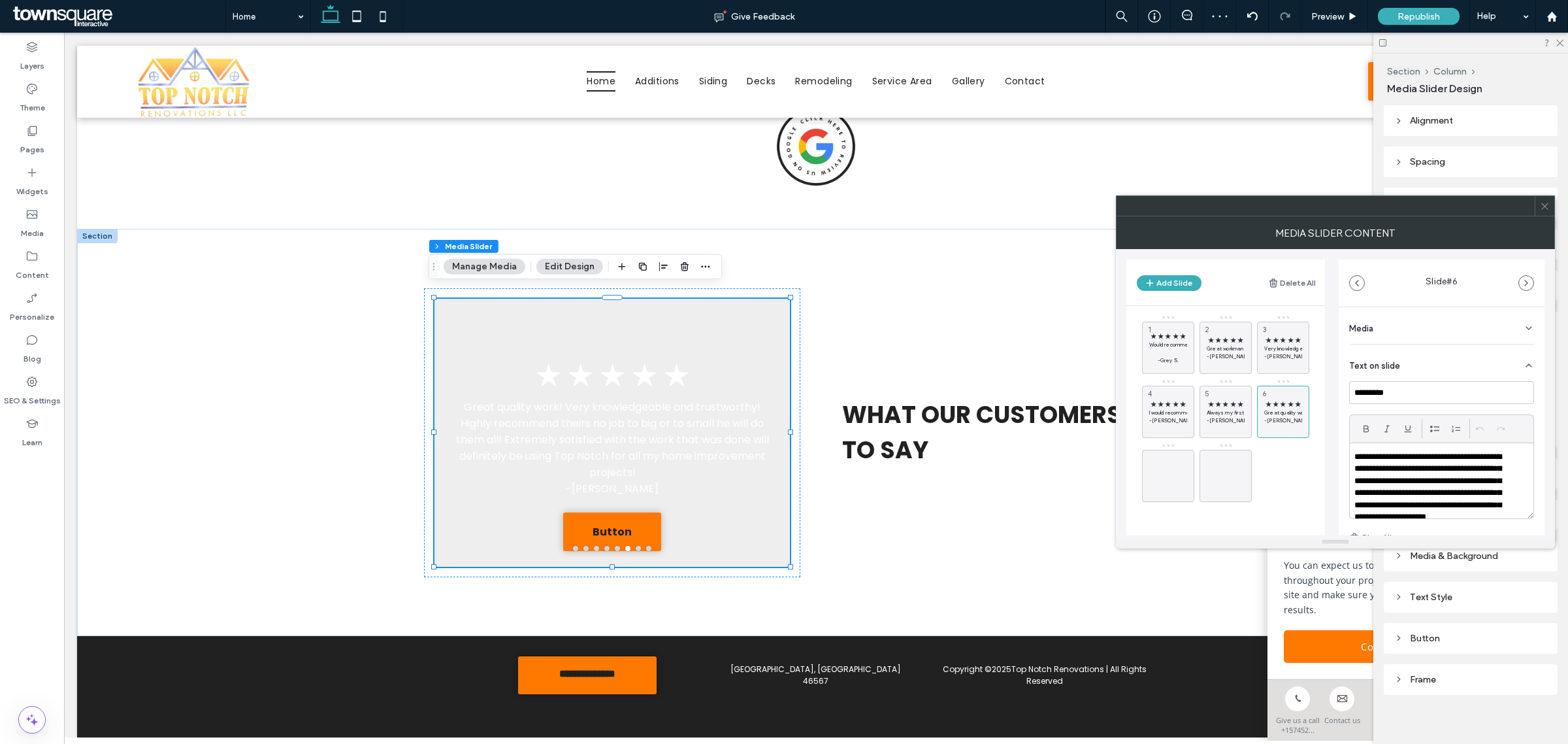
scroll to position [37, 0]
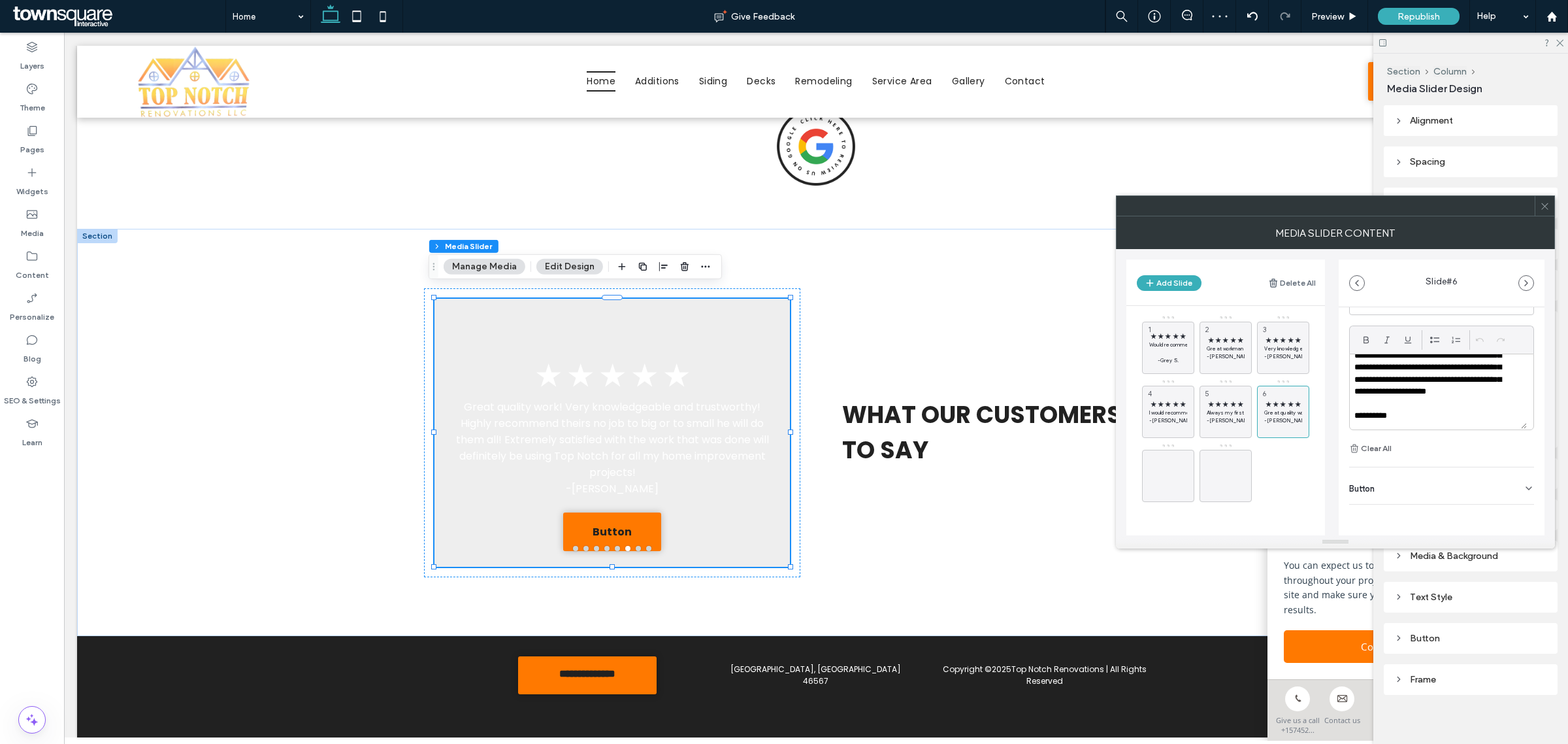
click at [1514, 479] on div "Button" at bounding box center [1441, 486] width 185 height 37
click at [1519, 520] on icon at bounding box center [1522, 514] width 12 height 12
click at [1490, 213] on div at bounding box center [1326, 206] width 418 height 20
click at [1548, 206] on icon at bounding box center [1545, 206] width 10 height 10
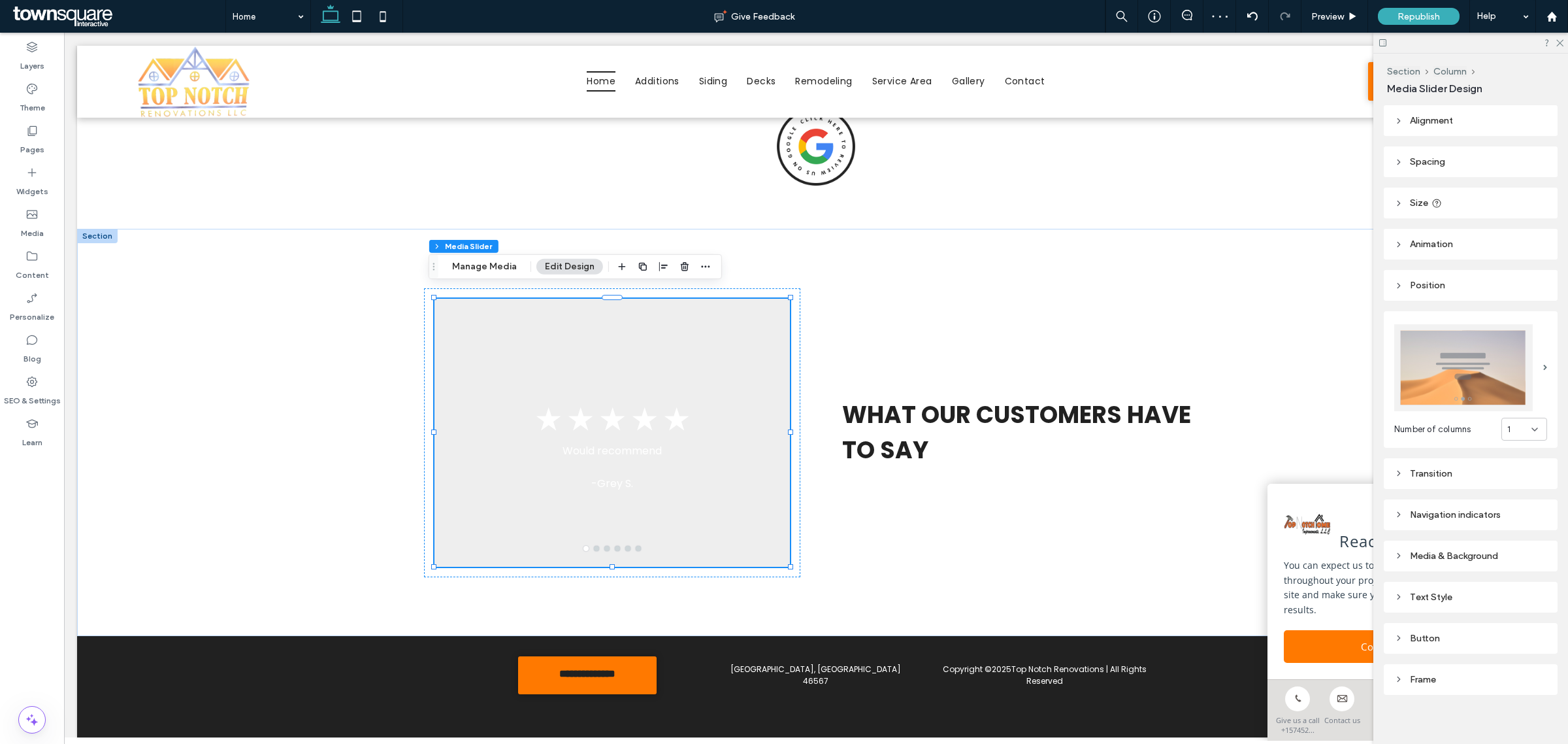
scroll to position [5, 0]
click at [1447, 587] on div "Text Style" at bounding box center [1471, 592] width 153 height 11
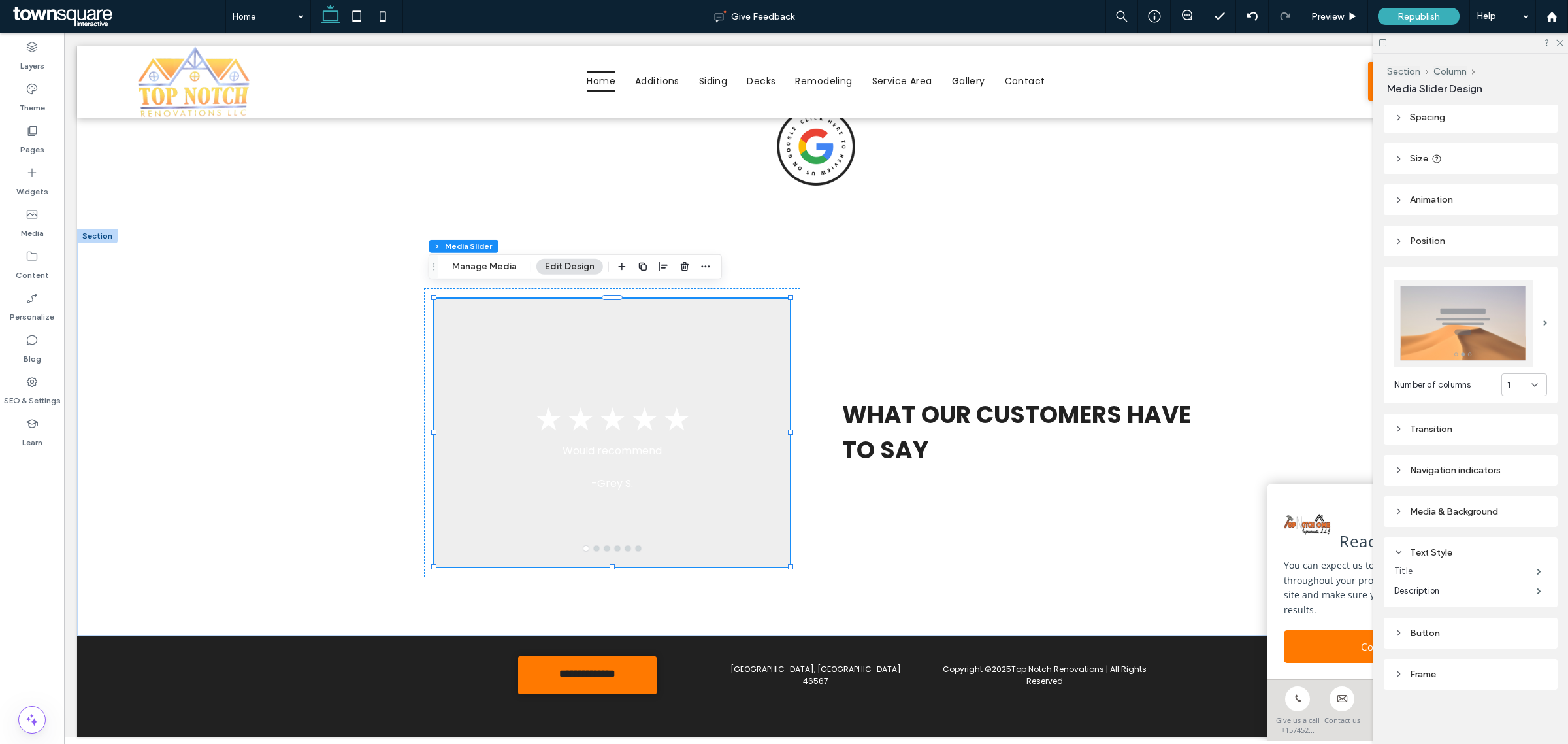
click at [1420, 567] on label "Title" at bounding box center [1465, 571] width 142 height 26
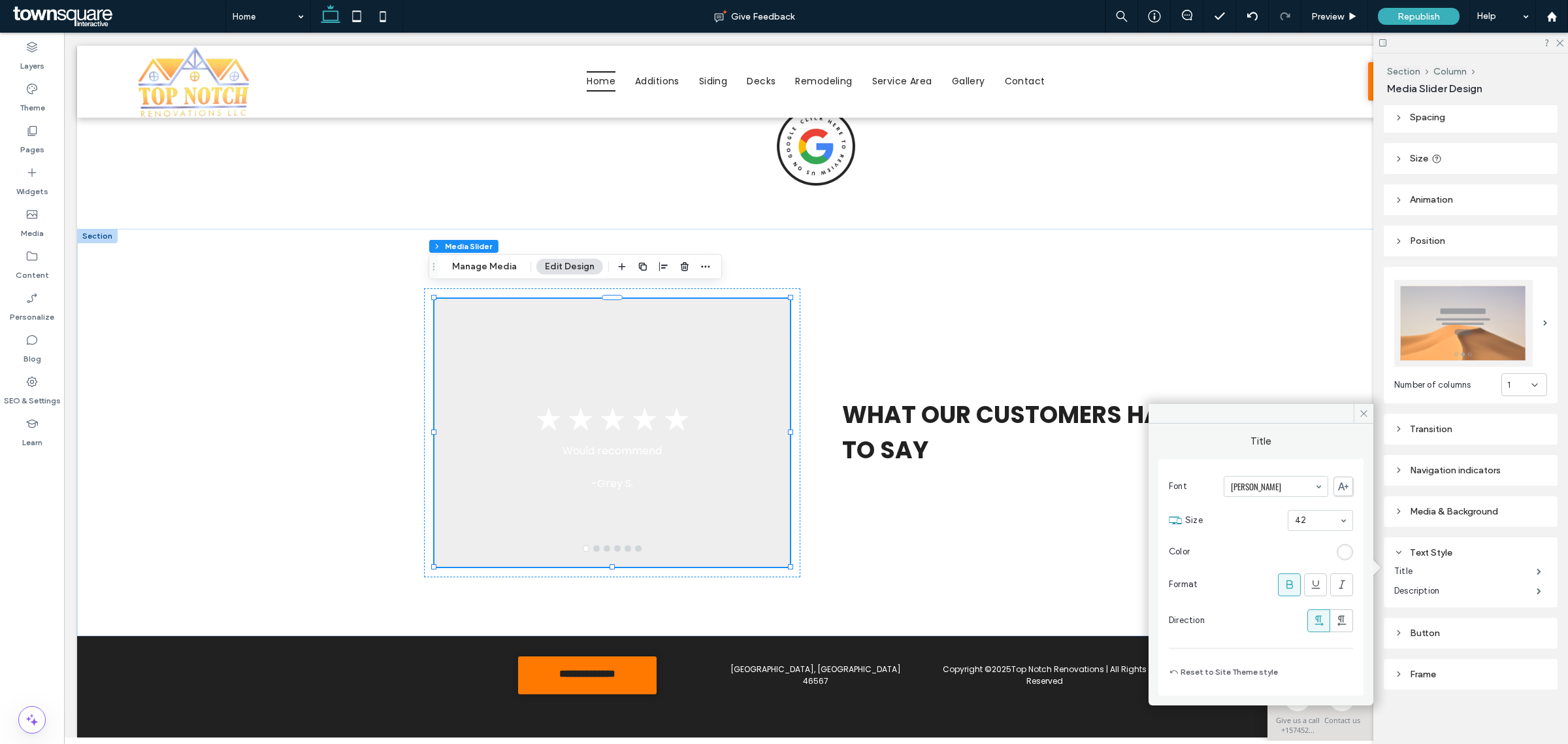
click at [1339, 554] on div "rgb(255, 255, 255)" at bounding box center [1345, 552] width 11 height 11
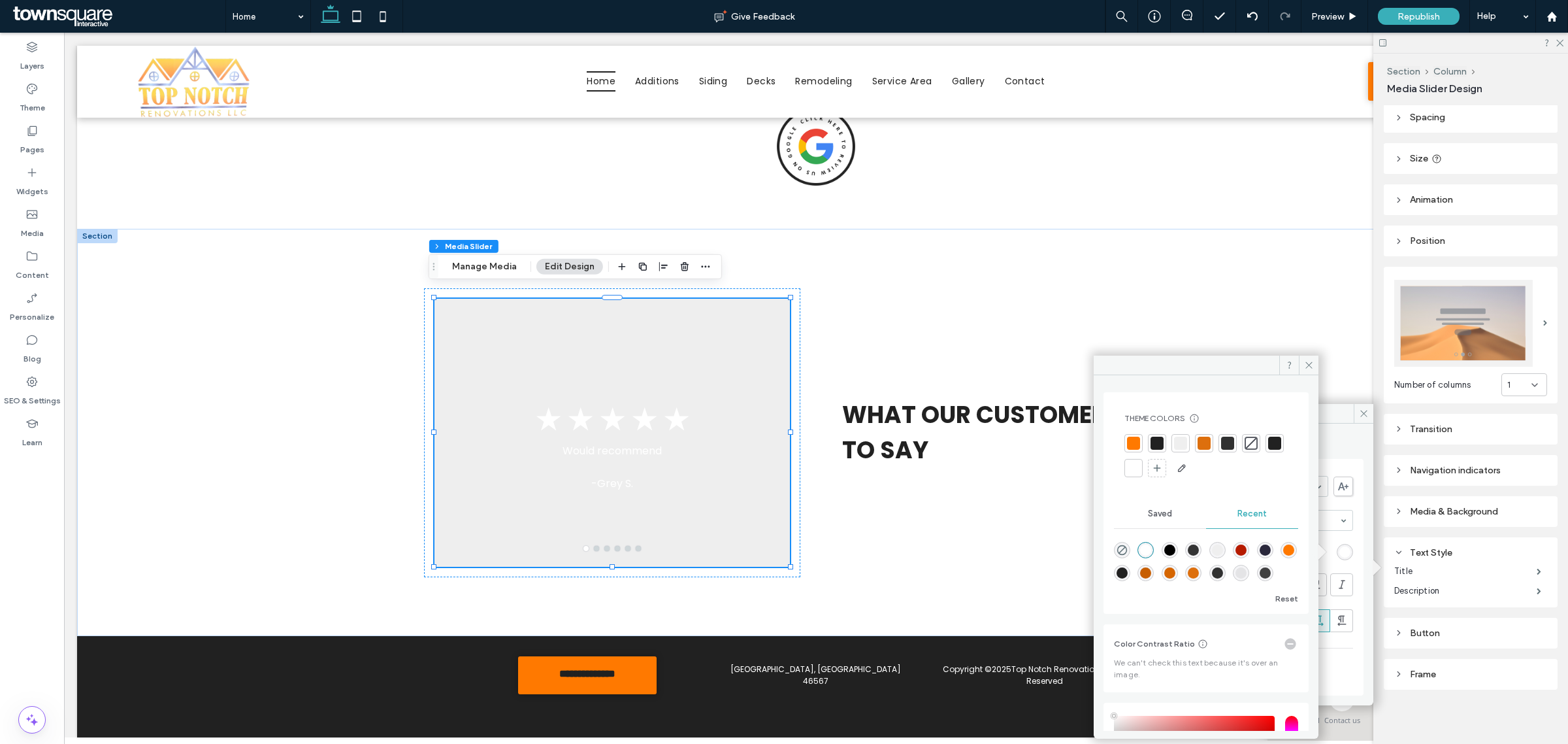
click at [1208, 438] on div at bounding box center [1204, 443] width 13 height 13
click at [1416, 587] on label "Description" at bounding box center [1465, 590] width 142 height 26
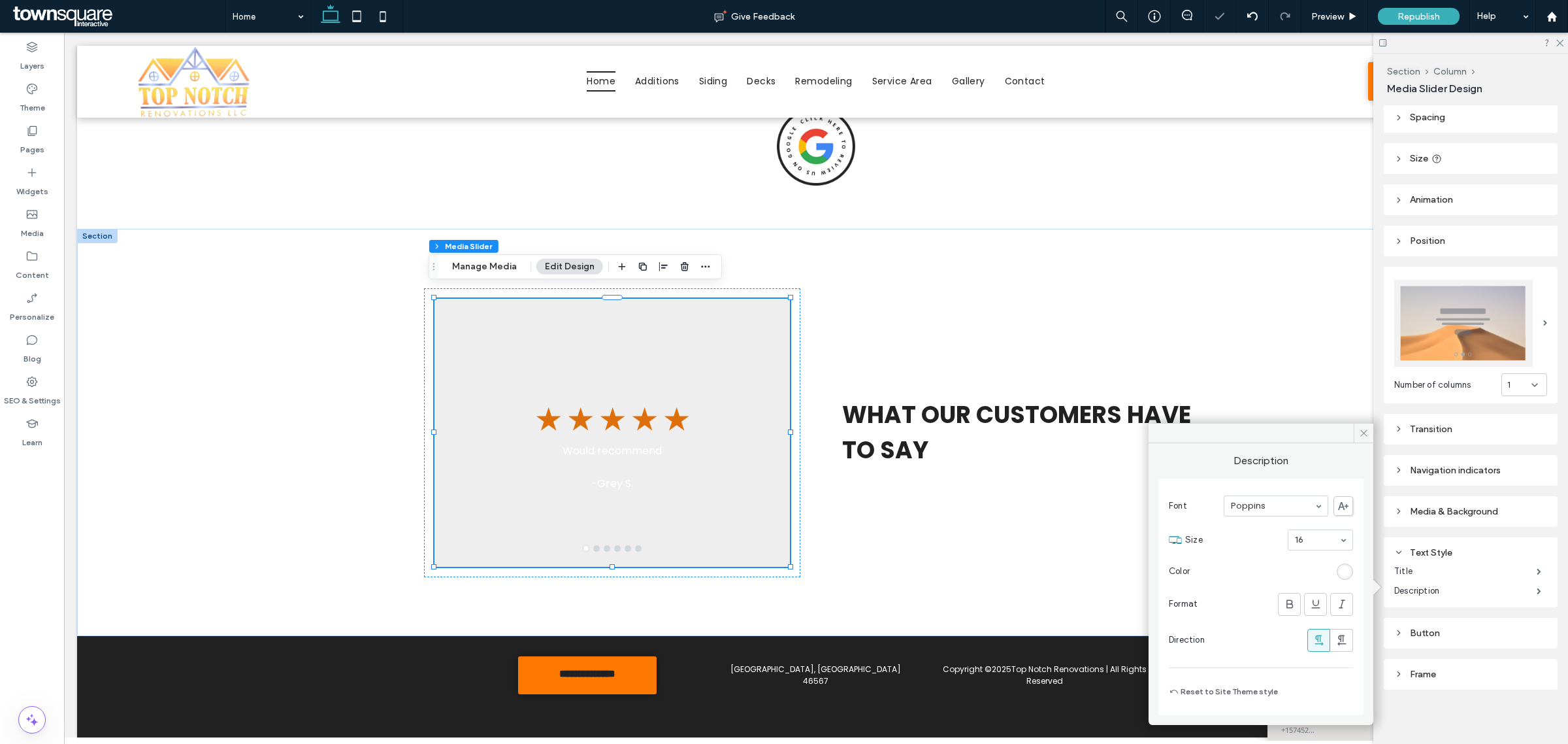
click at [1346, 572] on div "rgb(255, 255, 255)" at bounding box center [1345, 571] width 11 height 11
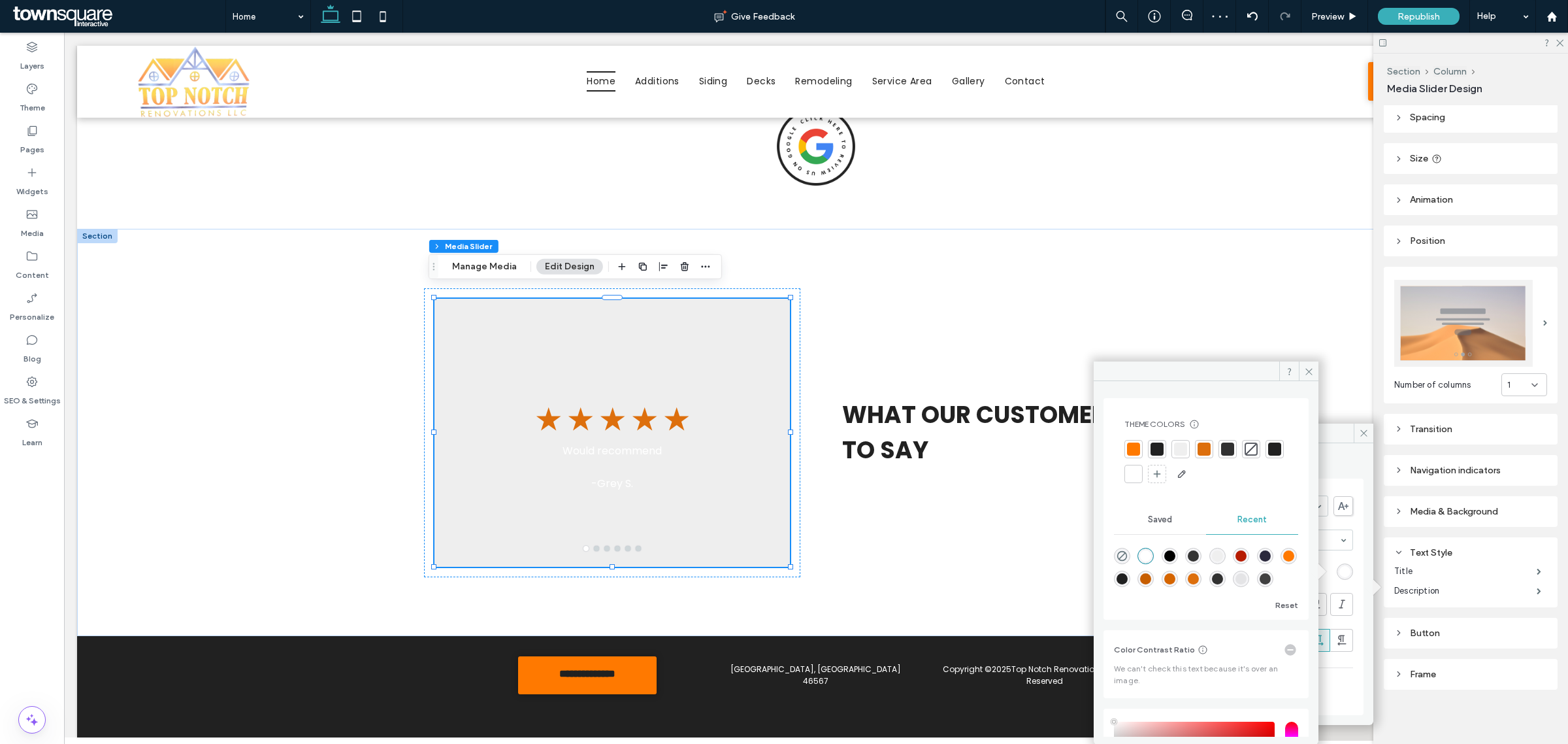
click at [1269, 455] on div at bounding box center [1275, 449] width 13 height 13
click at [1305, 368] on icon at bounding box center [1309, 371] width 10 height 10
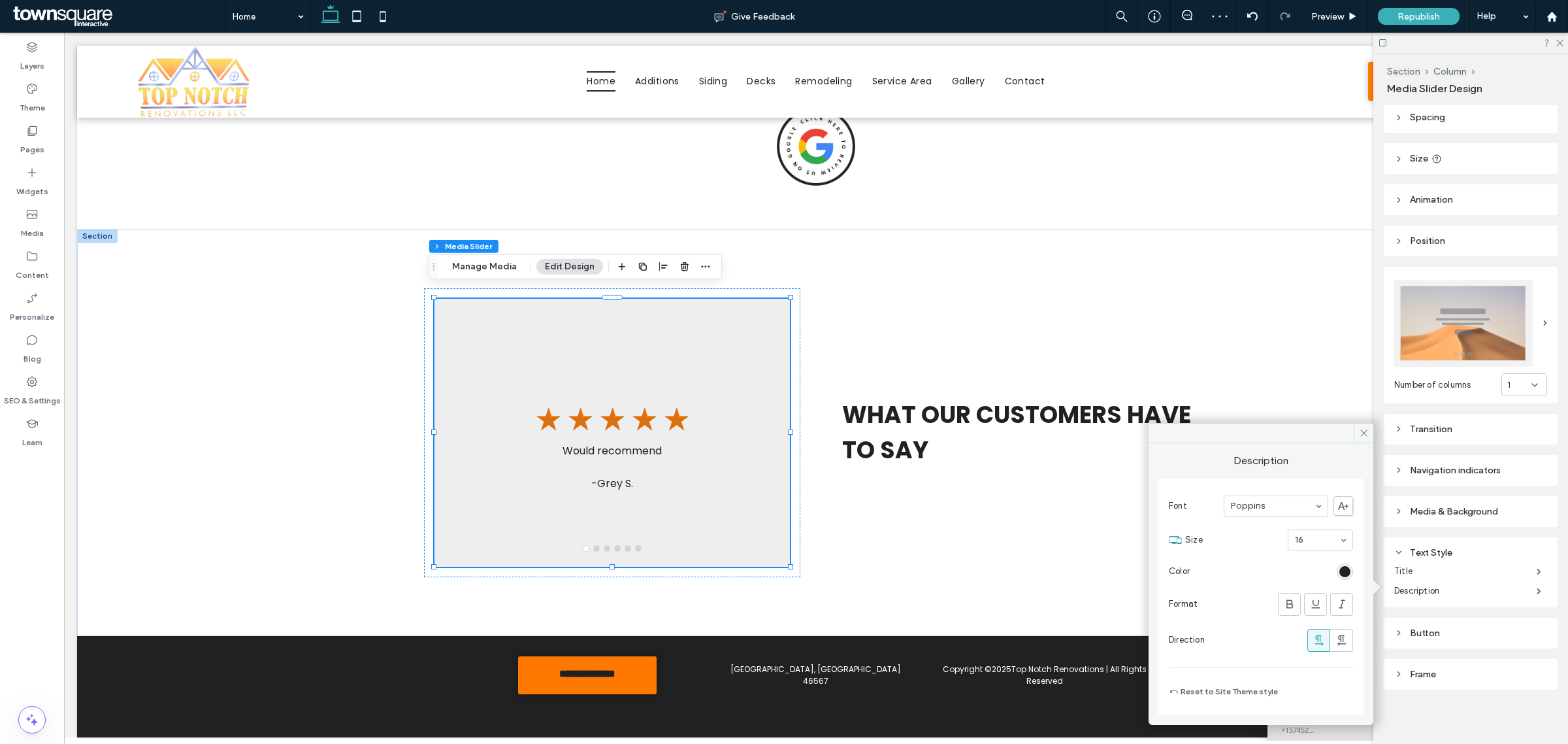
click at [1480, 638] on div "Button" at bounding box center [1471, 633] width 173 height 30
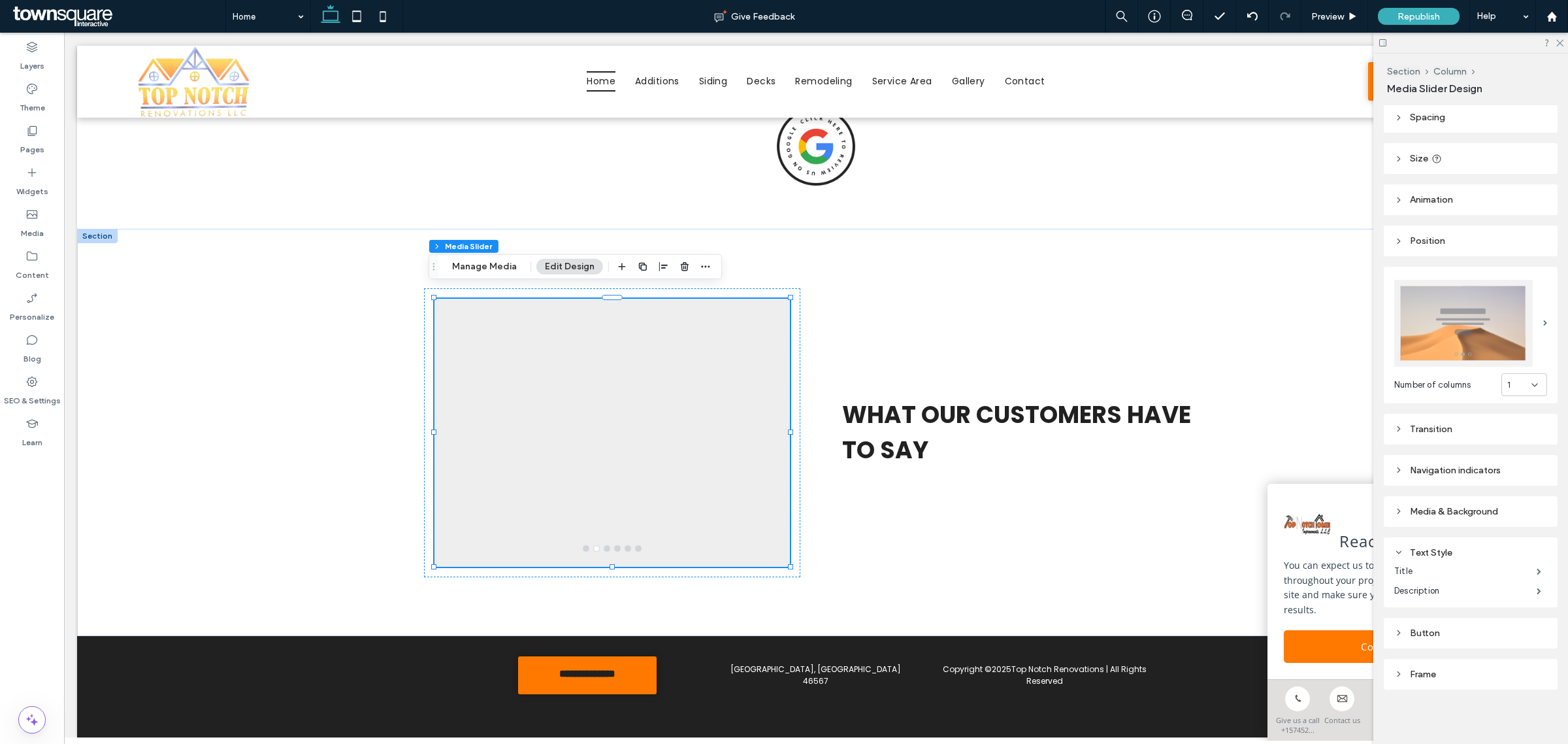
click at [1458, 461] on div "Navigation indicators" at bounding box center [1471, 470] width 153 height 18
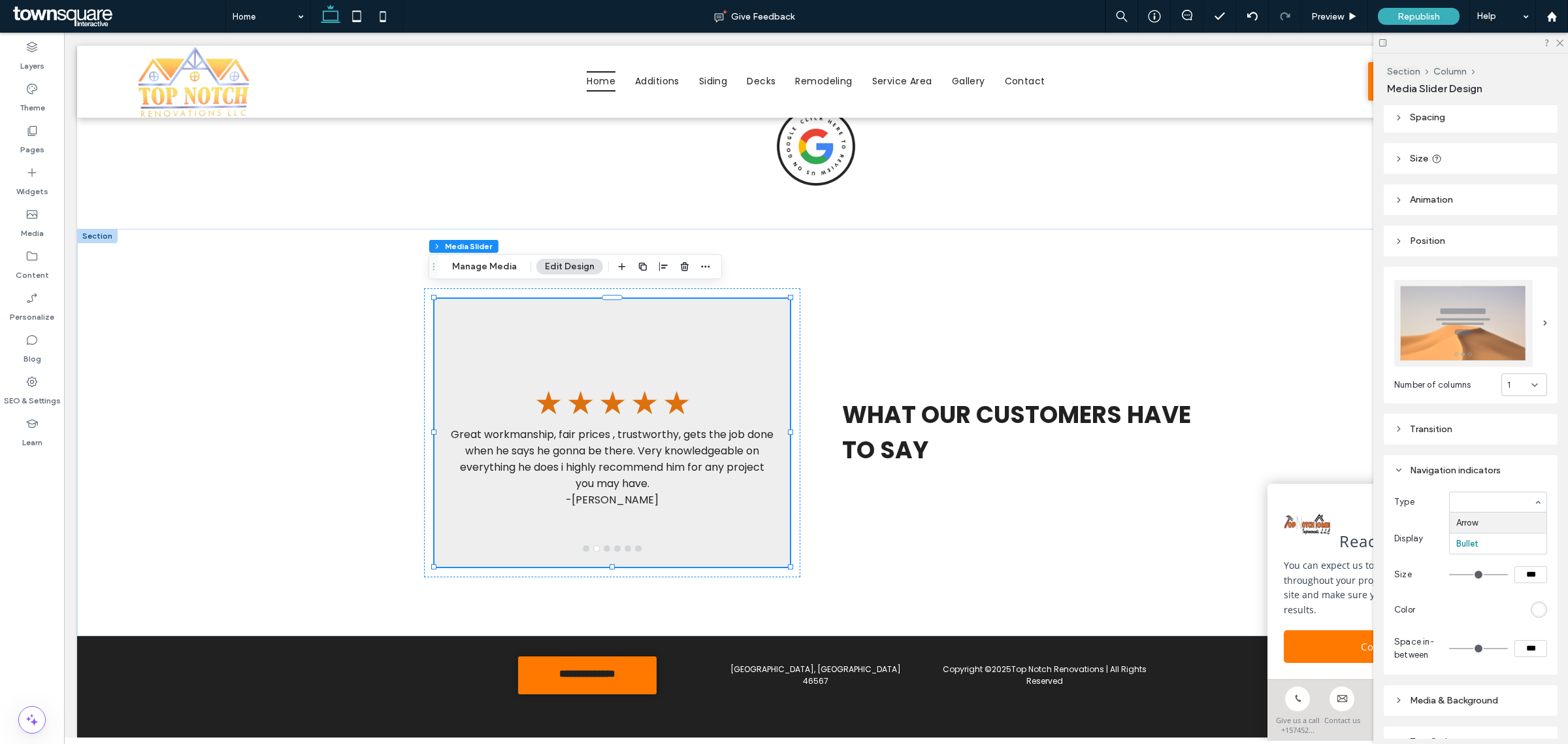
type input "**"
type input "*"
type input "**"
type input "****"
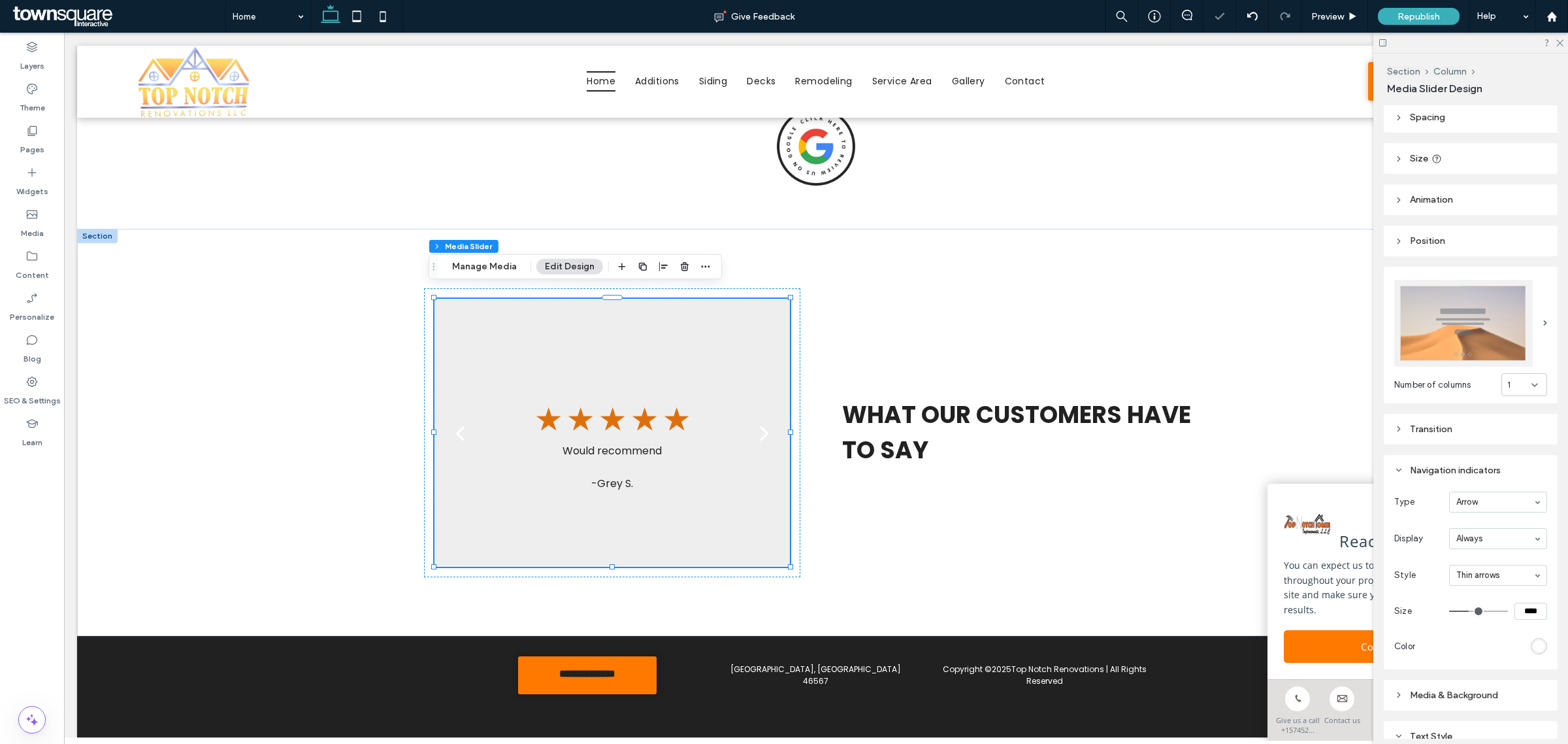
click at [1533, 643] on div "rgb(255, 255, 255)" at bounding box center [1538, 646] width 11 height 11
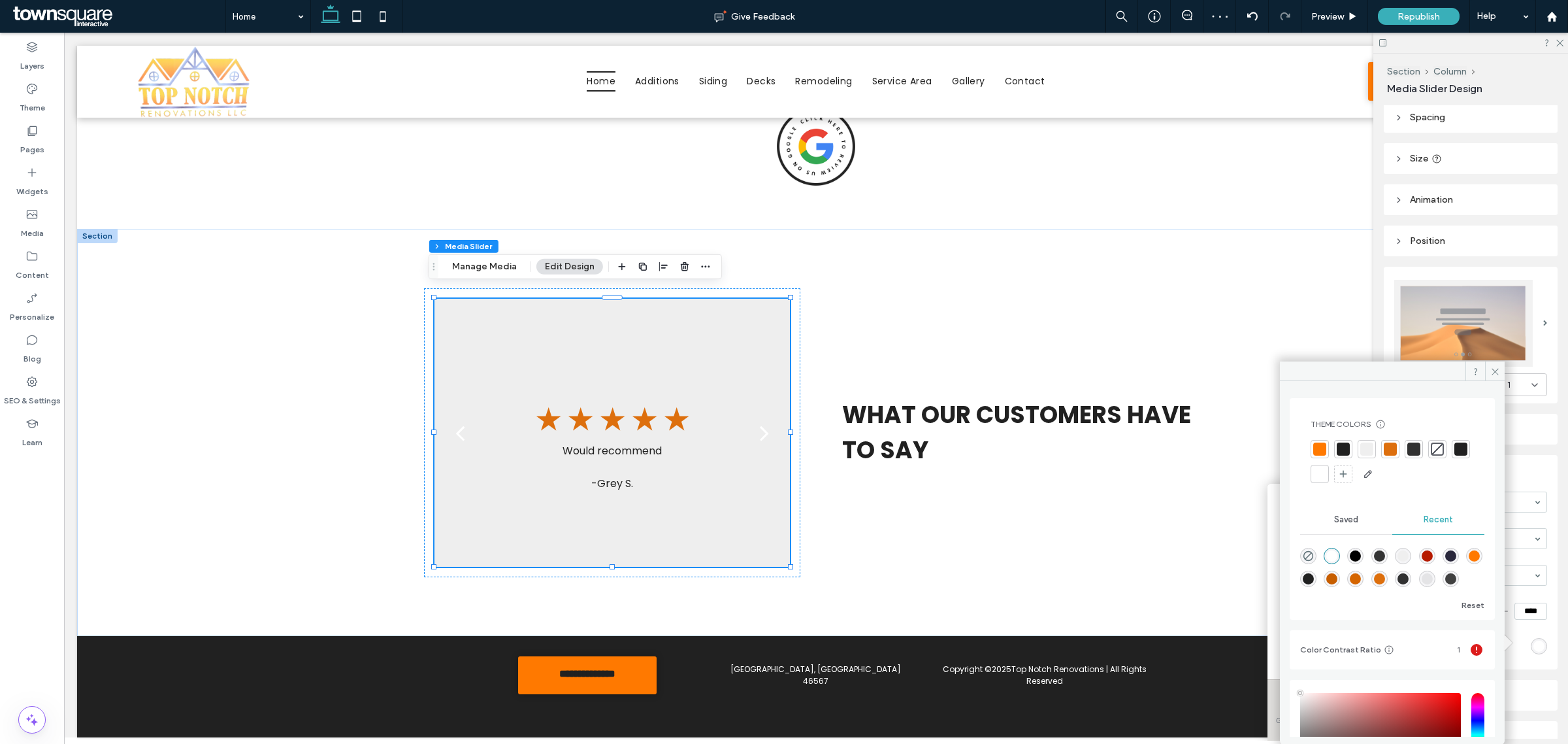
click at [1319, 444] on div at bounding box center [1319, 449] width 13 height 13
click at [1495, 369] on icon at bounding box center [1495, 371] width 10 height 10
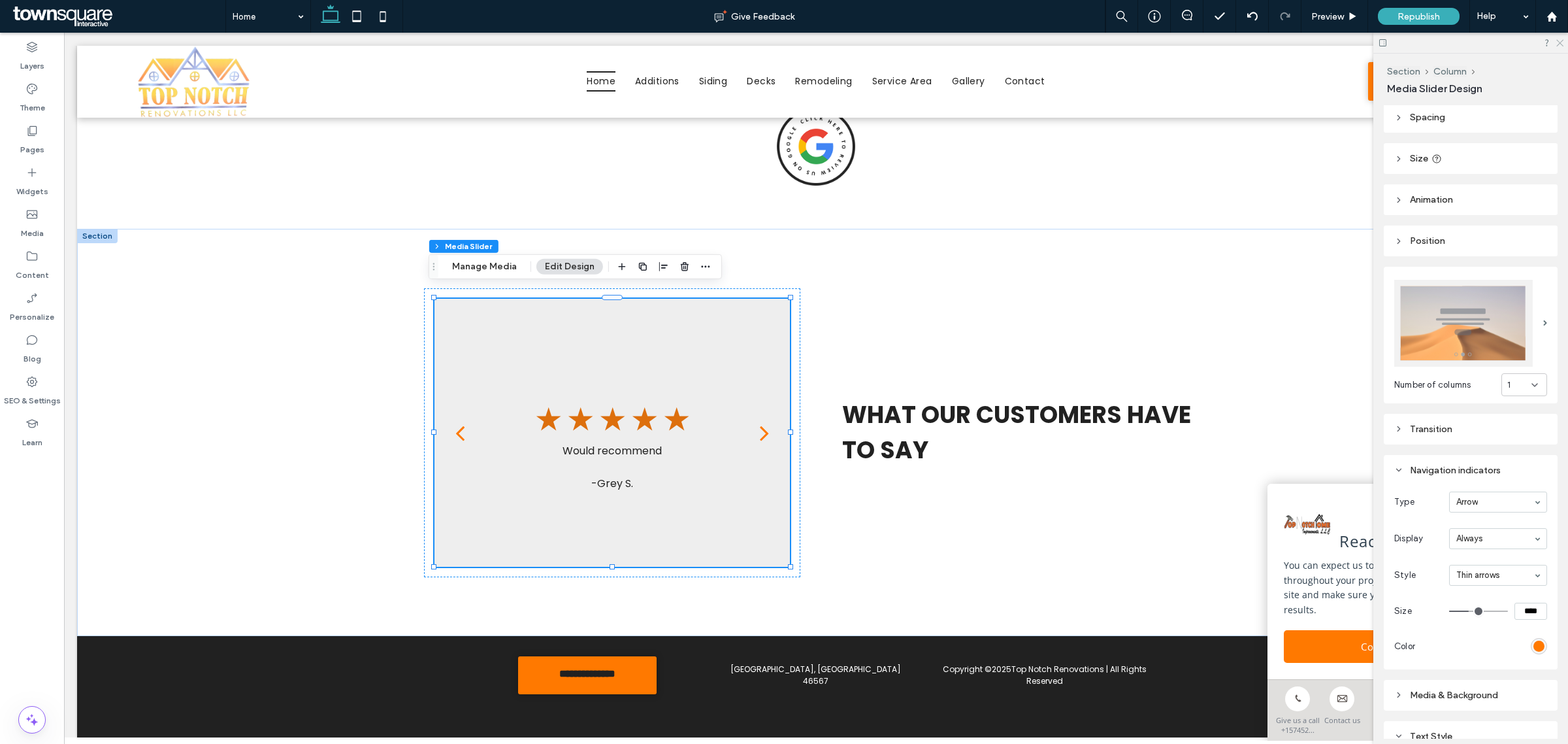
click at [1558, 41] on use at bounding box center [1560, 44] width 7 height 7
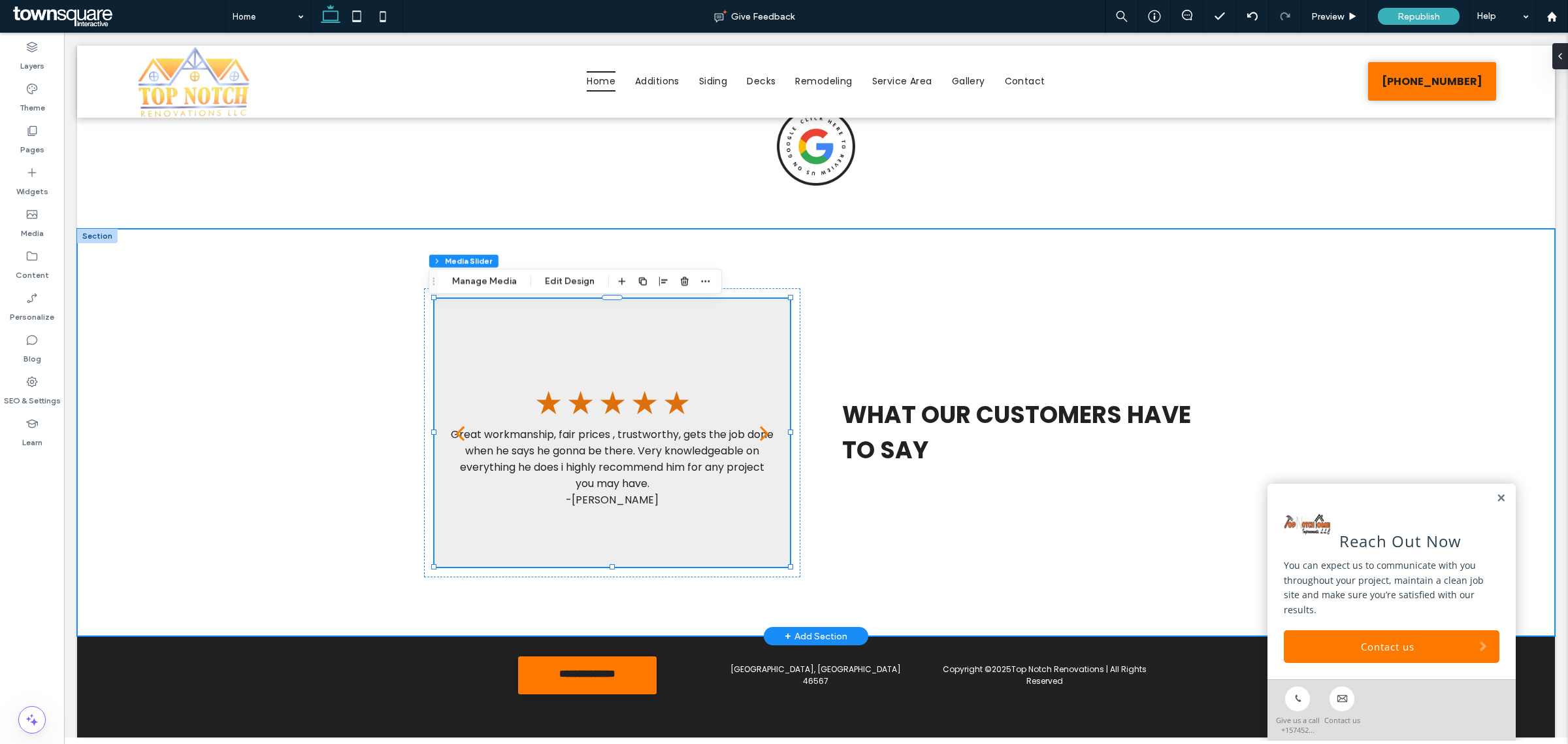
scroll to position [1554, 0]
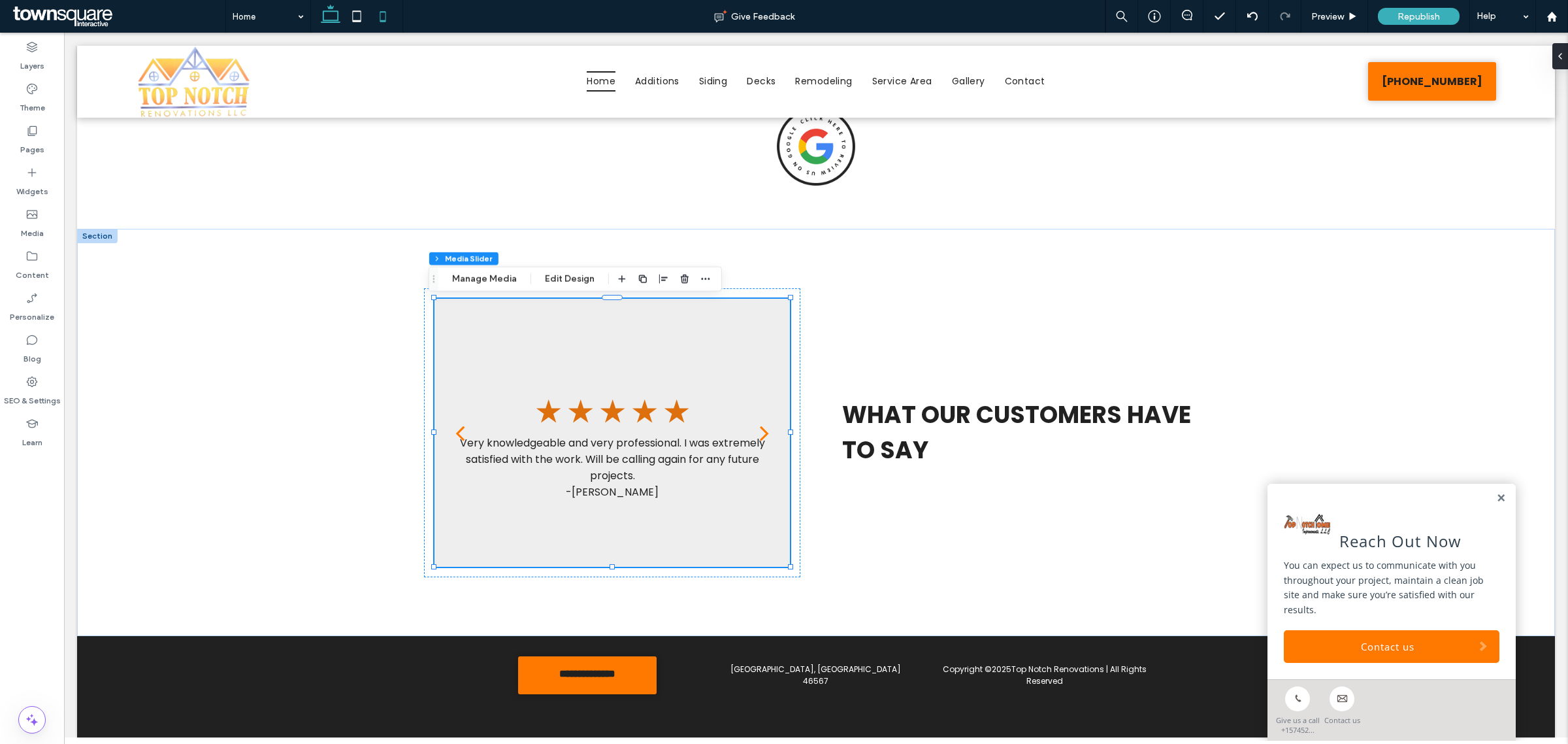
click at [375, 18] on icon at bounding box center [383, 16] width 26 height 26
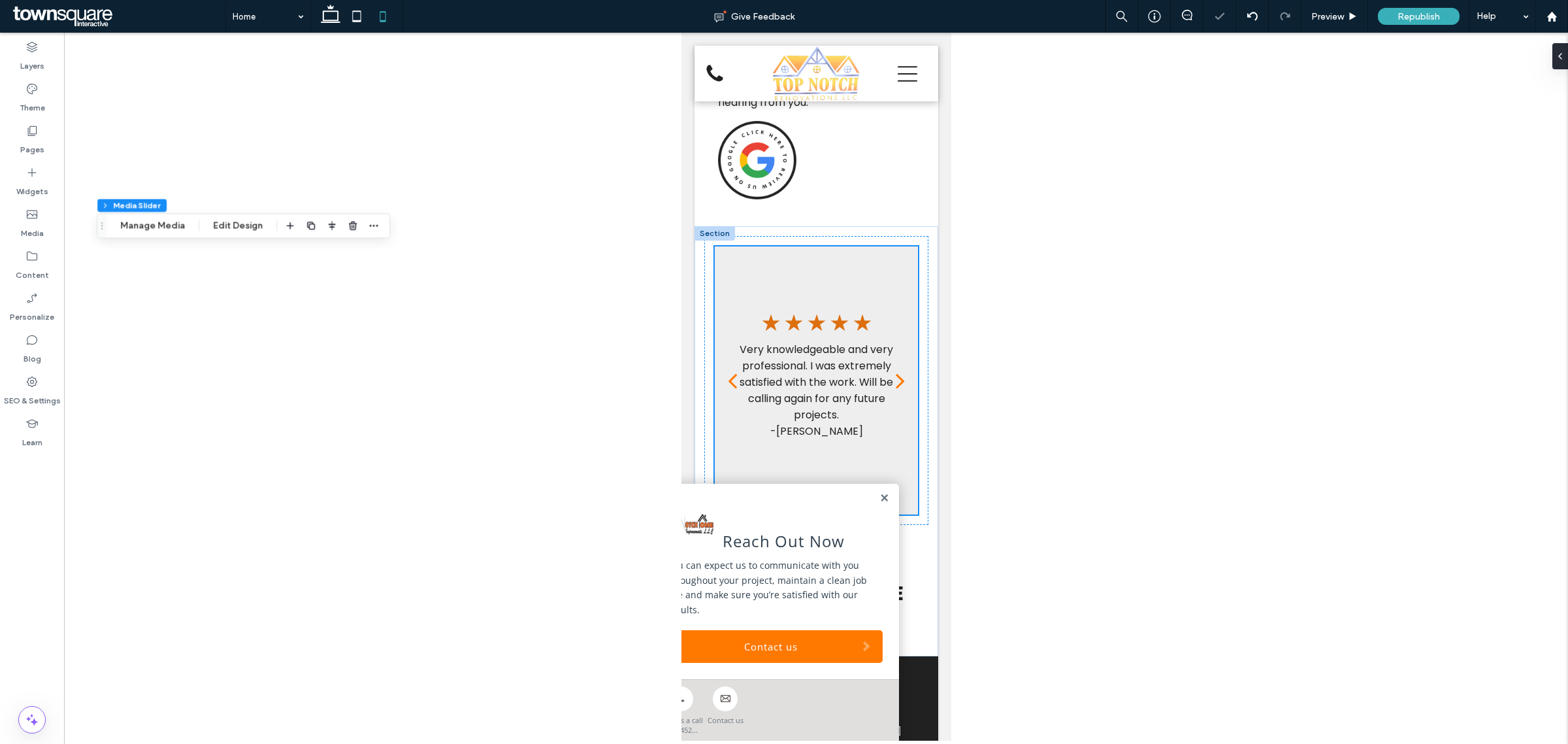
scroll to position [5, 0]
click at [879, 498] on link at bounding box center [883, 498] width 10 height 11
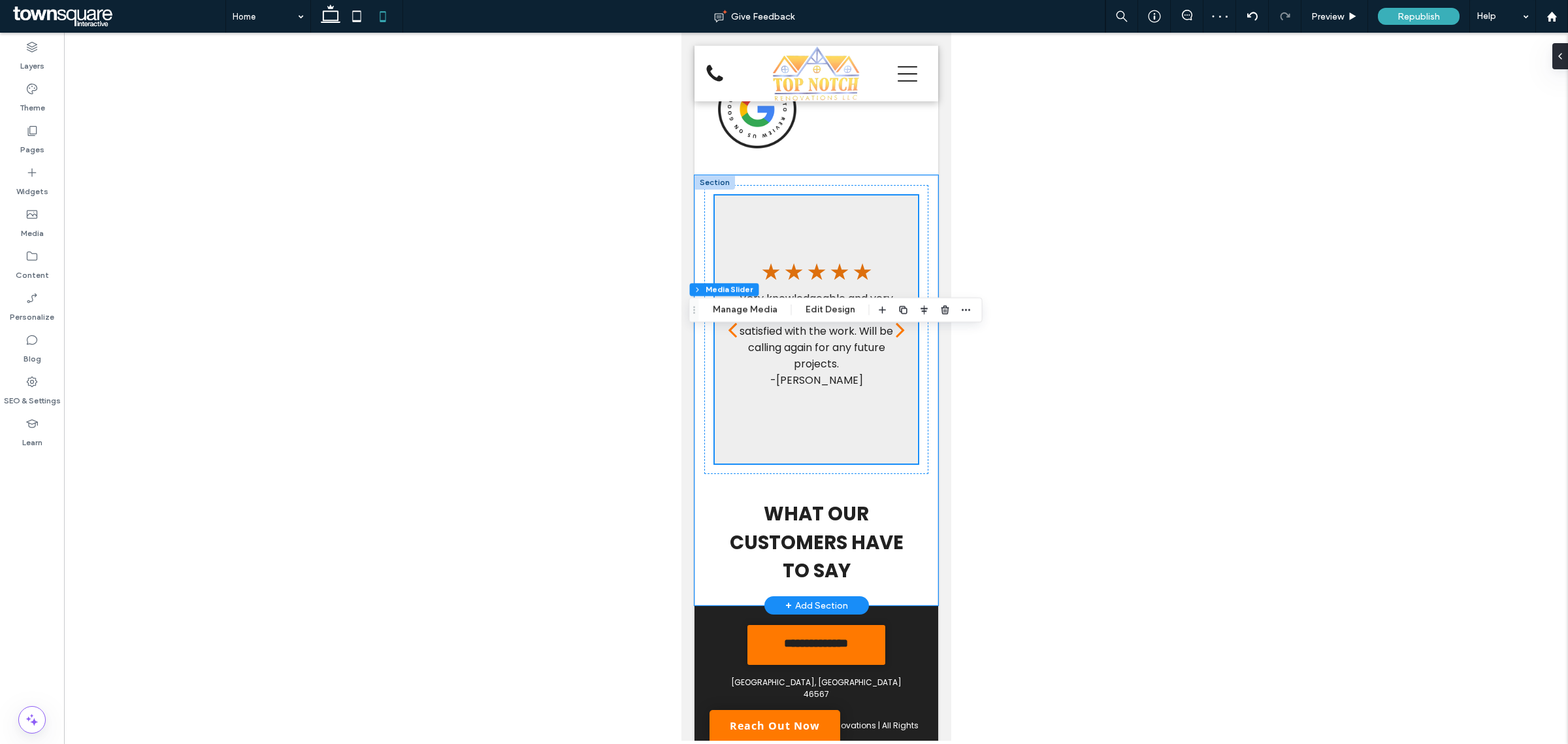
scroll to position [2422, 0]
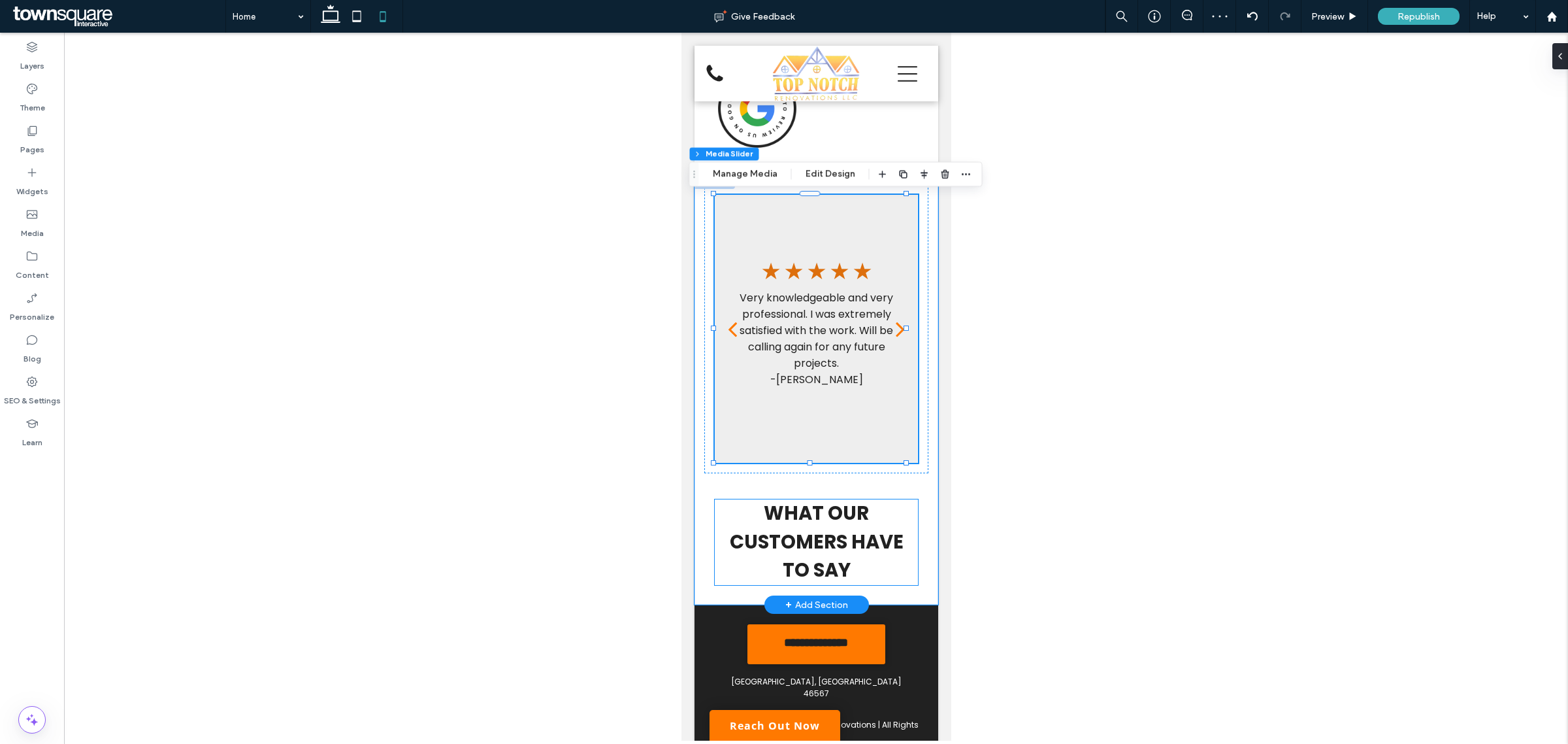
click at [898, 502] on p "What Our Customers Have to Say" at bounding box center [815, 542] width 203 height 86
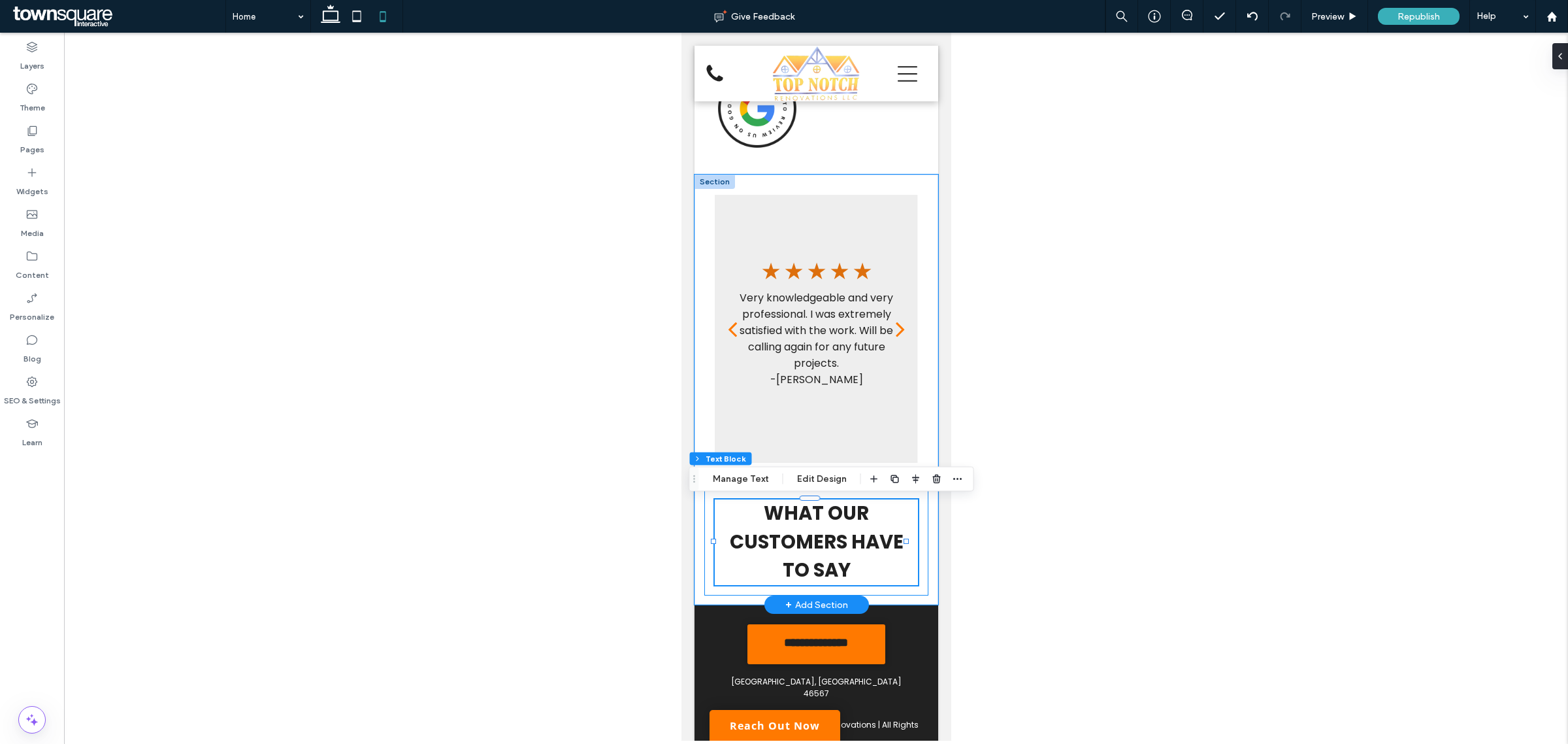
click at [914, 501] on div "What Our Customers Have to Say" at bounding box center [815, 542] width 224 height 106
click at [793, 468] on icon "button" at bounding box center [797, 469] width 16 height 23
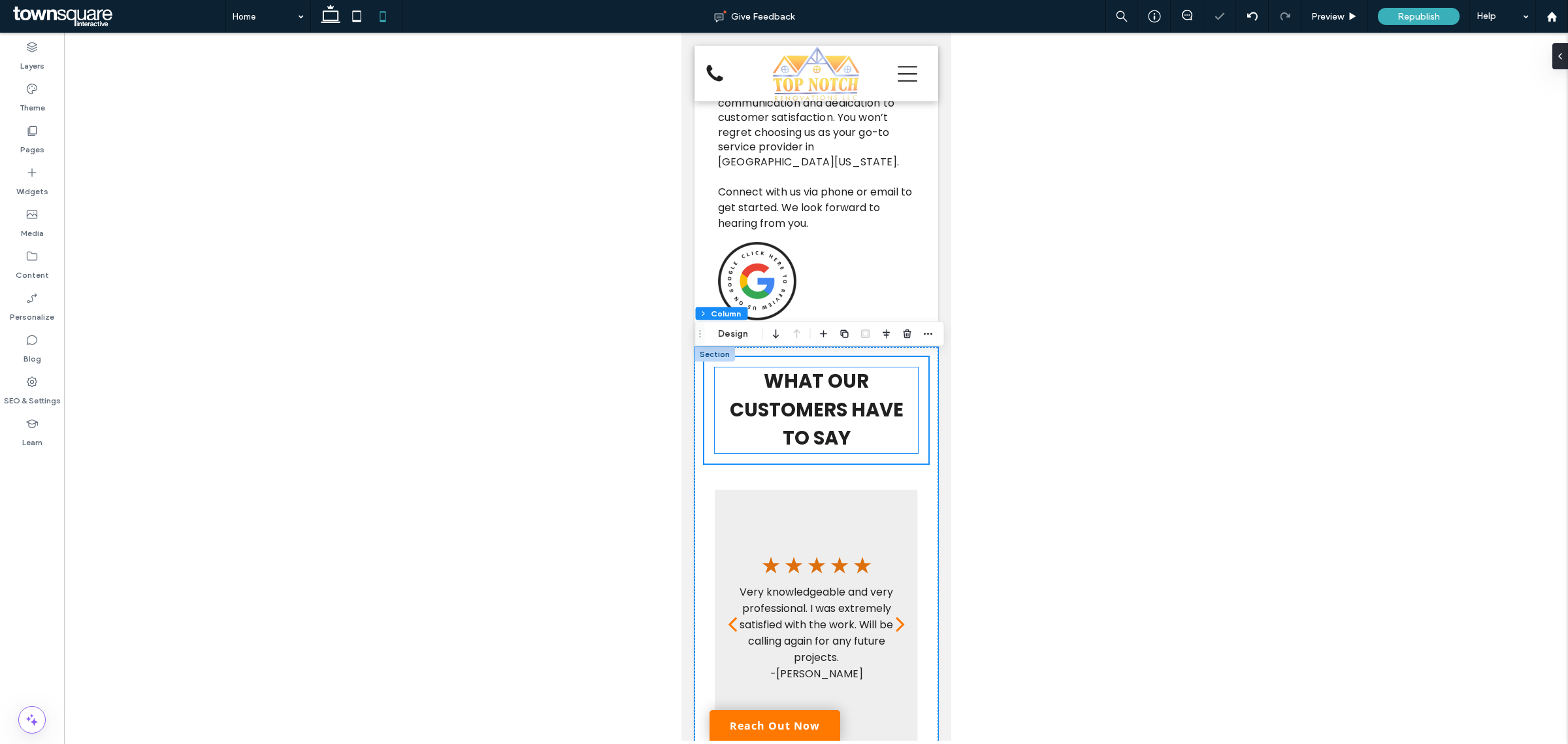
scroll to position [2246, 0]
click at [740, 342] on button "Design" at bounding box center [733, 340] width 47 height 16
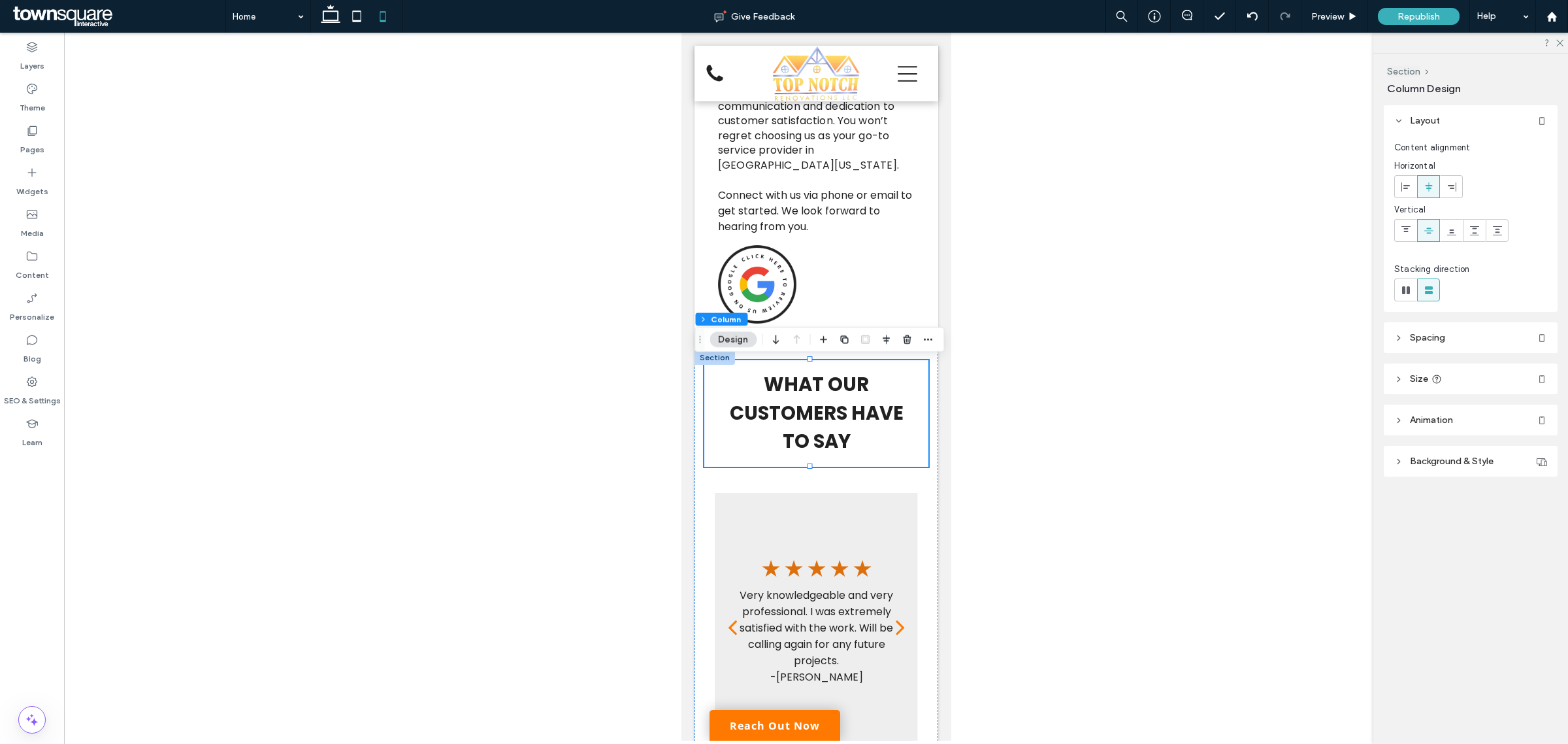
click at [1441, 414] on header "Animation" at bounding box center [1471, 419] width 173 height 30
click at [1456, 461] on div "None" at bounding box center [1465, 468] width 131 height 13
click at [1455, 512] on div "Entrance" at bounding box center [1471, 515] width 152 height 23
click at [1454, 512] on div "None" at bounding box center [1465, 517] width 131 height 13
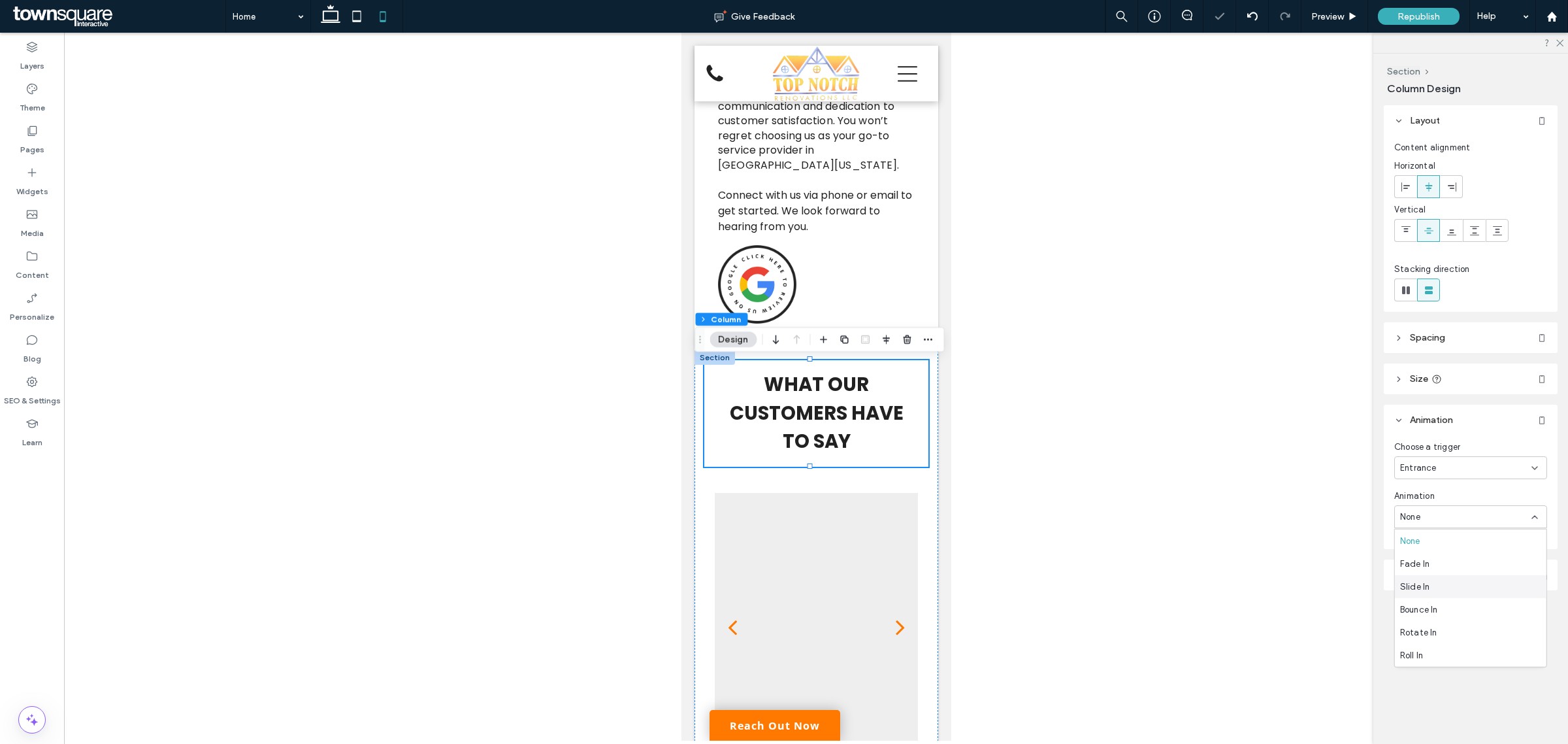
click at [1454, 586] on div "Slide In" at bounding box center [1471, 587] width 152 height 23
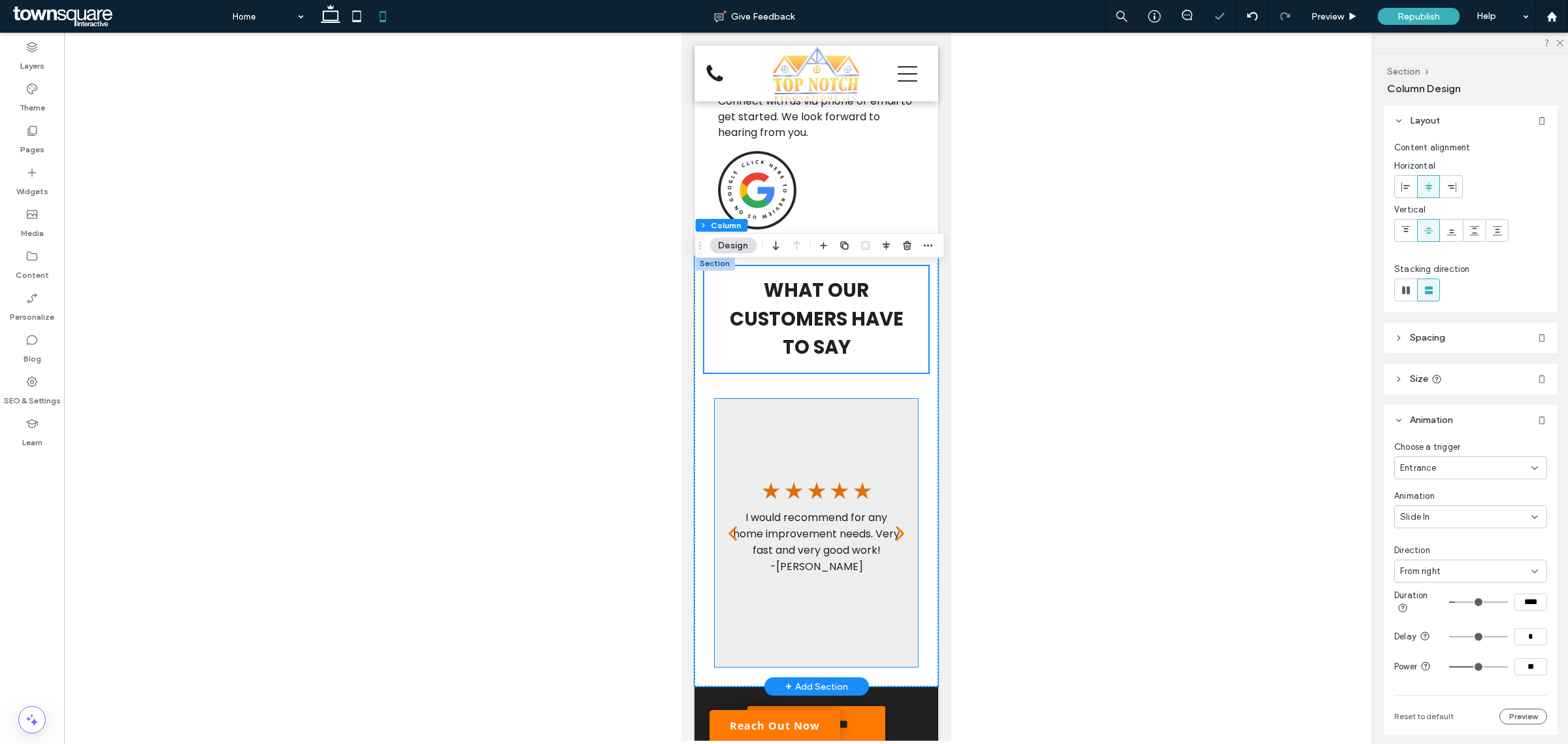
scroll to position [2433, 0]
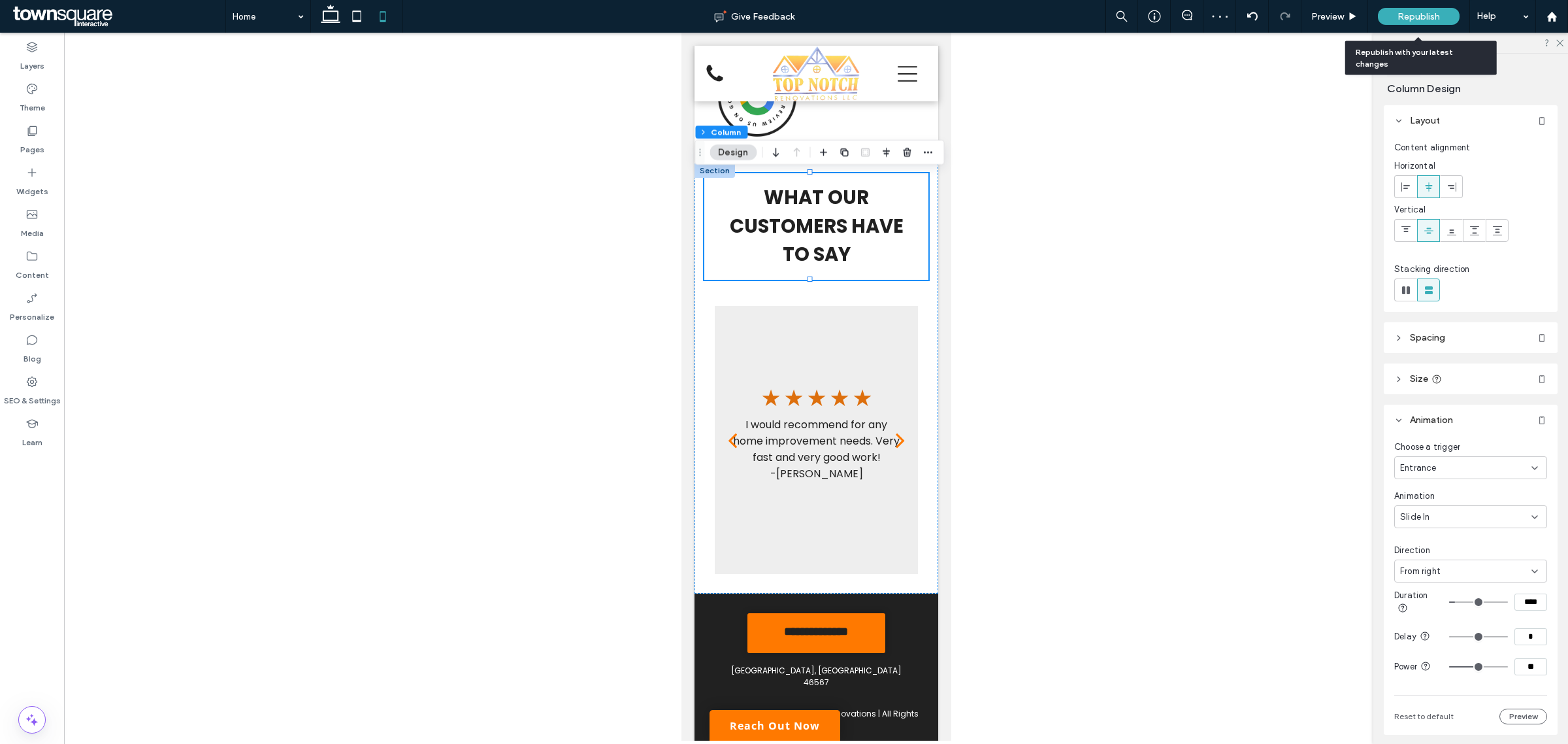
click at [1393, 18] on div "Republish" at bounding box center [1419, 16] width 81 height 17
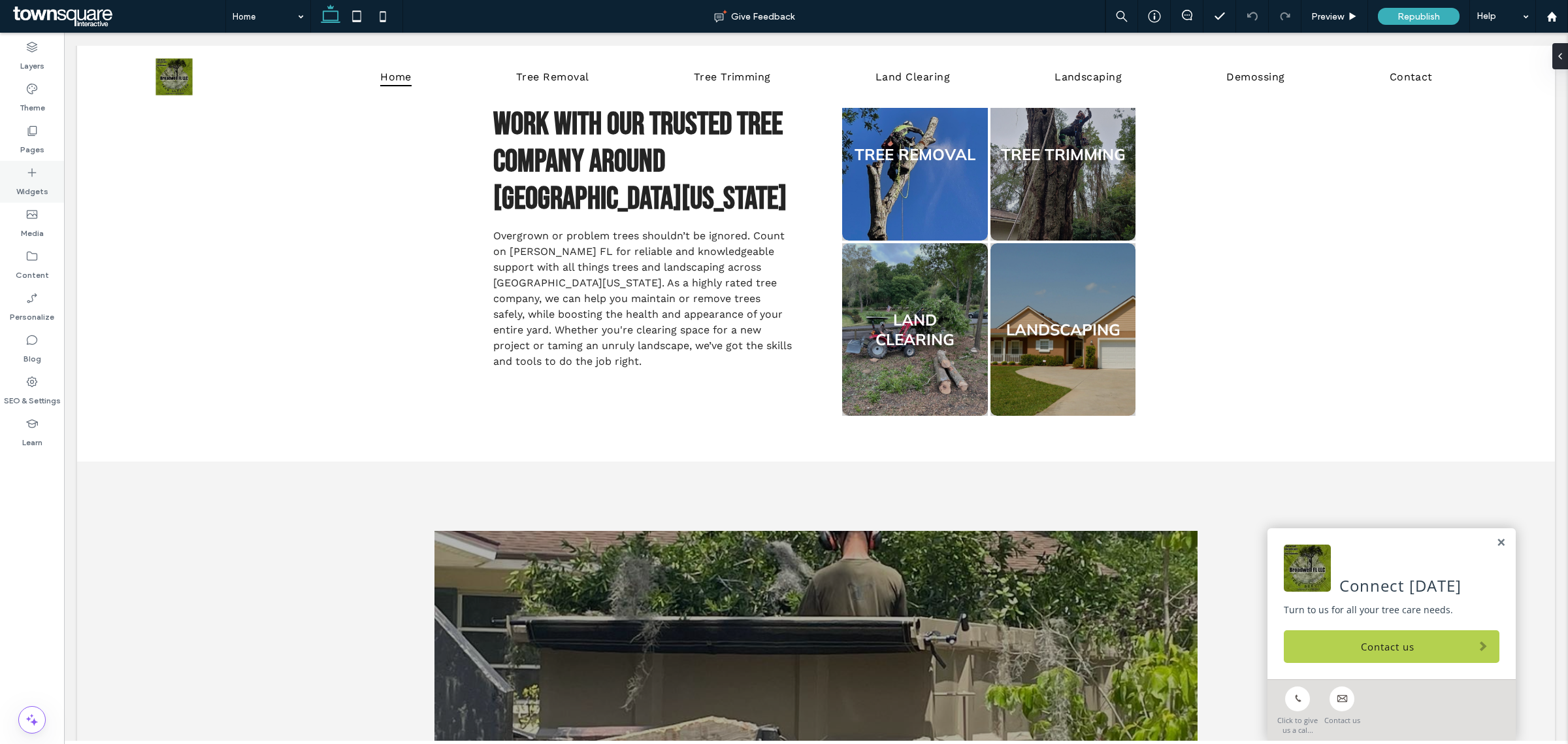
click at [0, 190] on div "Widgets" at bounding box center [32, 182] width 64 height 42
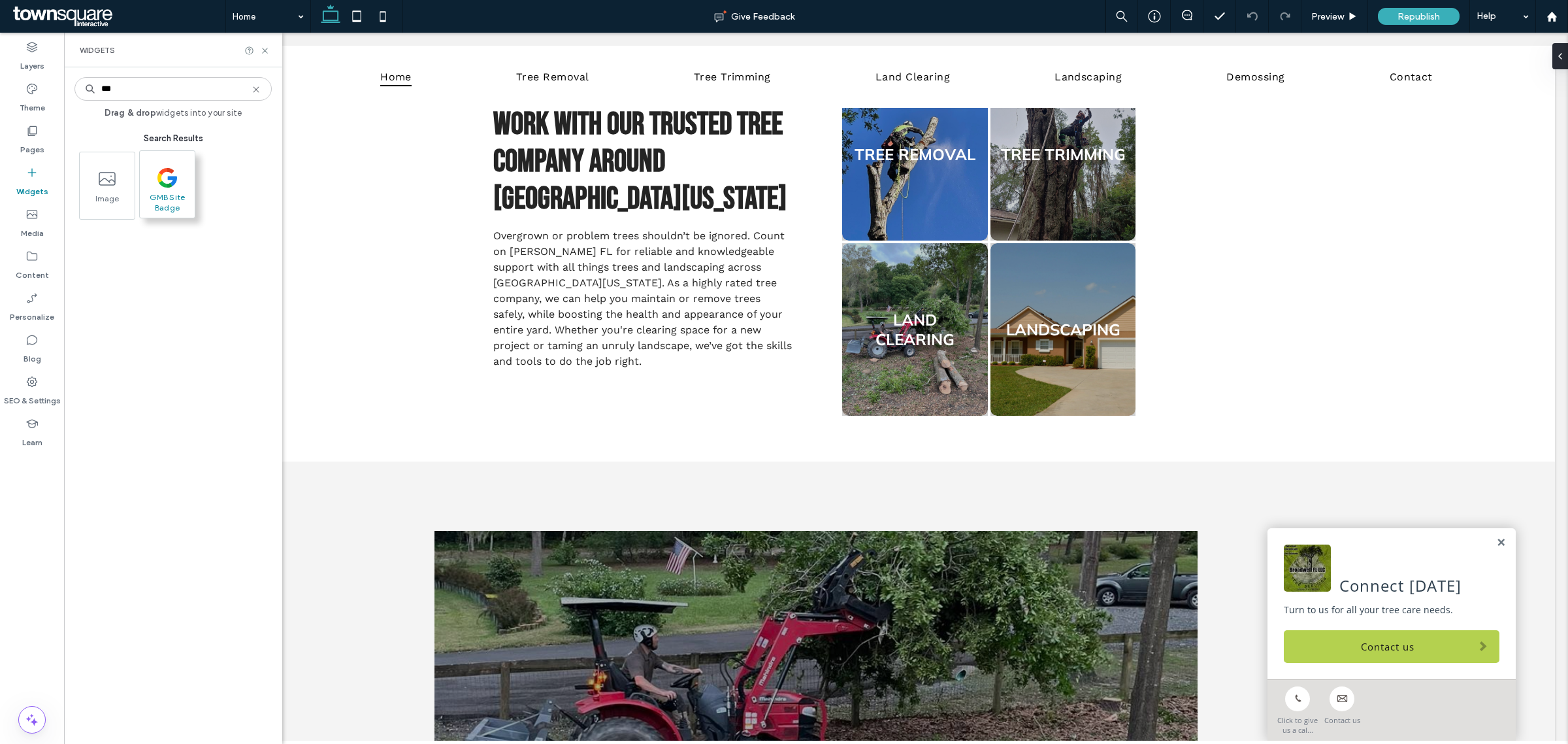
type input "***"
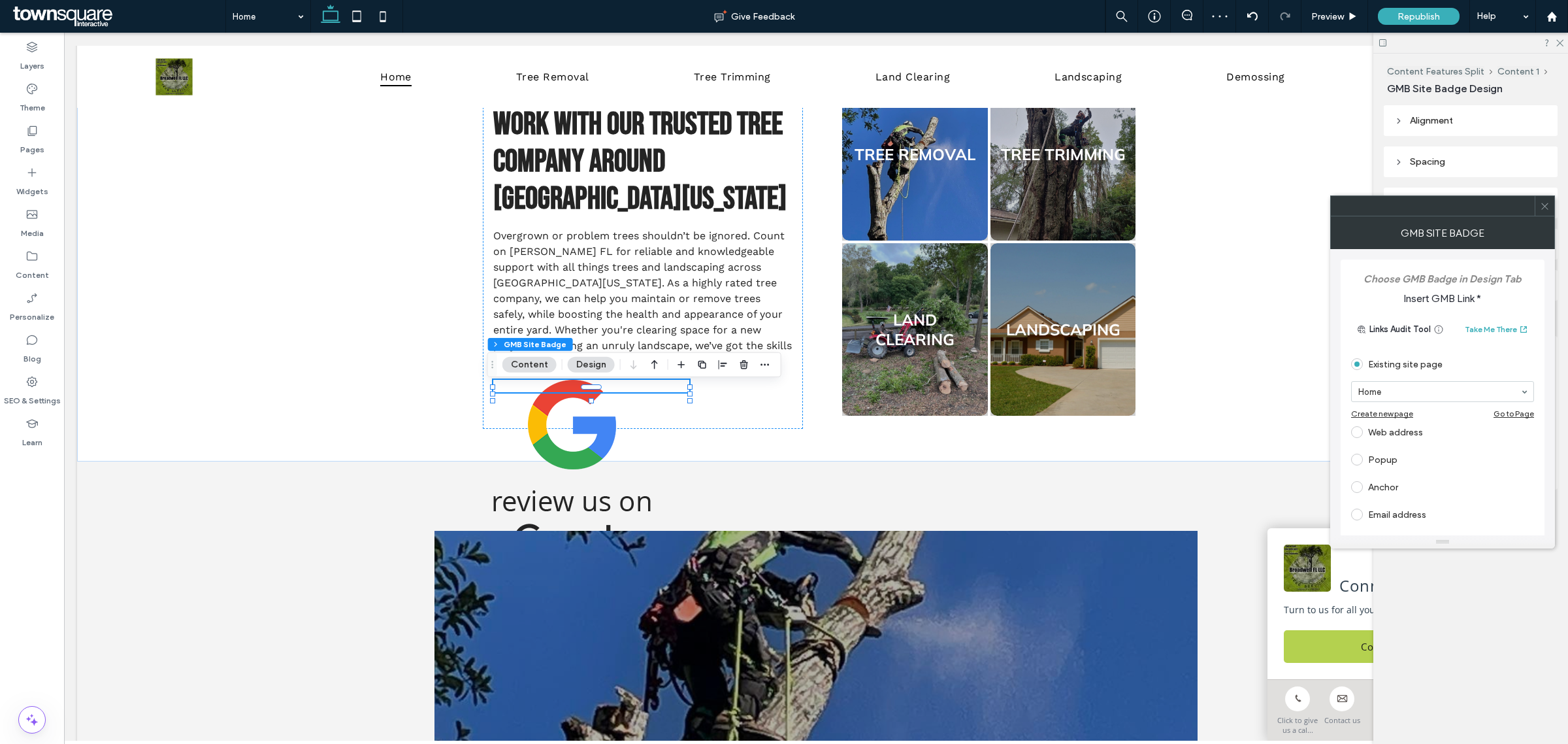
click at [1389, 429] on div "Web address" at bounding box center [1443, 431] width 183 height 21
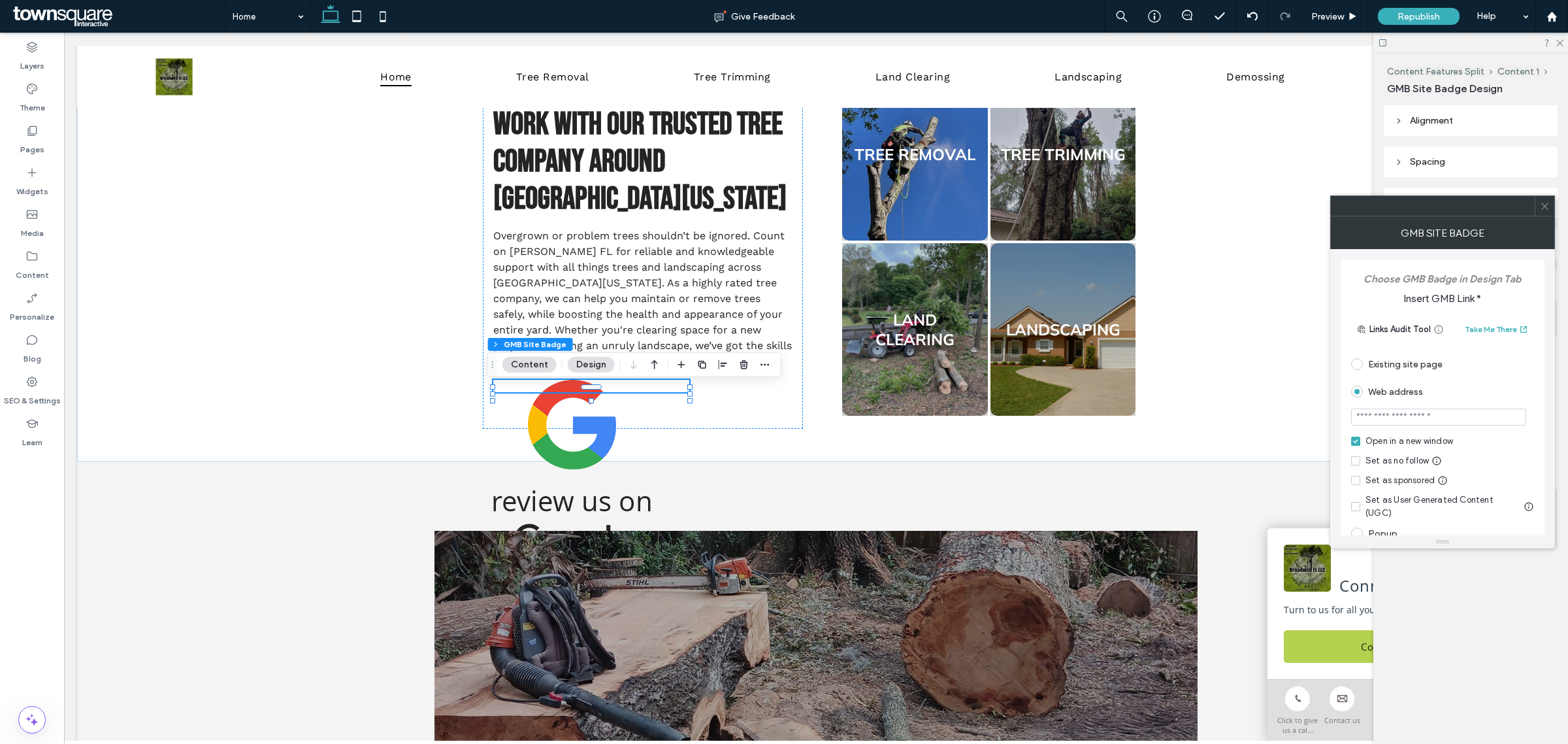
click at [1423, 421] on input "url" at bounding box center [1439, 417] width 175 height 17
paste input "**********"
type input "**********"
click at [1339, 393] on div "**********" at bounding box center [1442, 392] width 224 height 286
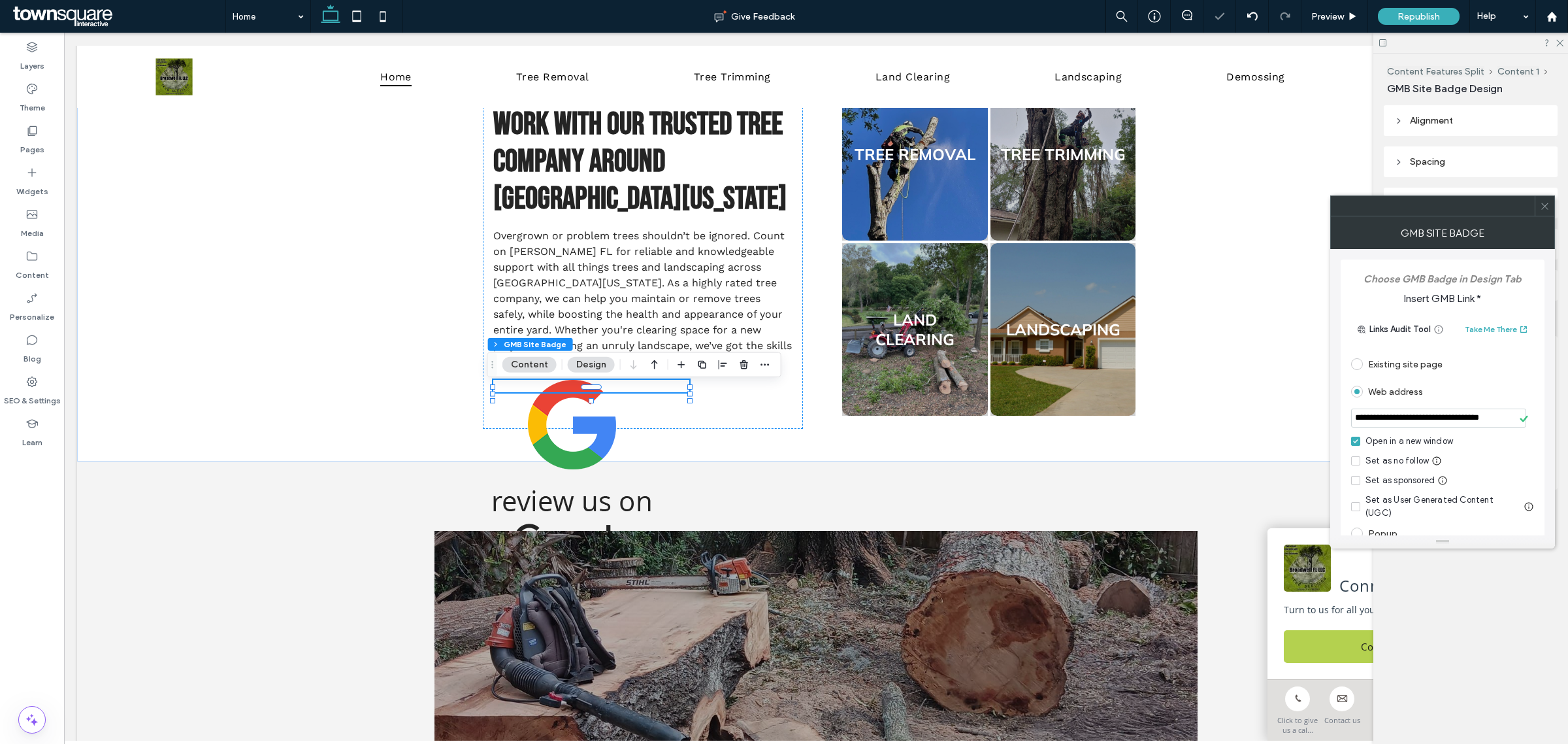
scroll to position [0, 0]
click at [1548, 201] on icon at bounding box center [1545, 206] width 10 height 10
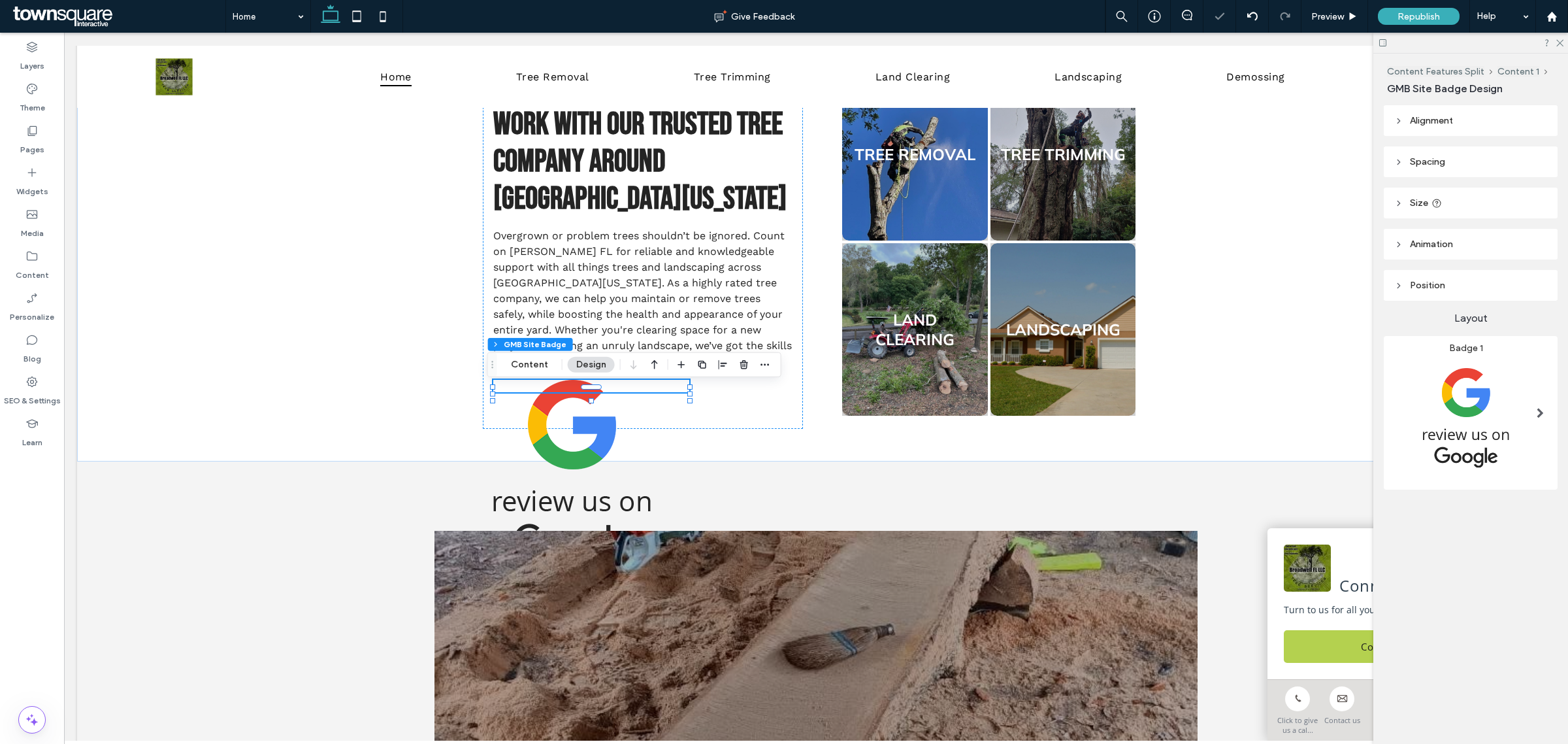
click at [1446, 441] on img at bounding box center [1466, 417] width 143 height 127
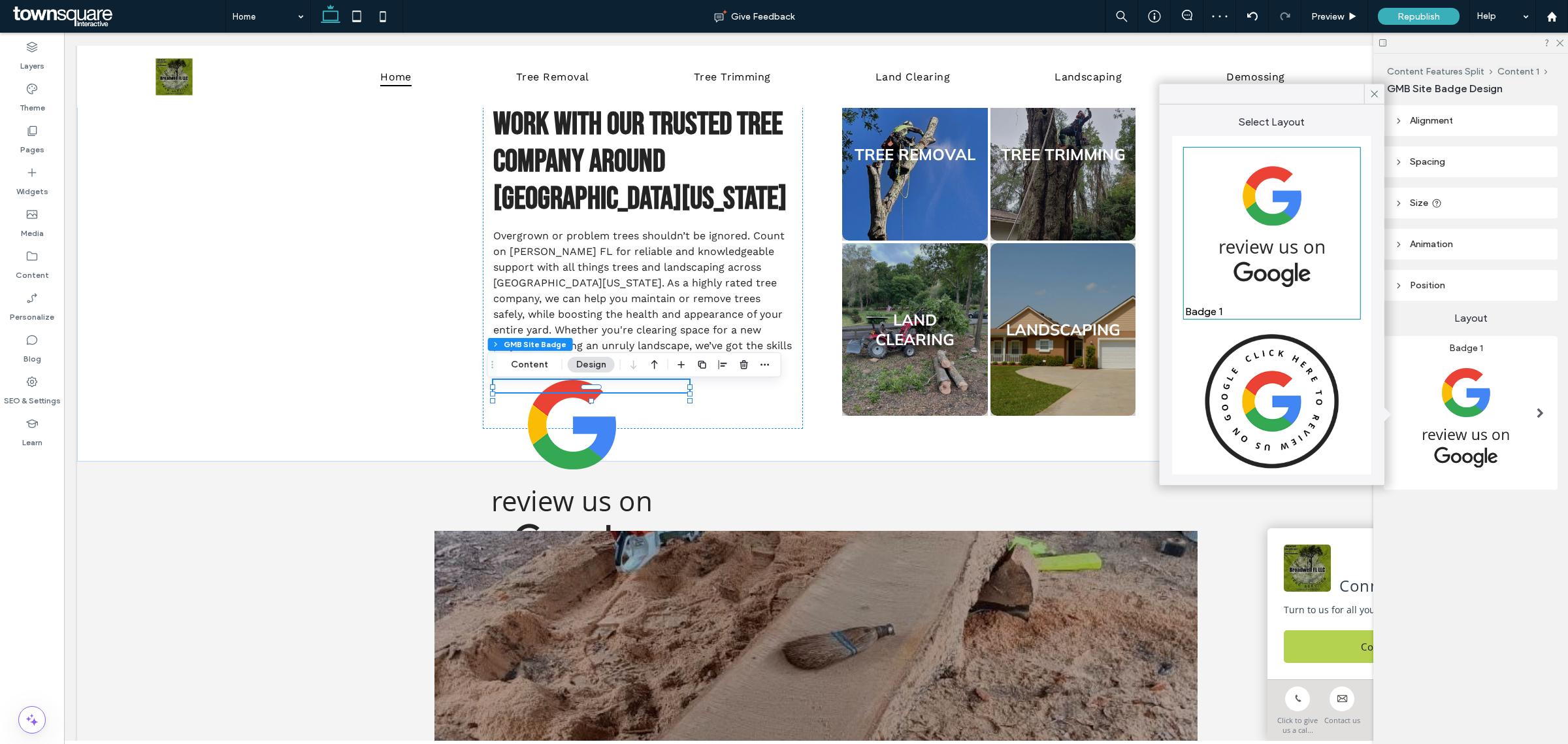
click at [1277, 387] on img at bounding box center [1272, 402] width 173 height 154
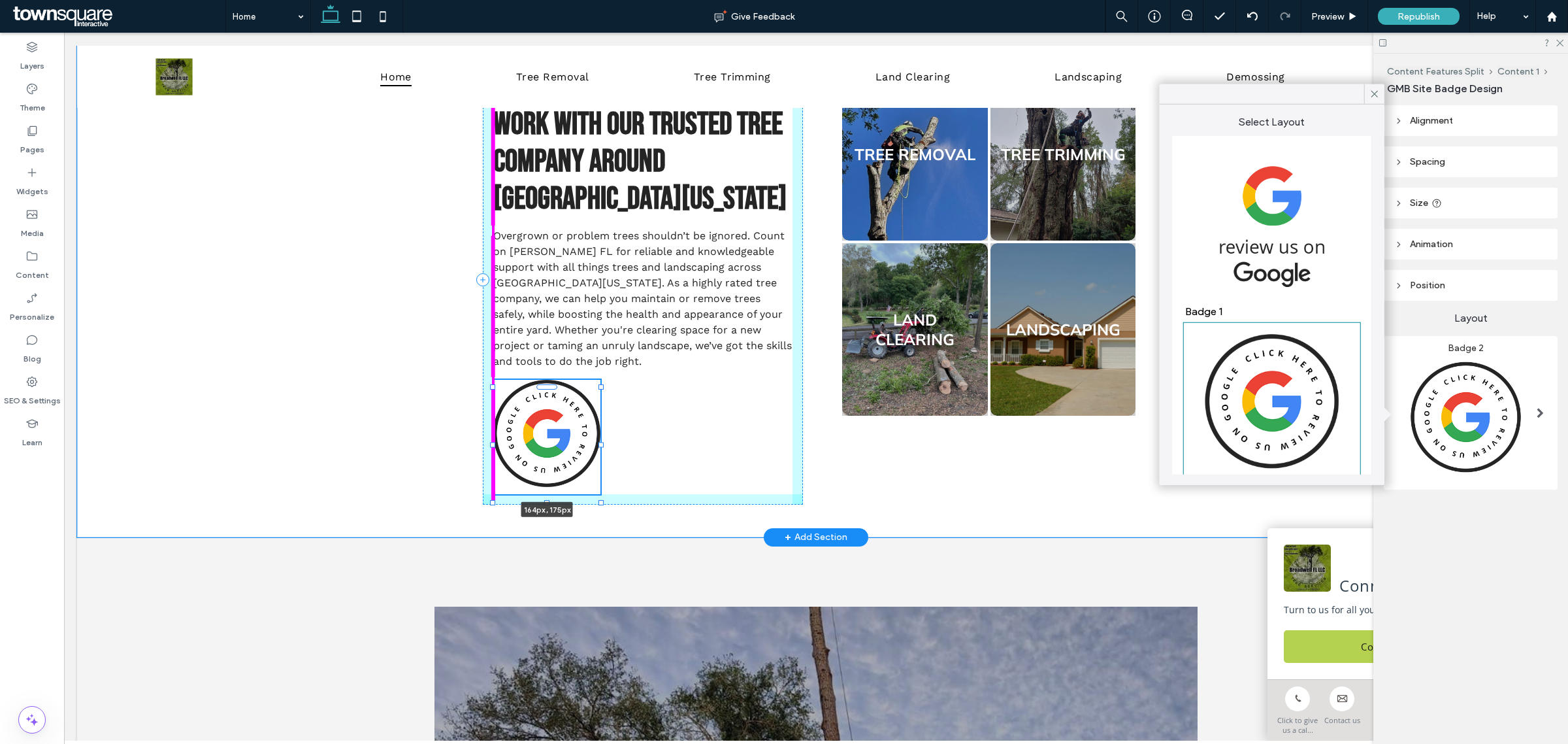
drag, startPoint x: 684, startPoint y: 400, endPoint x: 594, endPoint y: 502, distance: 136.0
click at [599, 502] on div at bounding box center [602, 503] width 5 height 5
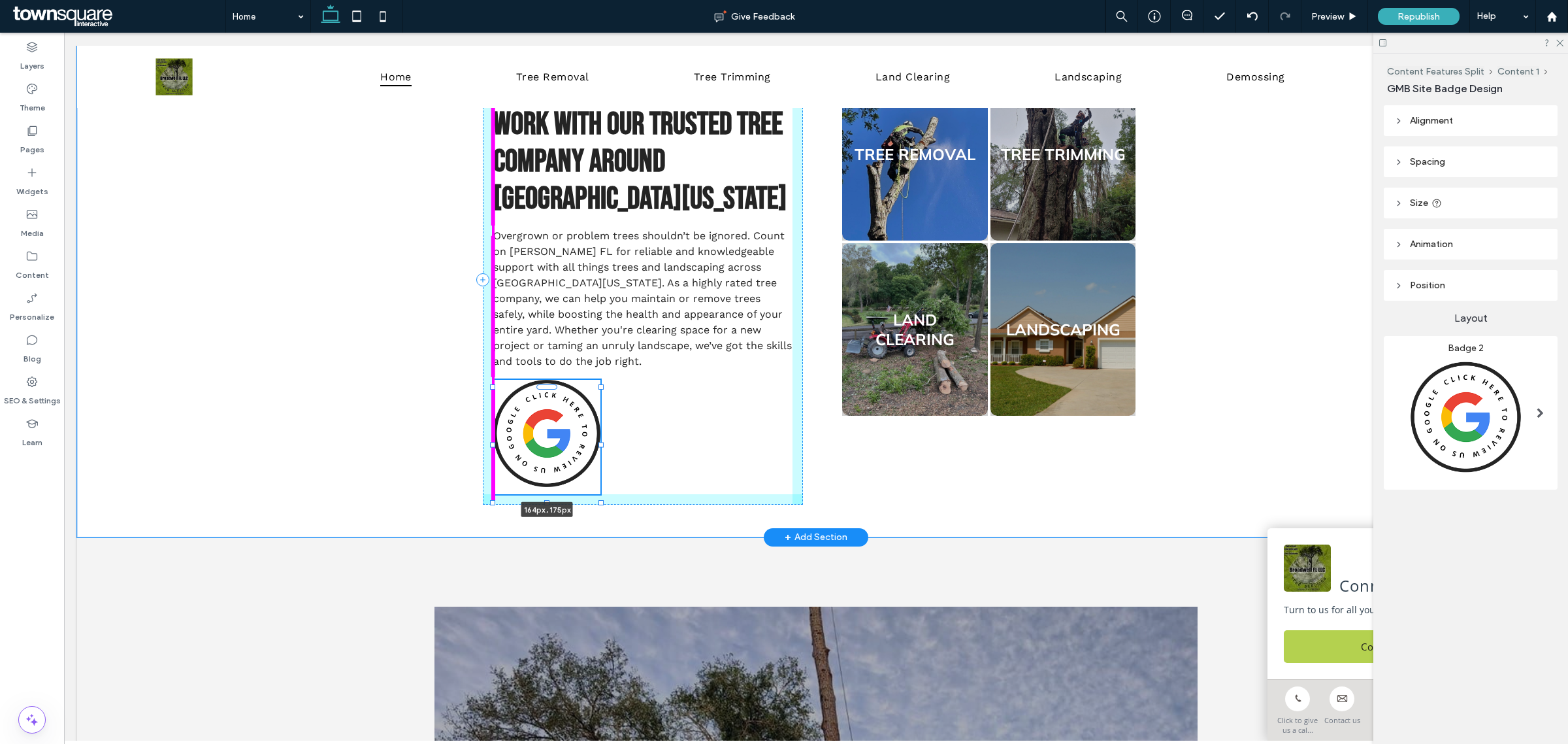
type input "***"
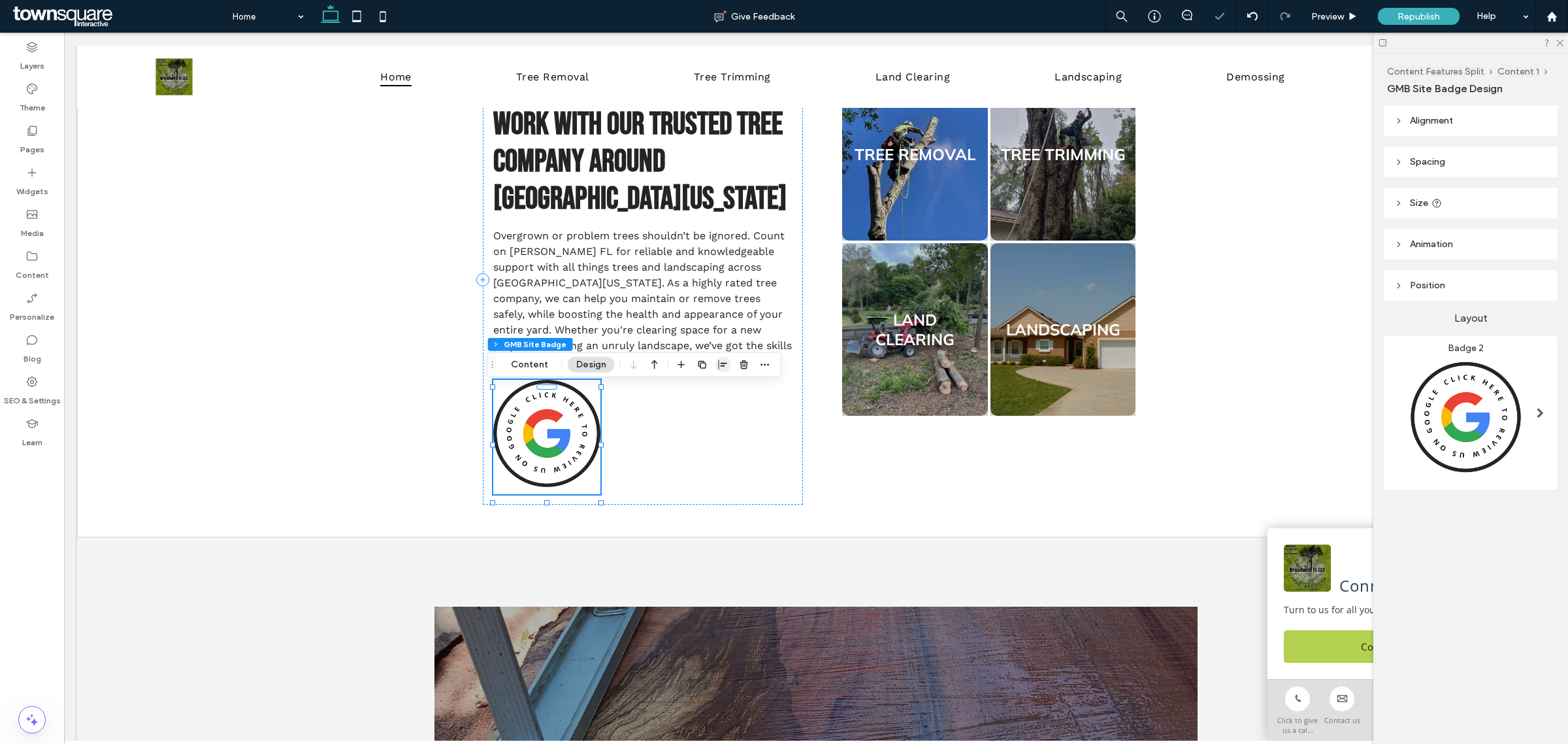
click at [715, 364] on span "button" at bounding box center [723, 365] width 16 height 16
click at [711, 389] on use "center" at bounding box center [710, 390] width 7 height 9
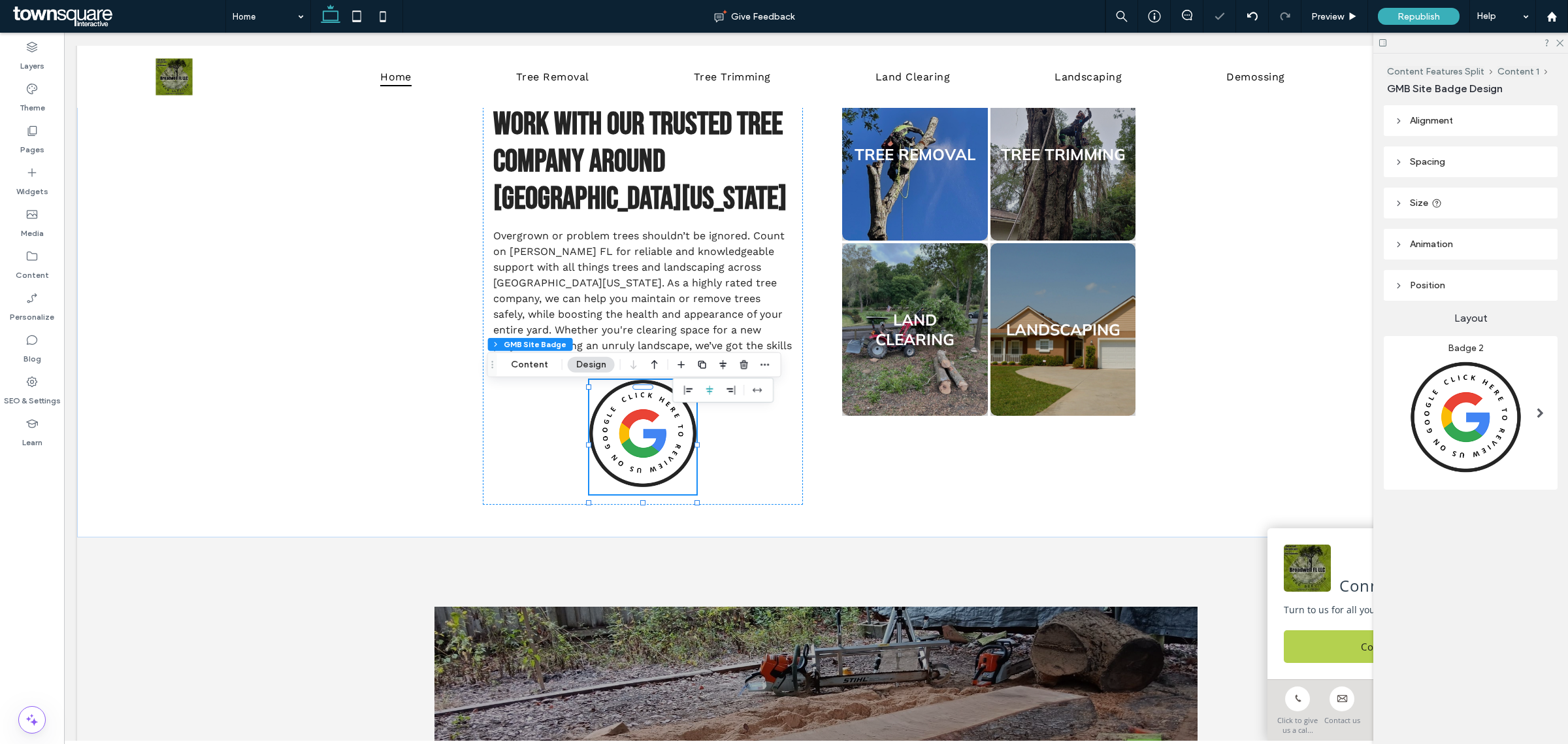
click at [1471, 249] on header "Animation" at bounding box center [1471, 244] width 173 height 30
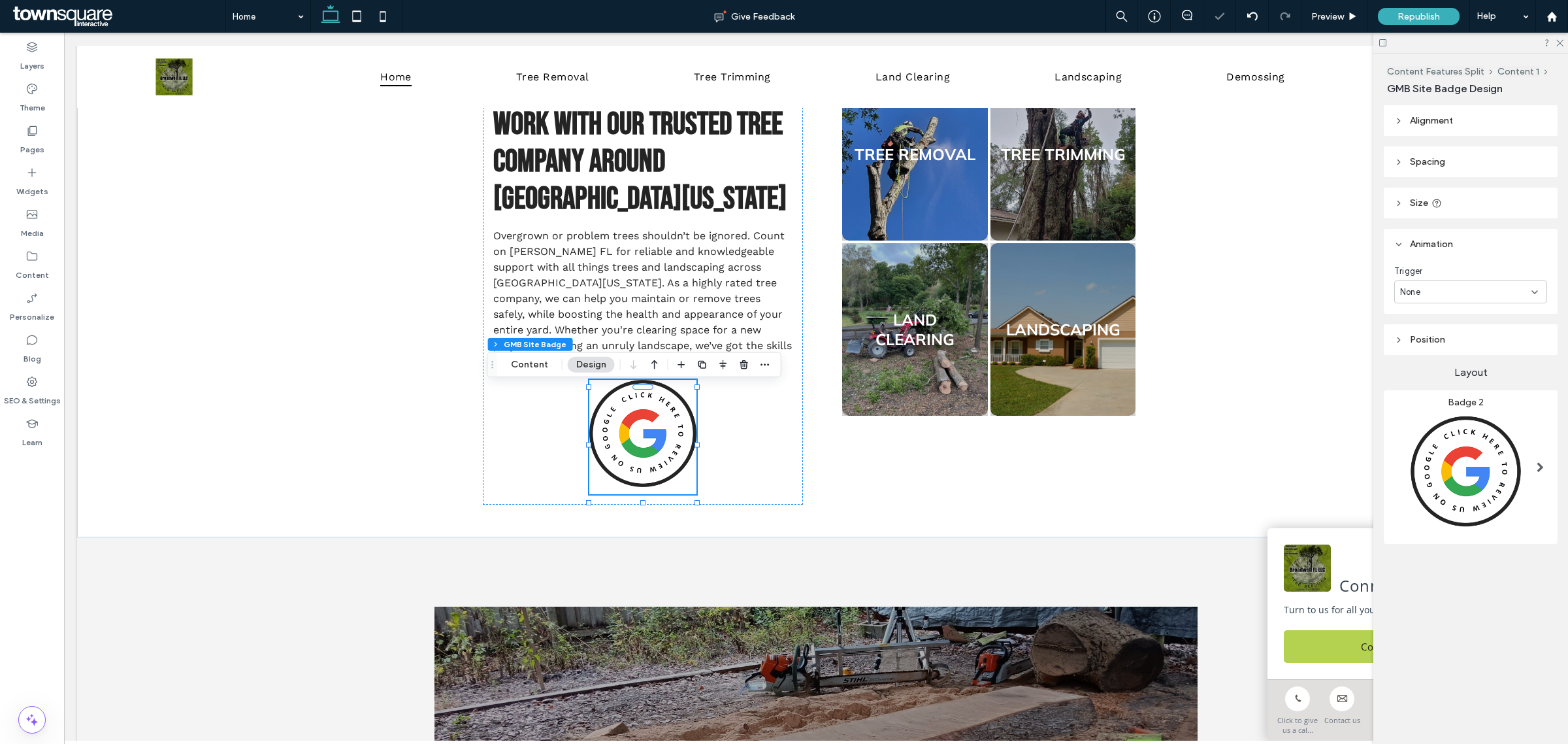
click at [1454, 289] on div "None" at bounding box center [1465, 292] width 131 height 13
click at [1441, 334] on div "Entrance" at bounding box center [1471, 339] width 152 height 23
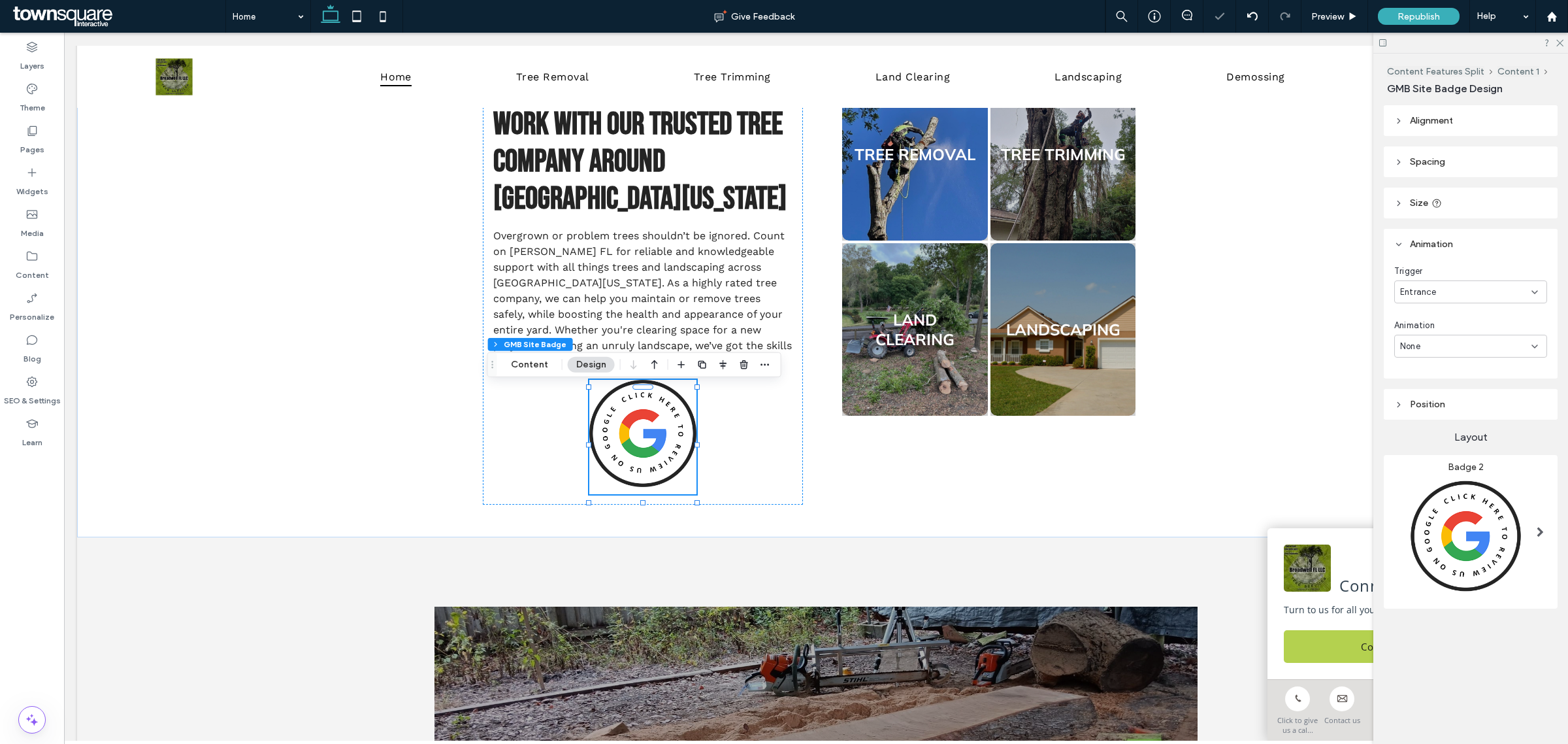
click at [1457, 351] on div "None" at bounding box center [1465, 346] width 131 height 13
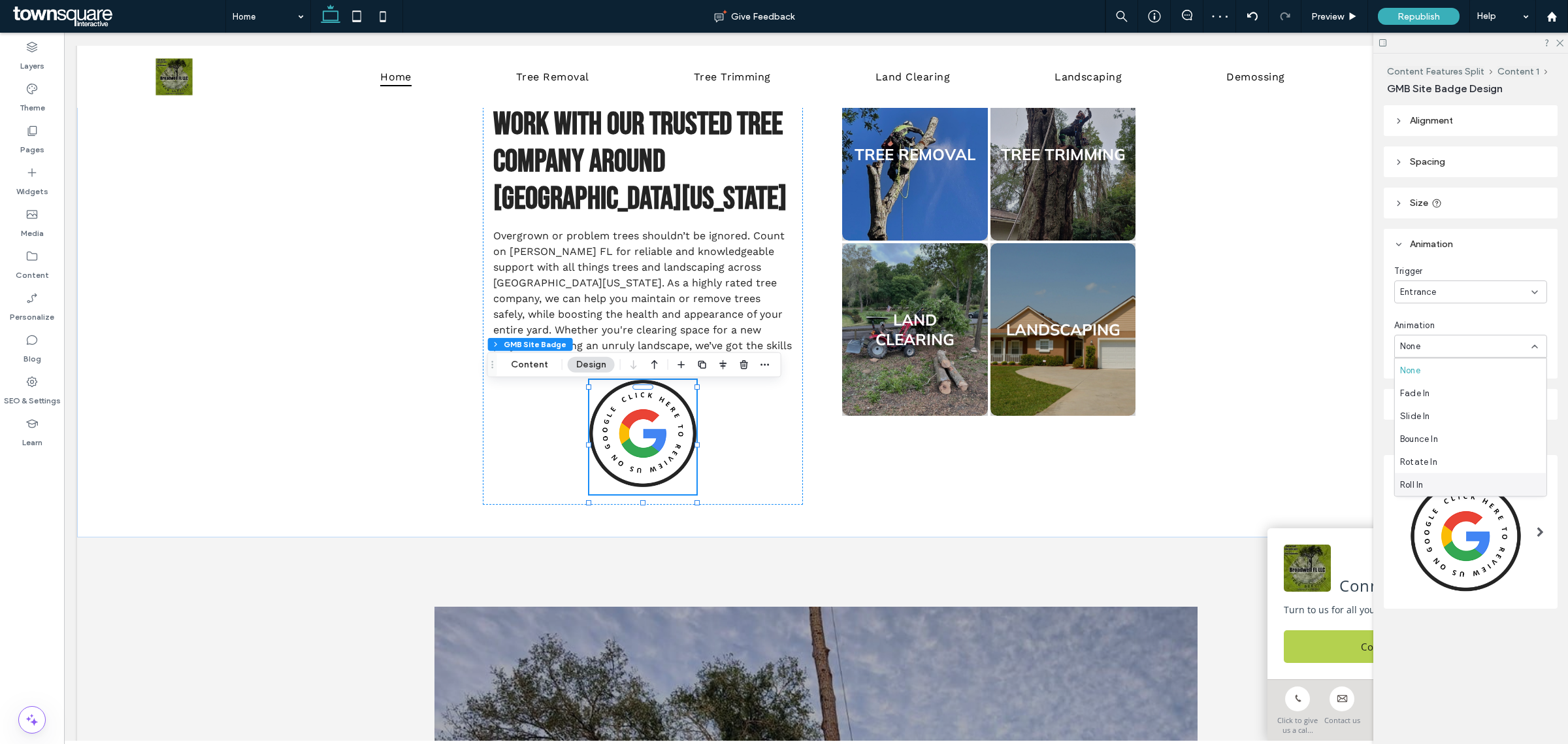
click at [1442, 484] on div "Roll In" at bounding box center [1471, 485] width 152 height 23
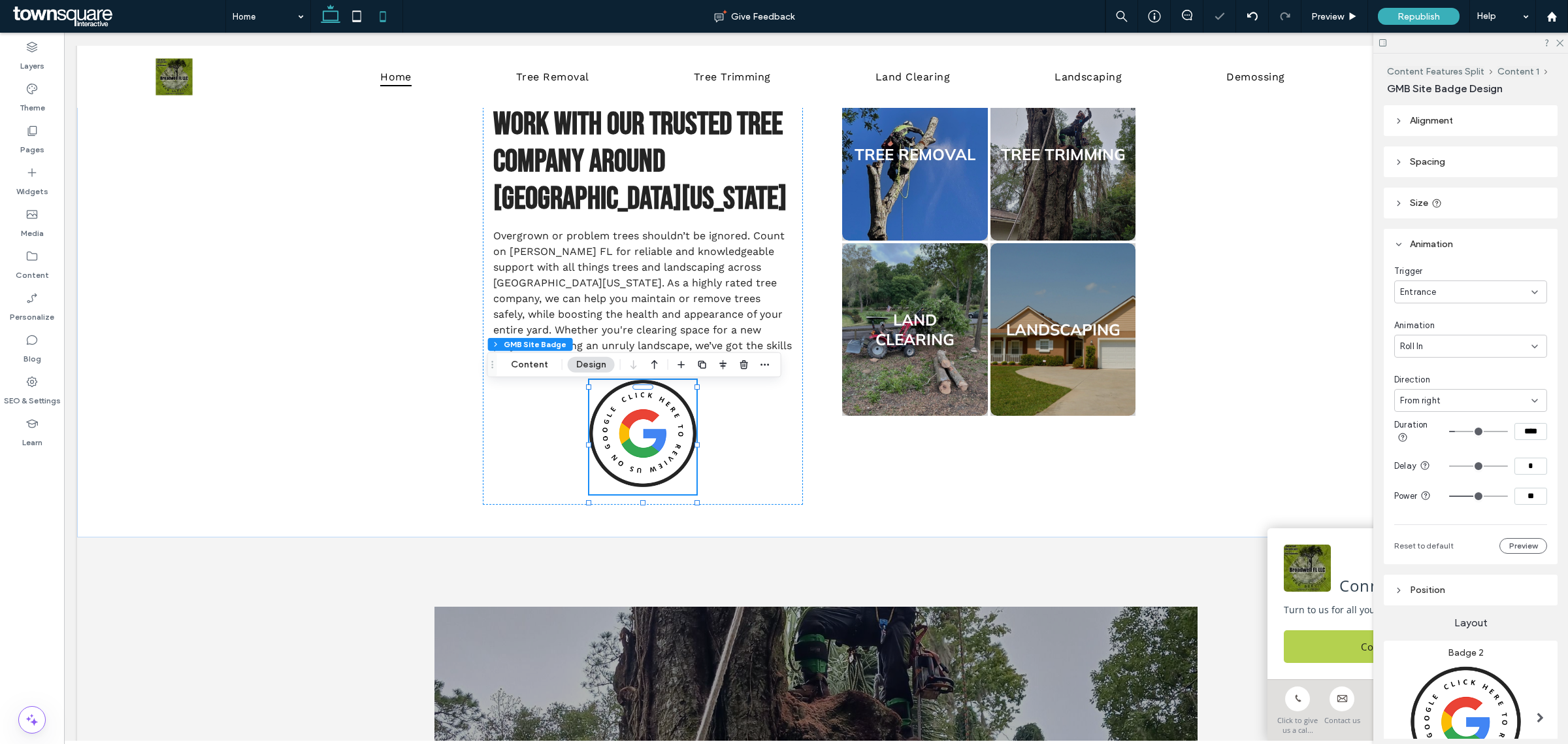
click at [386, 16] on icon at bounding box center [383, 16] width 26 height 26
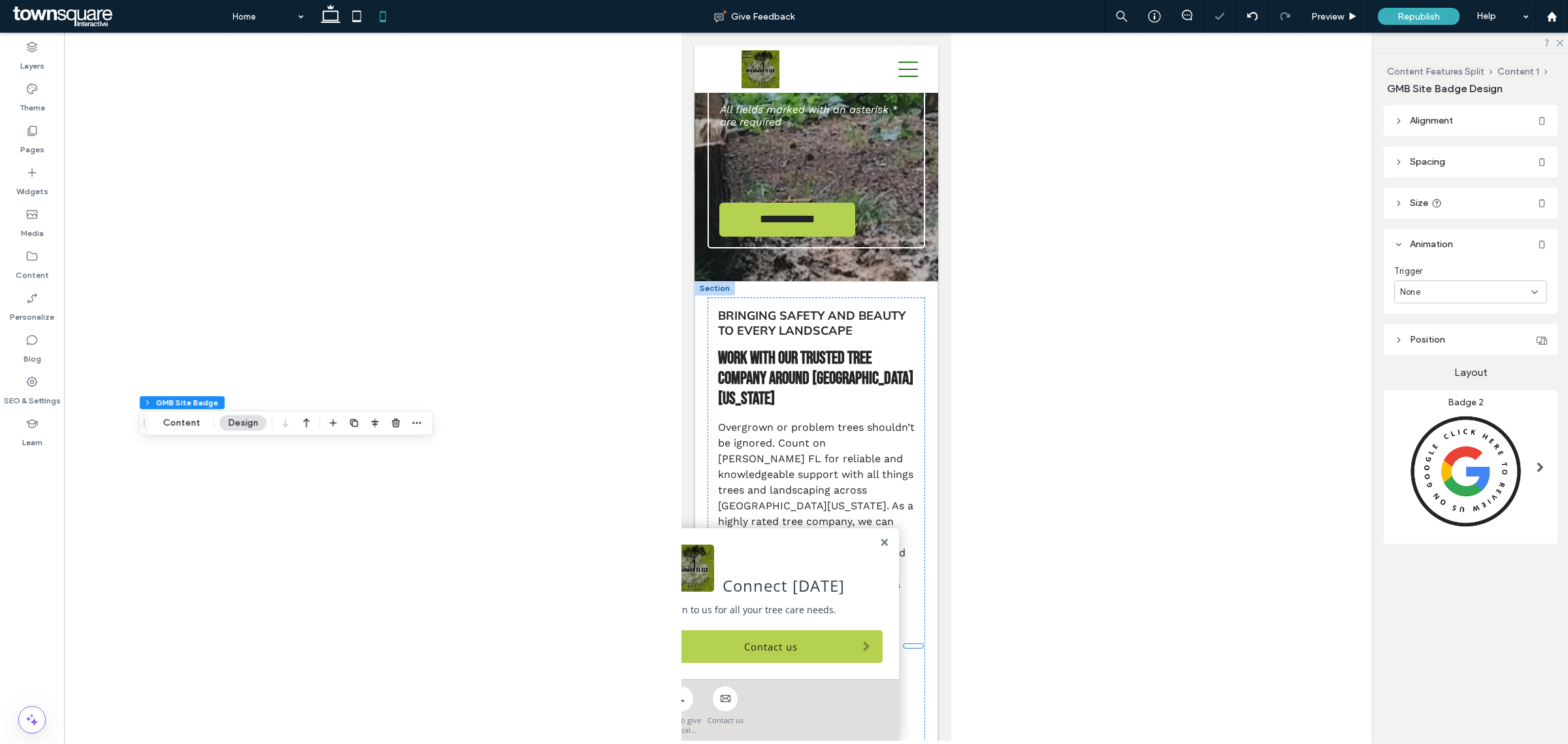
scroll to position [740, 0]
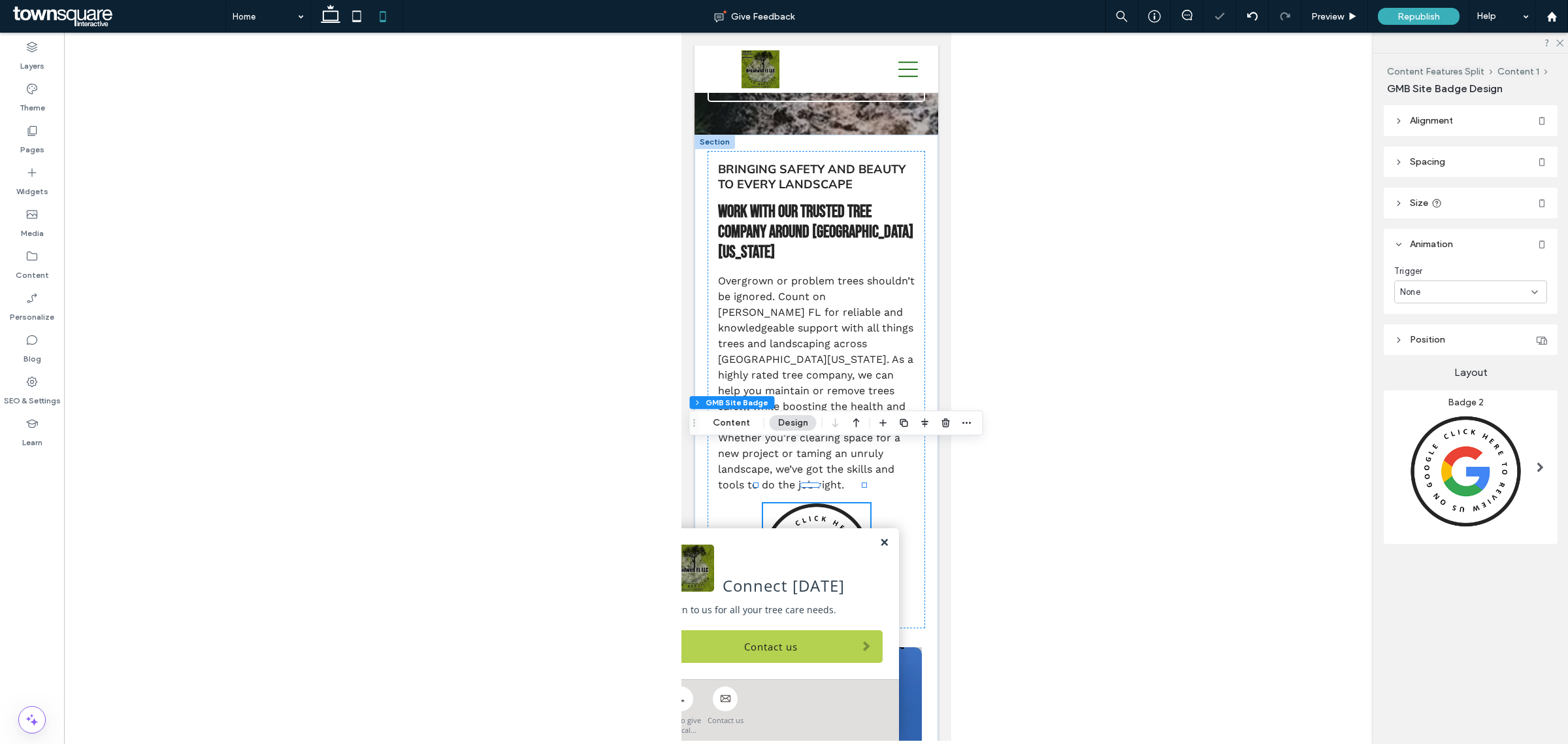
click at [879, 540] on link at bounding box center [883, 543] width 10 height 11
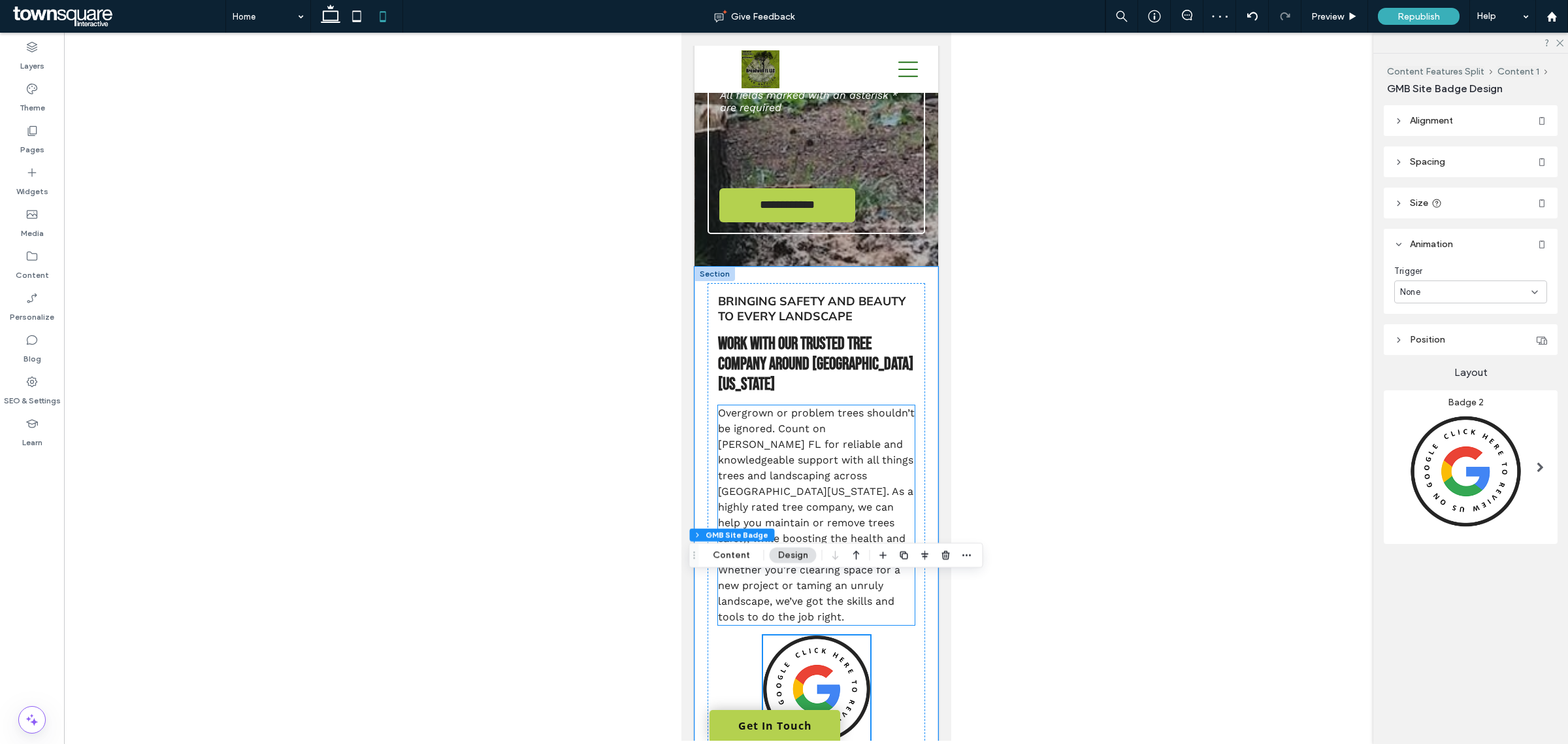
scroll to position [728, 0]
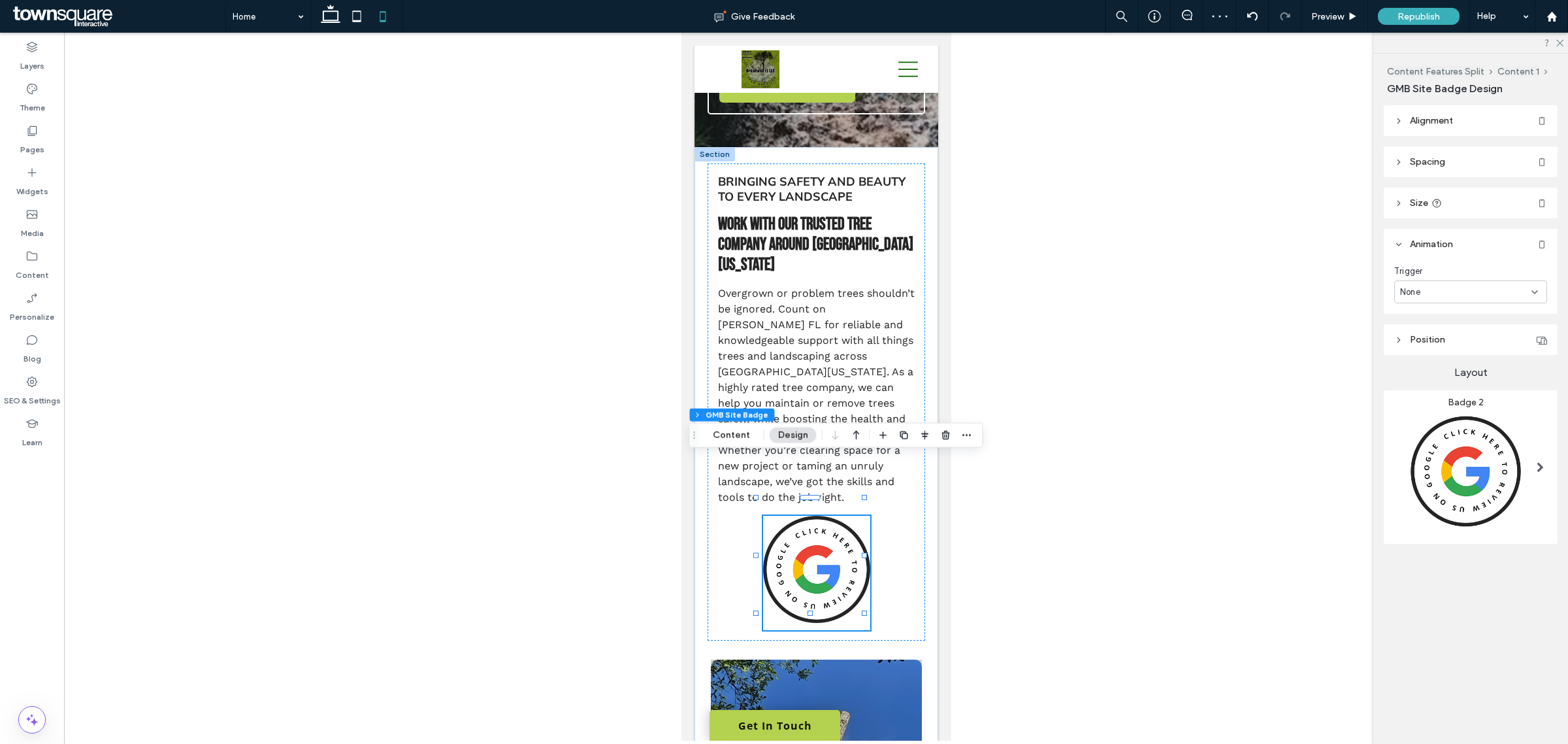
click at [1458, 300] on div "None" at bounding box center [1471, 292] width 153 height 23
click at [1455, 334] on div "Entrance" at bounding box center [1471, 339] width 152 height 23
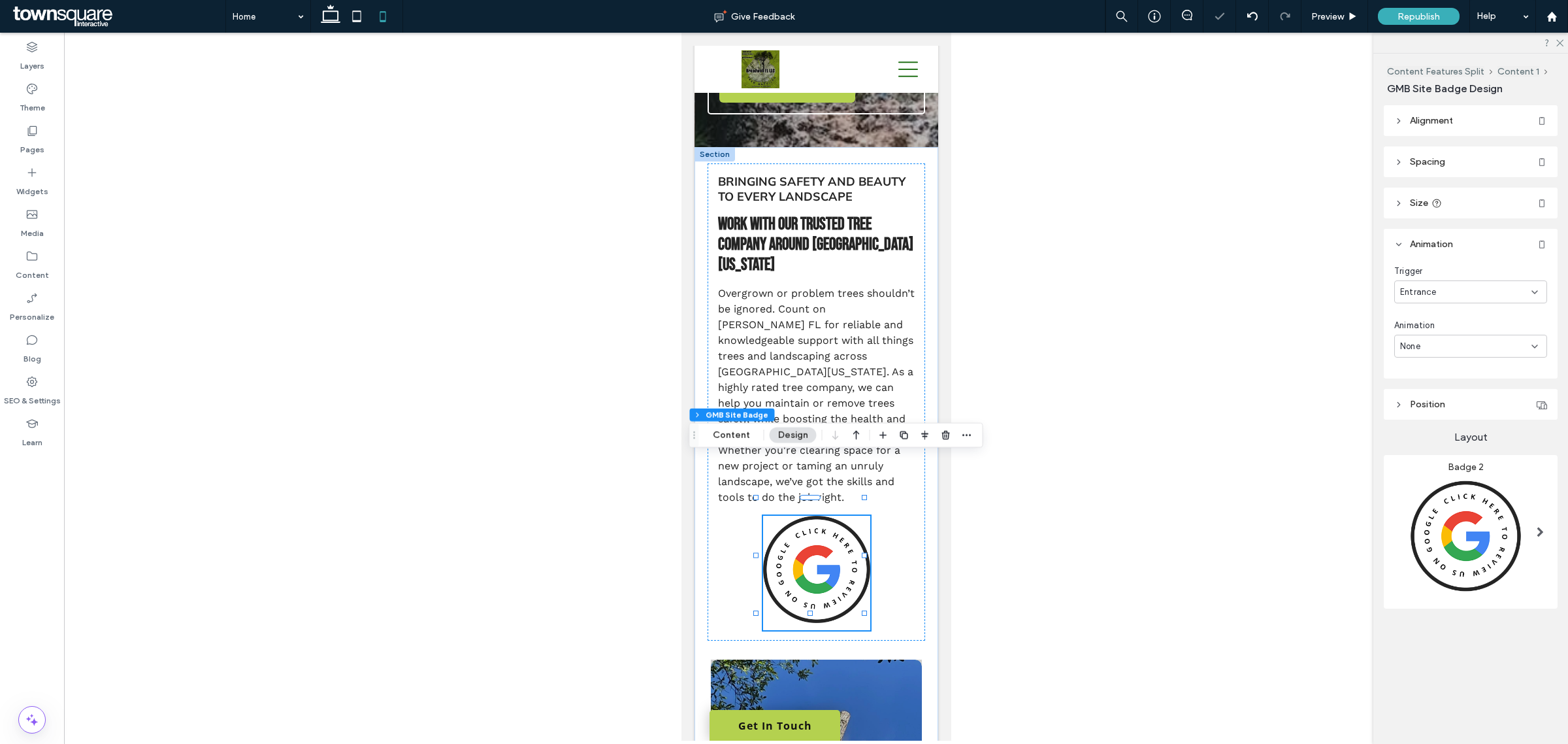
click at [1458, 344] on div "None" at bounding box center [1465, 346] width 131 height 13
click at [1437, 475] on div "Roll In" at bounding box center [1471, 485] width 152 height 23
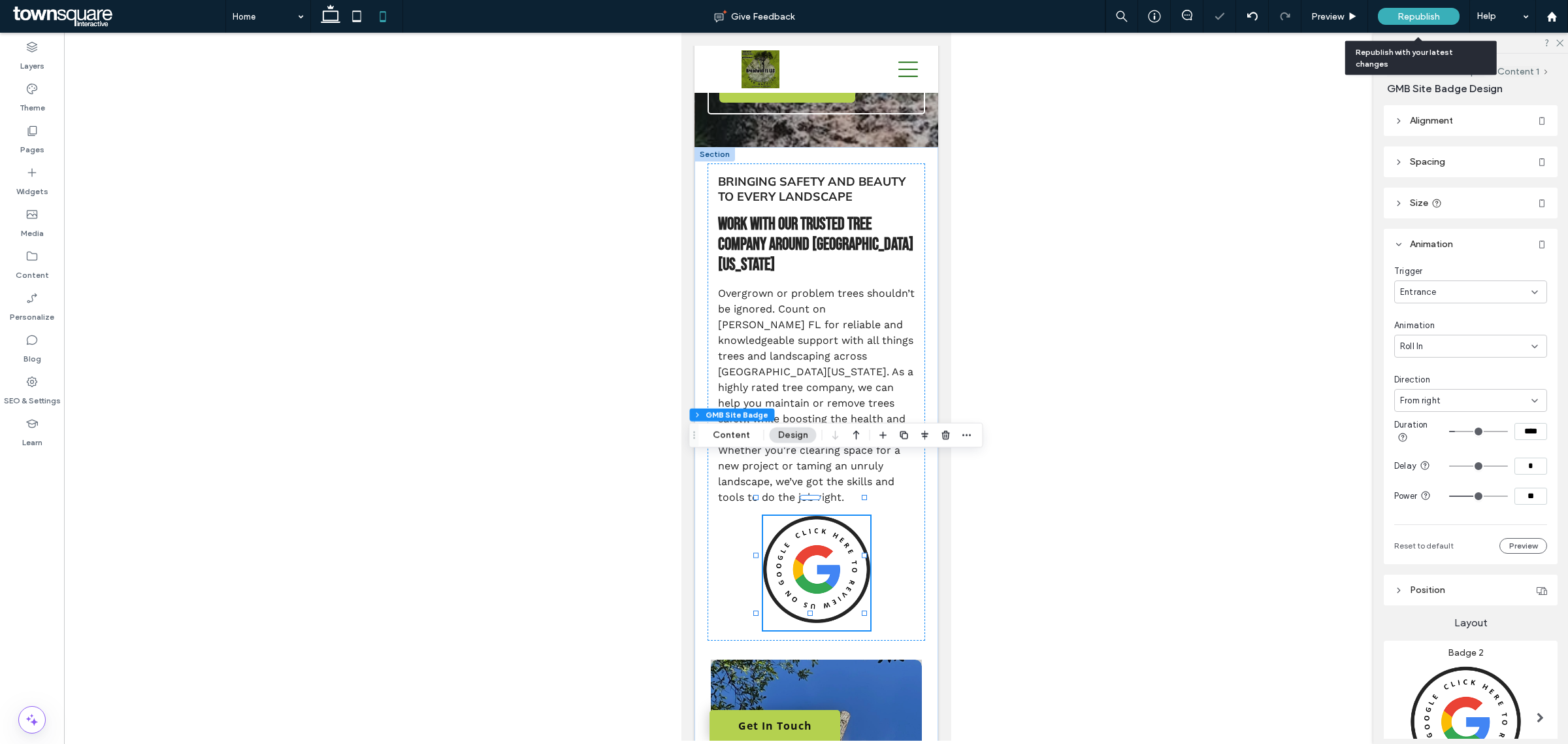
click at [1396, 18] on div "Republish" at bounding box center [1419, 16] width 81 height 17
